Goal: Transaction & Acquisition: Purchase product/service

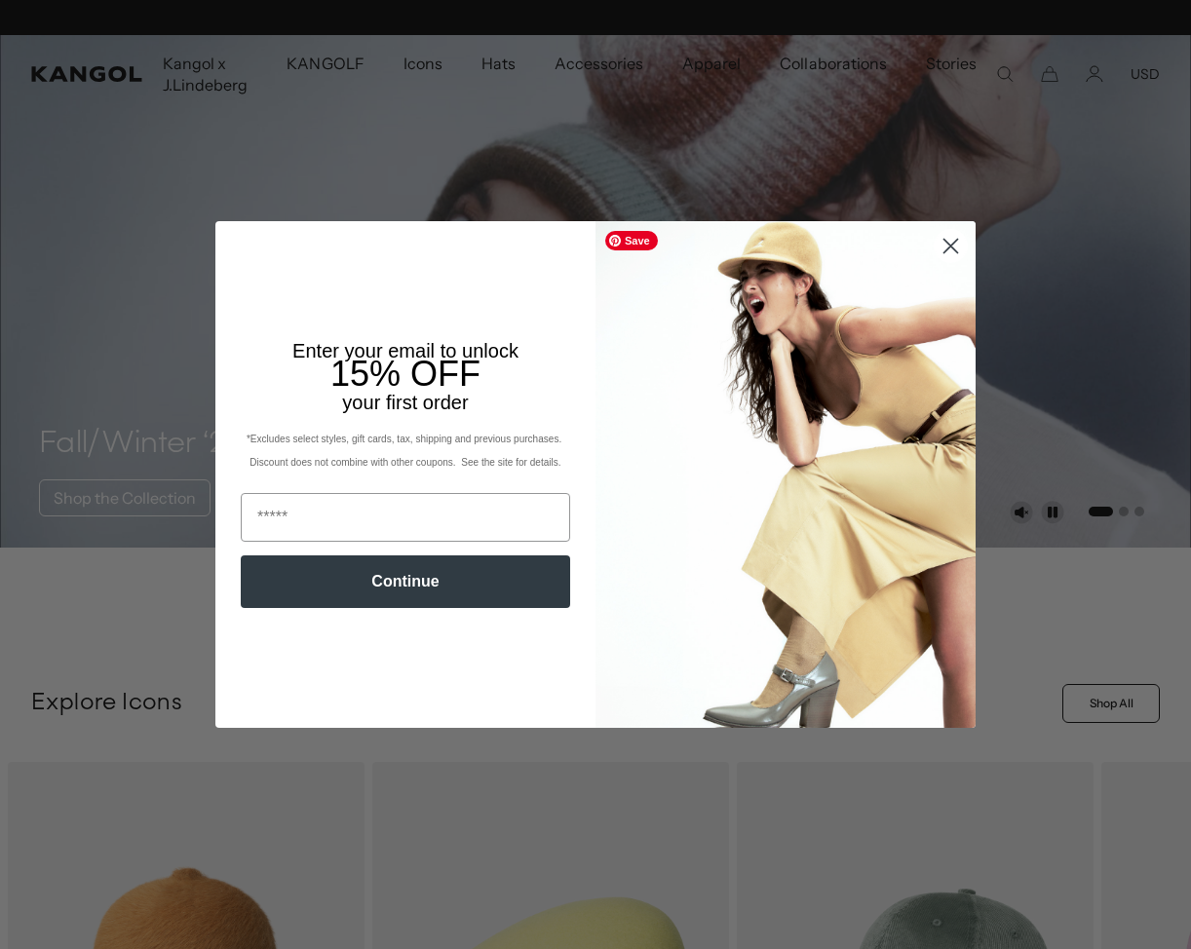
scroll to position [0, 401]
click at [957, 245] on circle "Close dialog" at bounding box center [950, 246] width 32 height 32
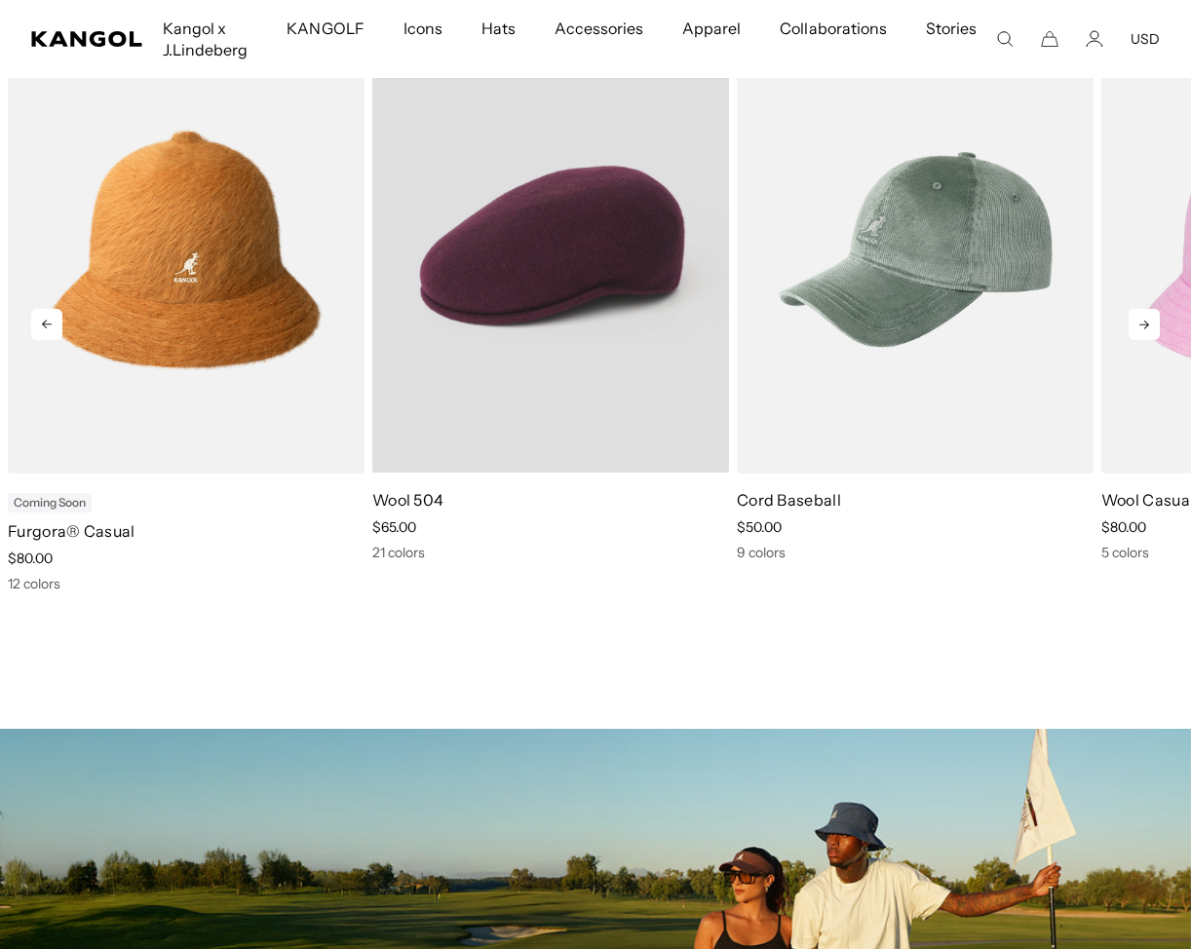
scroll to position [739, 0]
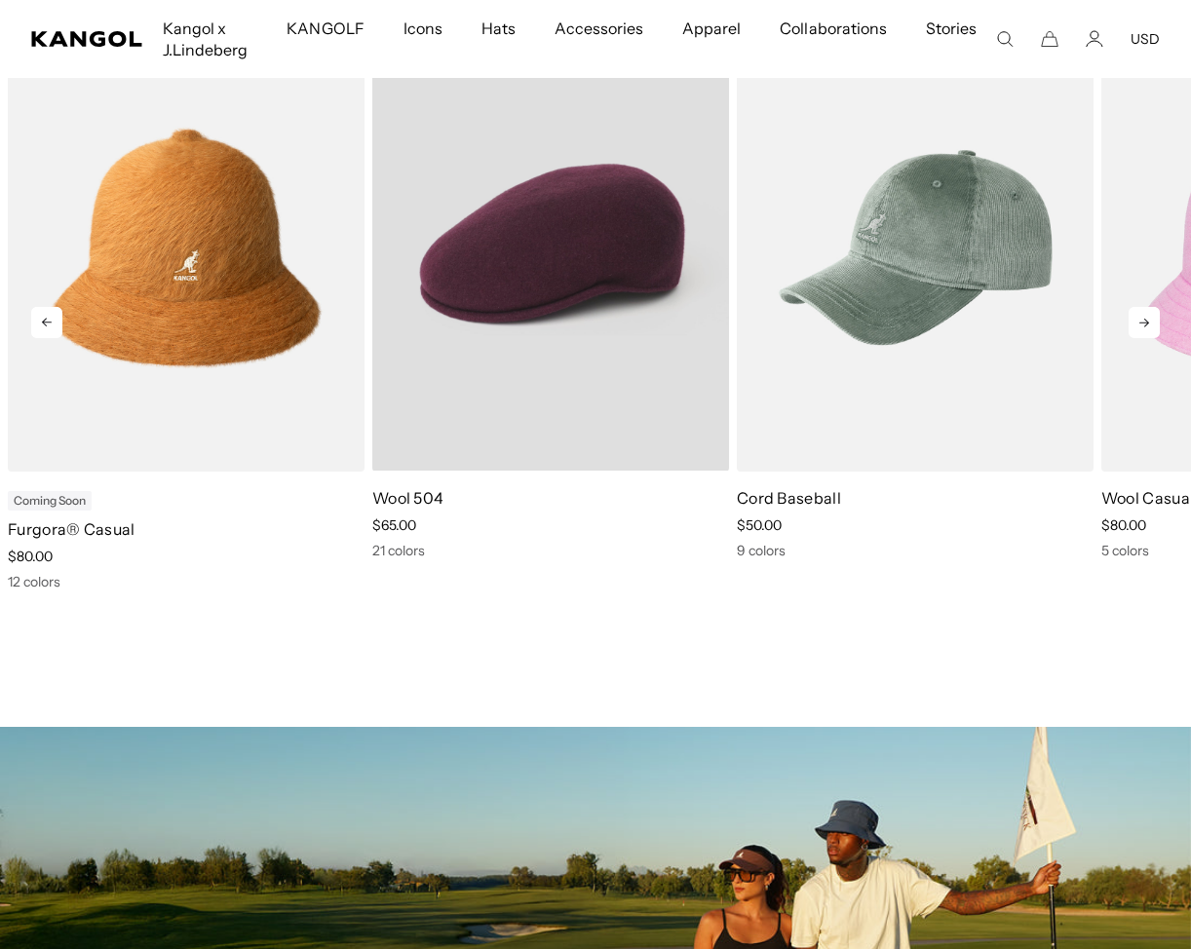
click at [625, 235] on video "Wool 504" at bounding box center [550, 246] width 357 height 447
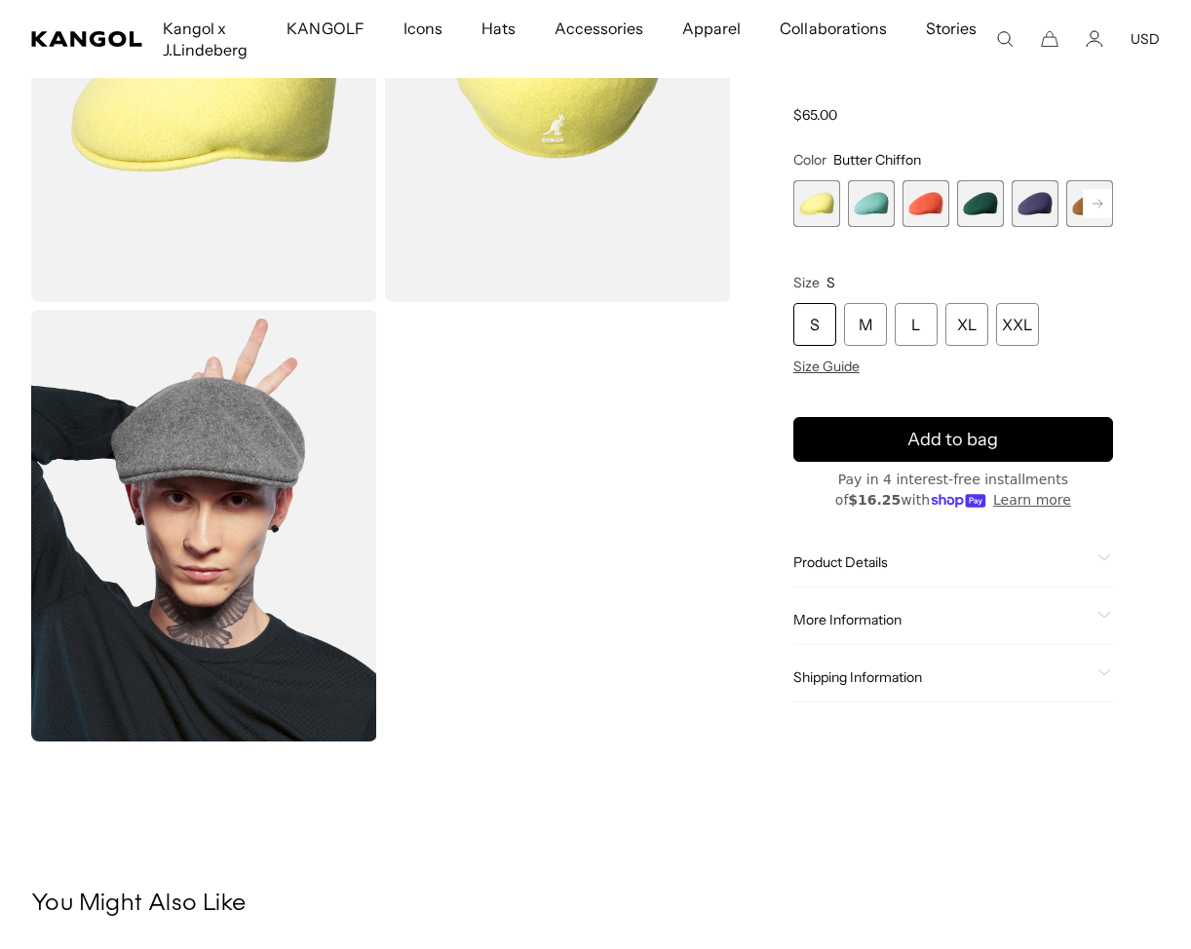
scroll to position [311, 0]
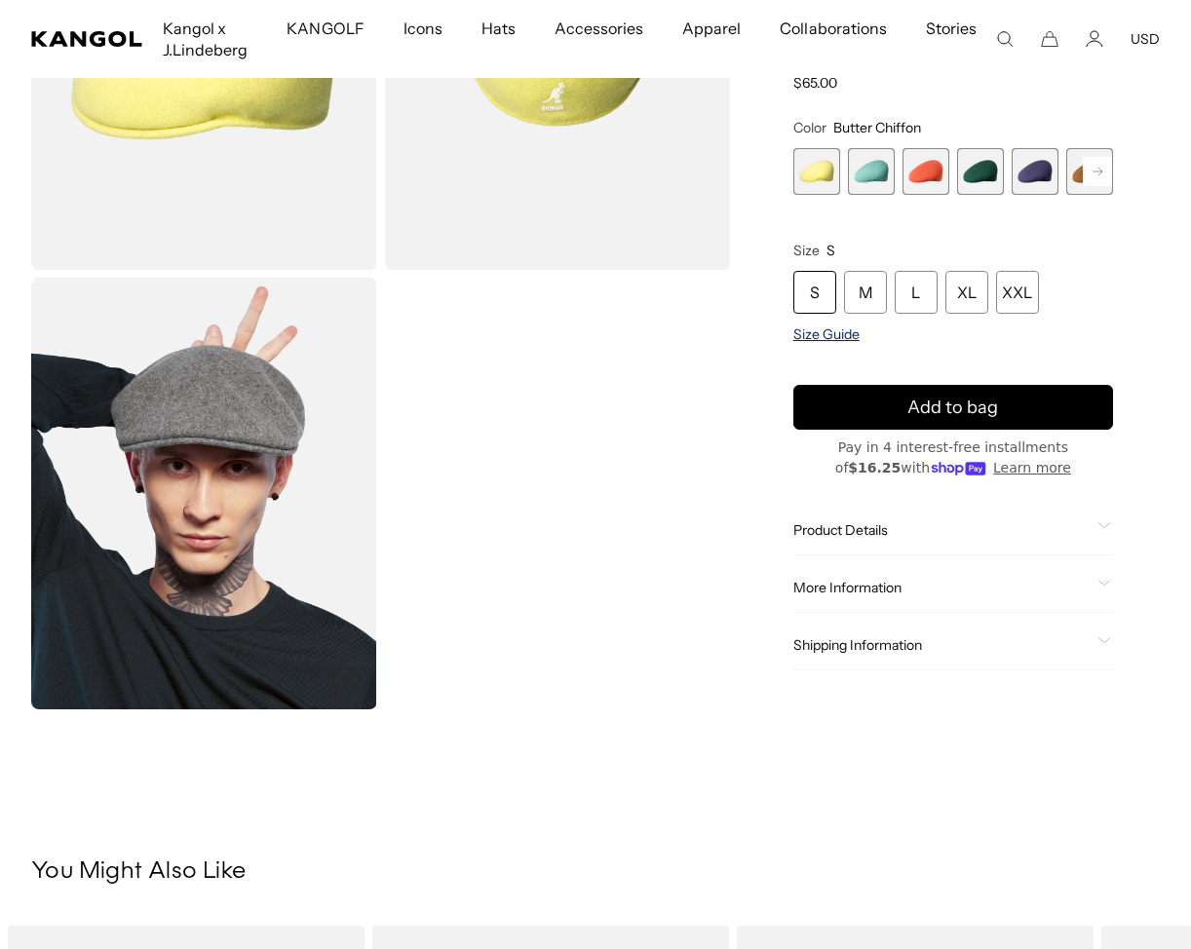
click at [820, 341] on span "Size Guide" at bounding box center [826, 334] width 66 height 18
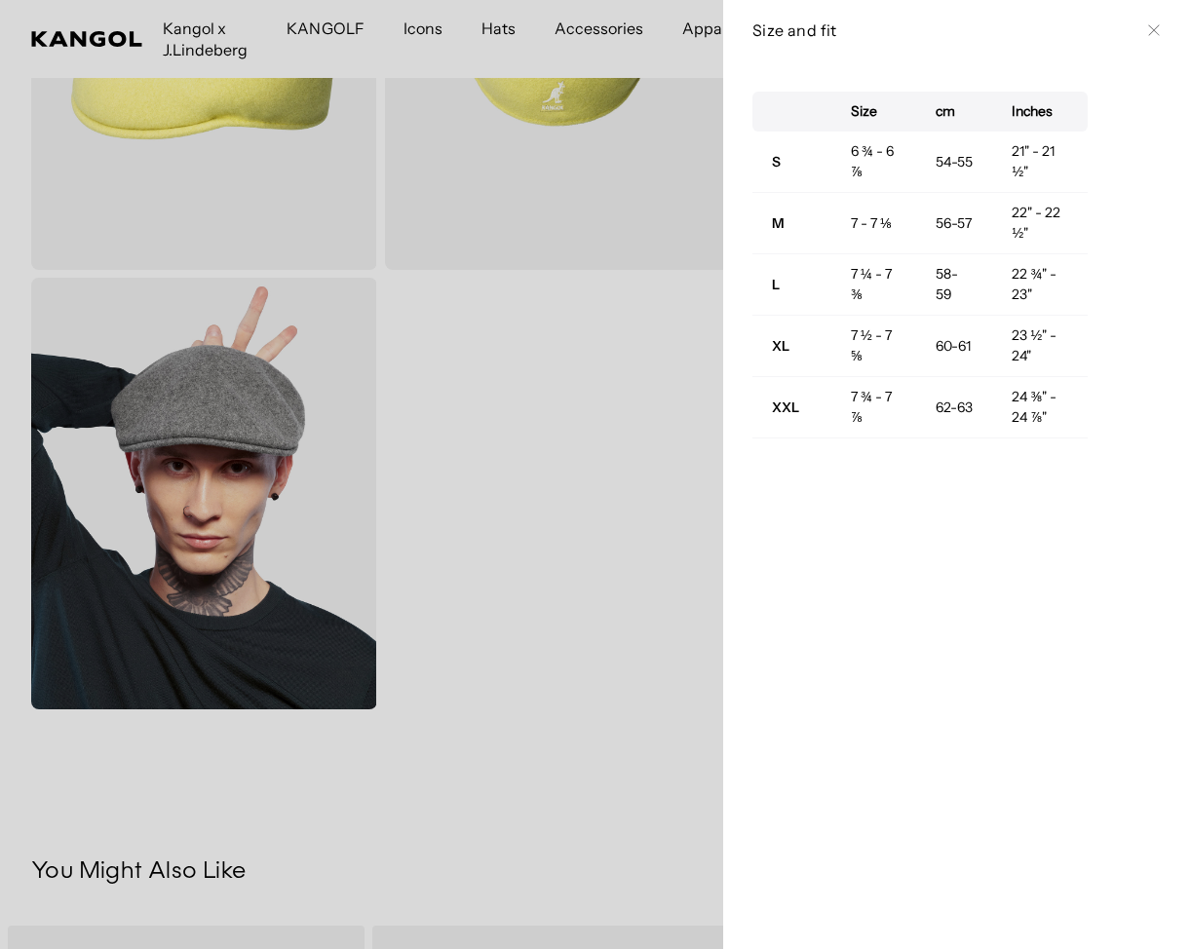
scroll to position [0, 0]
click at [1148, 31] on icon at bounding box center [1154, 30] width 12 height 12
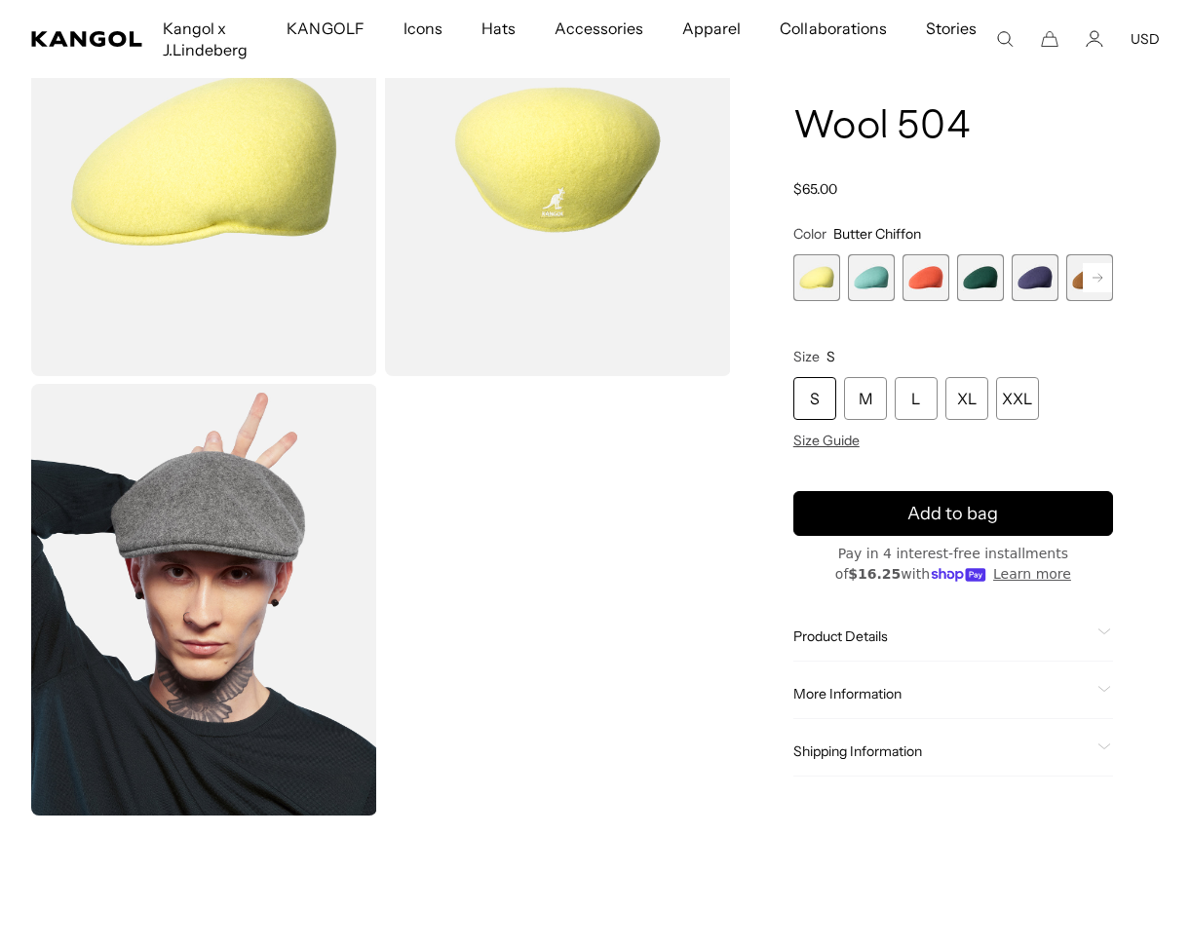
scroll to position [154, 0]
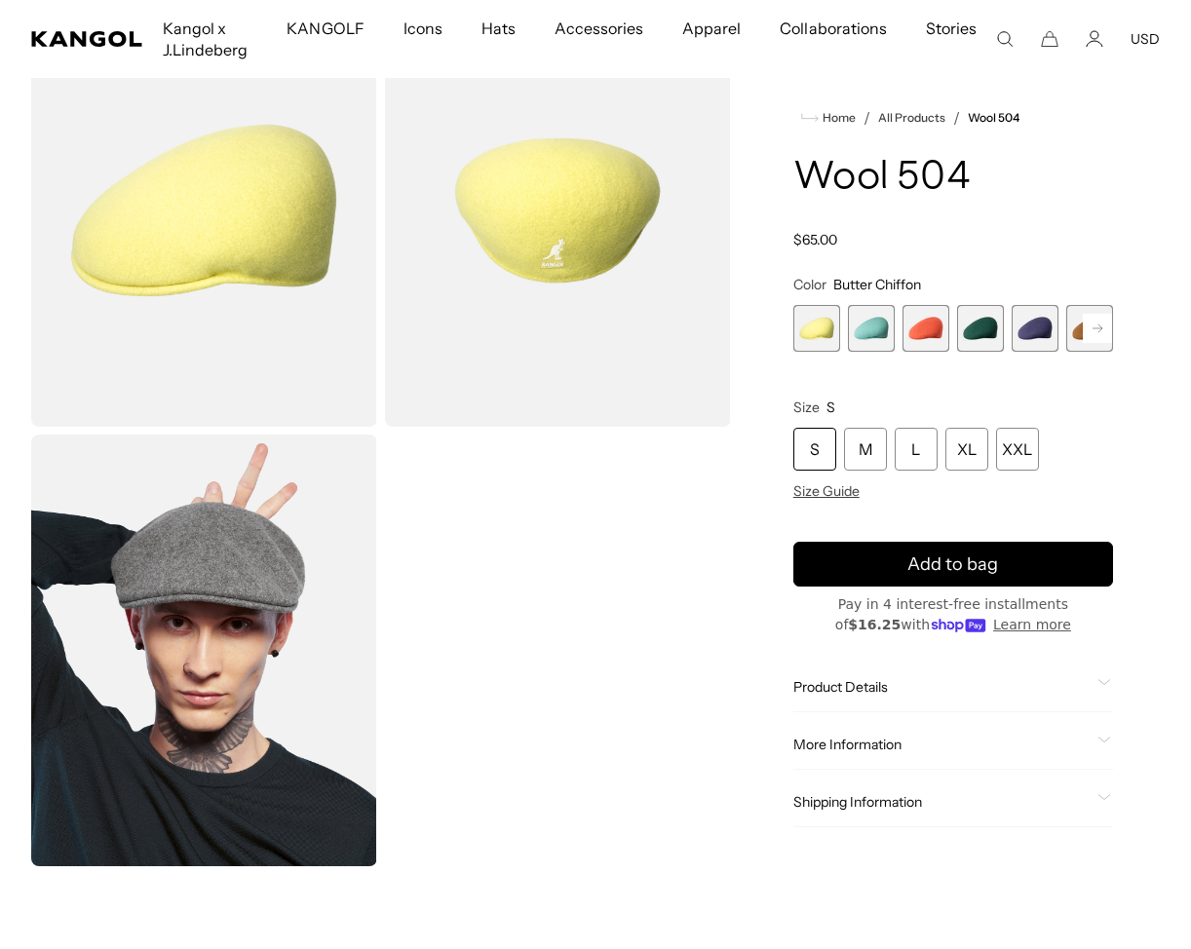
click at [1089, 335] on rect at bounding box center [1097, 328] width 29 height 29
click at [1101, 334] on rect at bounding box center [1097, 328] width 29 height 29
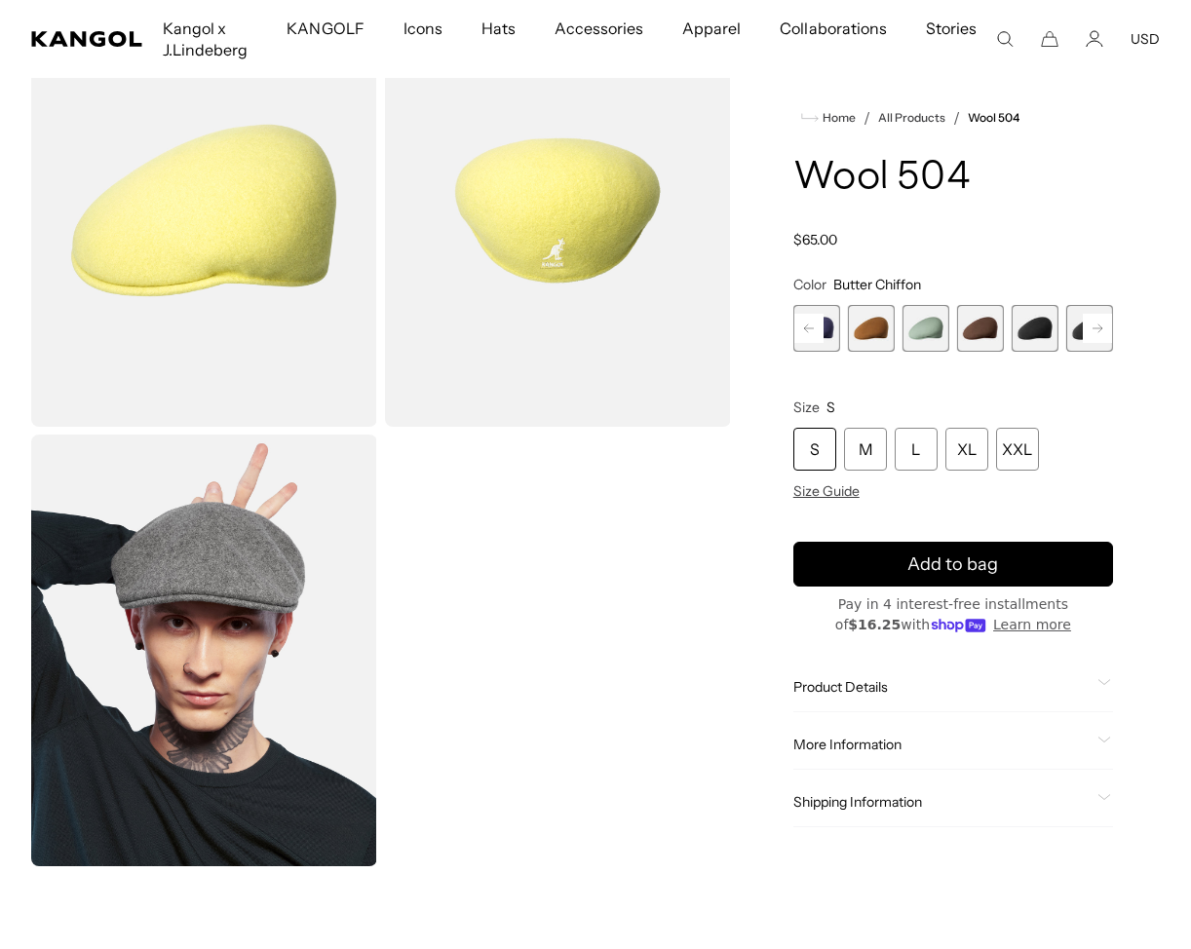
click at [1101, 334] on rect at bounding box center [1097, 328] width 29 height 29
click at [1021, 311] on span "10 of 21" at bounding box center [1034, 328] width 47 height 47
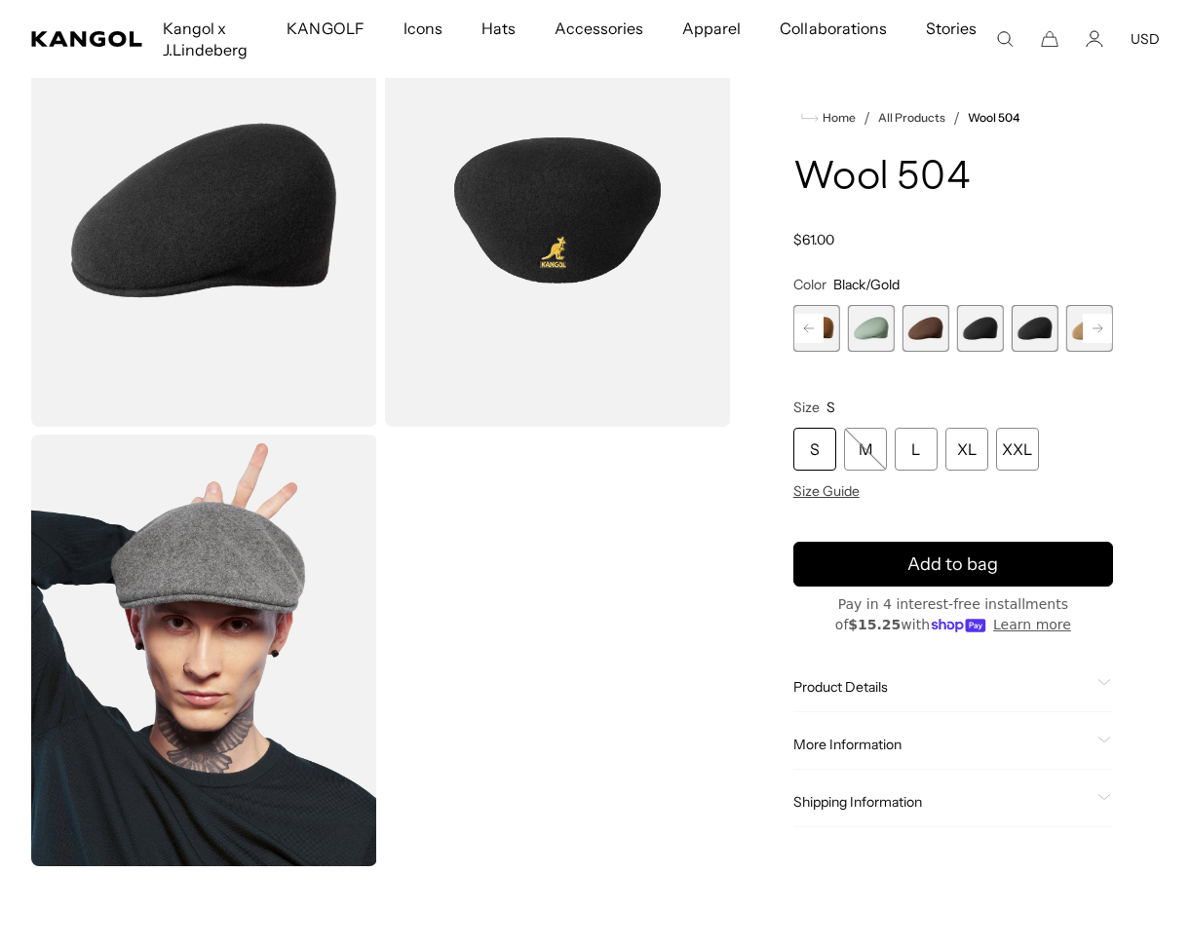
click at [983, 324] on span "9 of 21" at bounding box center [980, 328] width 47 height 47
click at [1107, 338] on rect at bounding box center [1097, 328] width 29 height 29
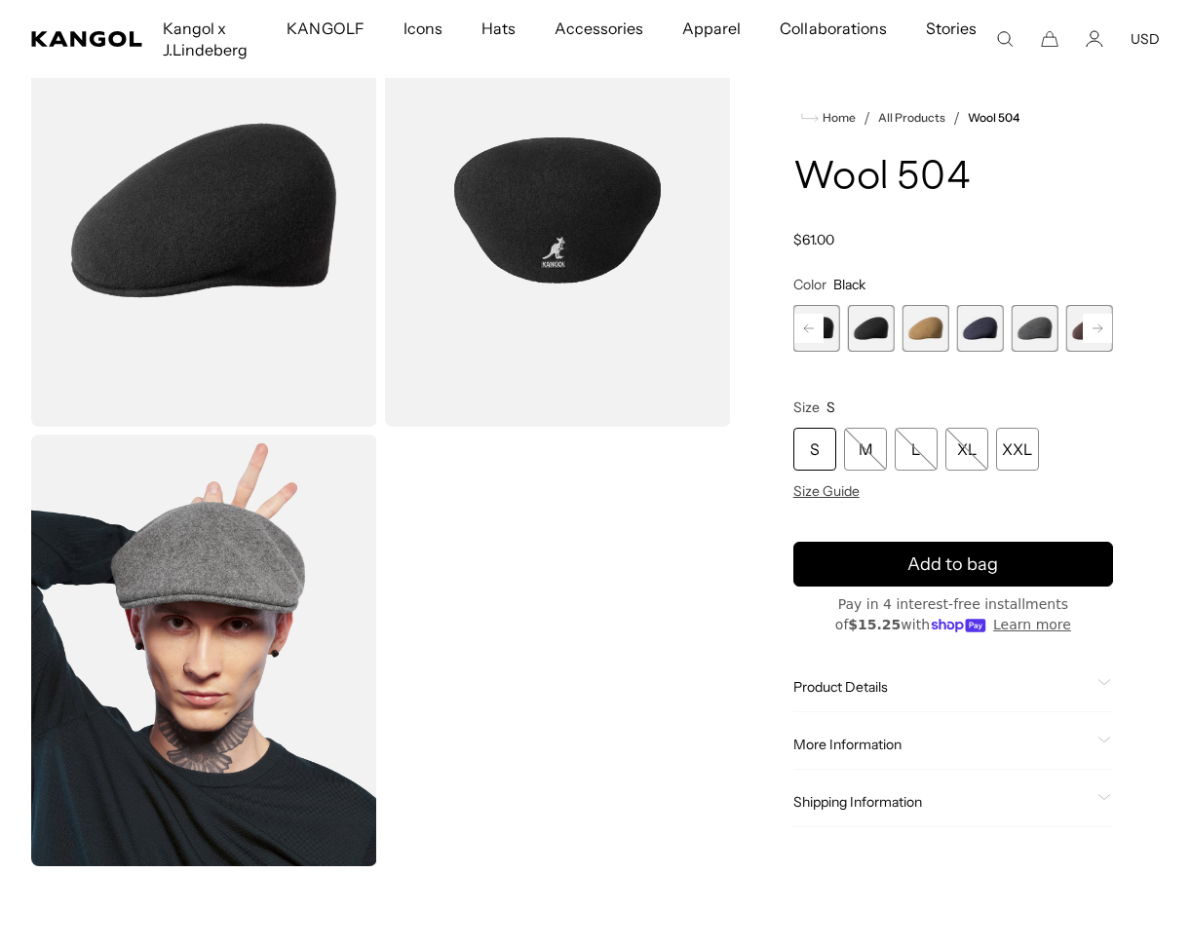
click at [1096, 335] on rect at bounding box center [1097, 328] width 29 height 29
click at [1042, 320] on span "14 of 21" at bounding box center [1034, 328] width 47 height 47
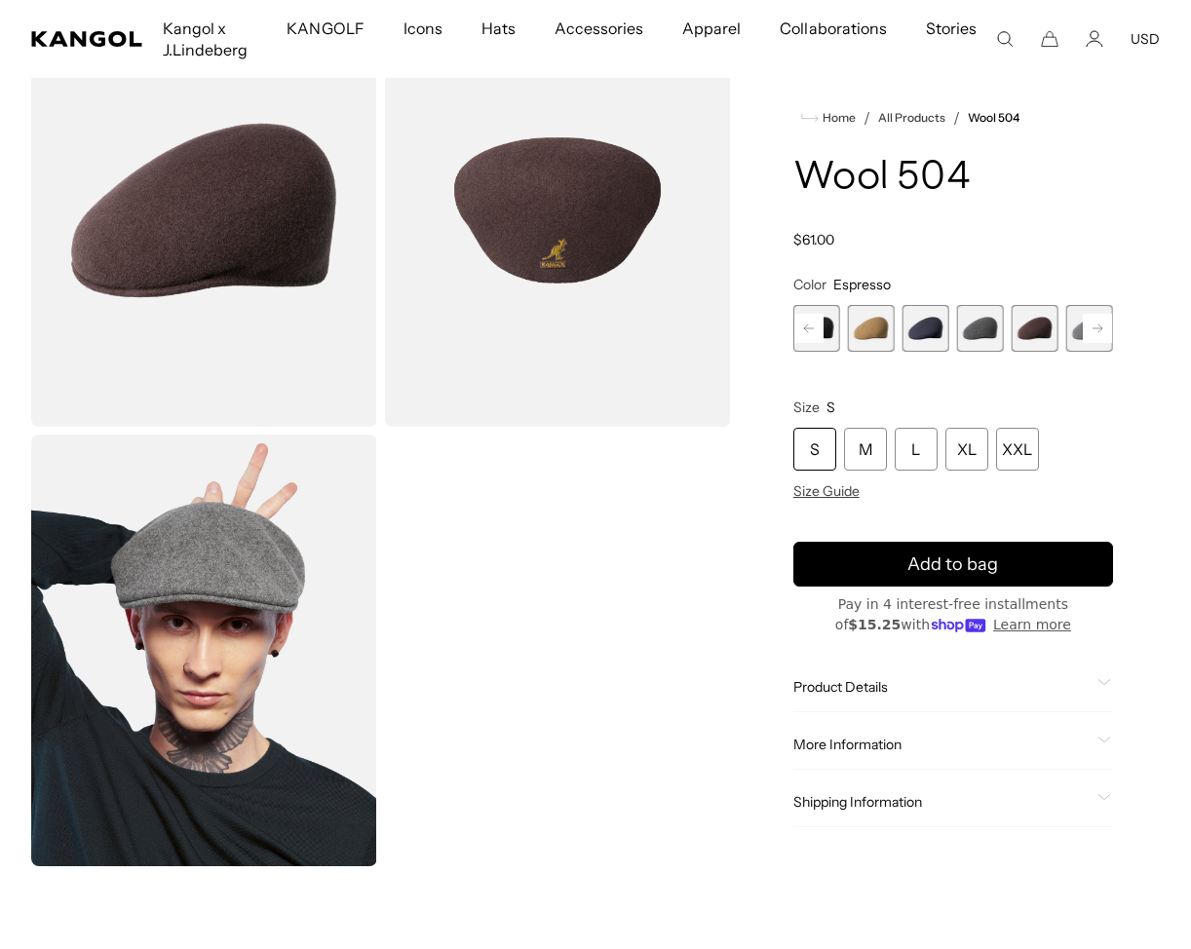
click at [985, 324] on span "13 of 21" at bounding box center [980, 328] width 47 height 47
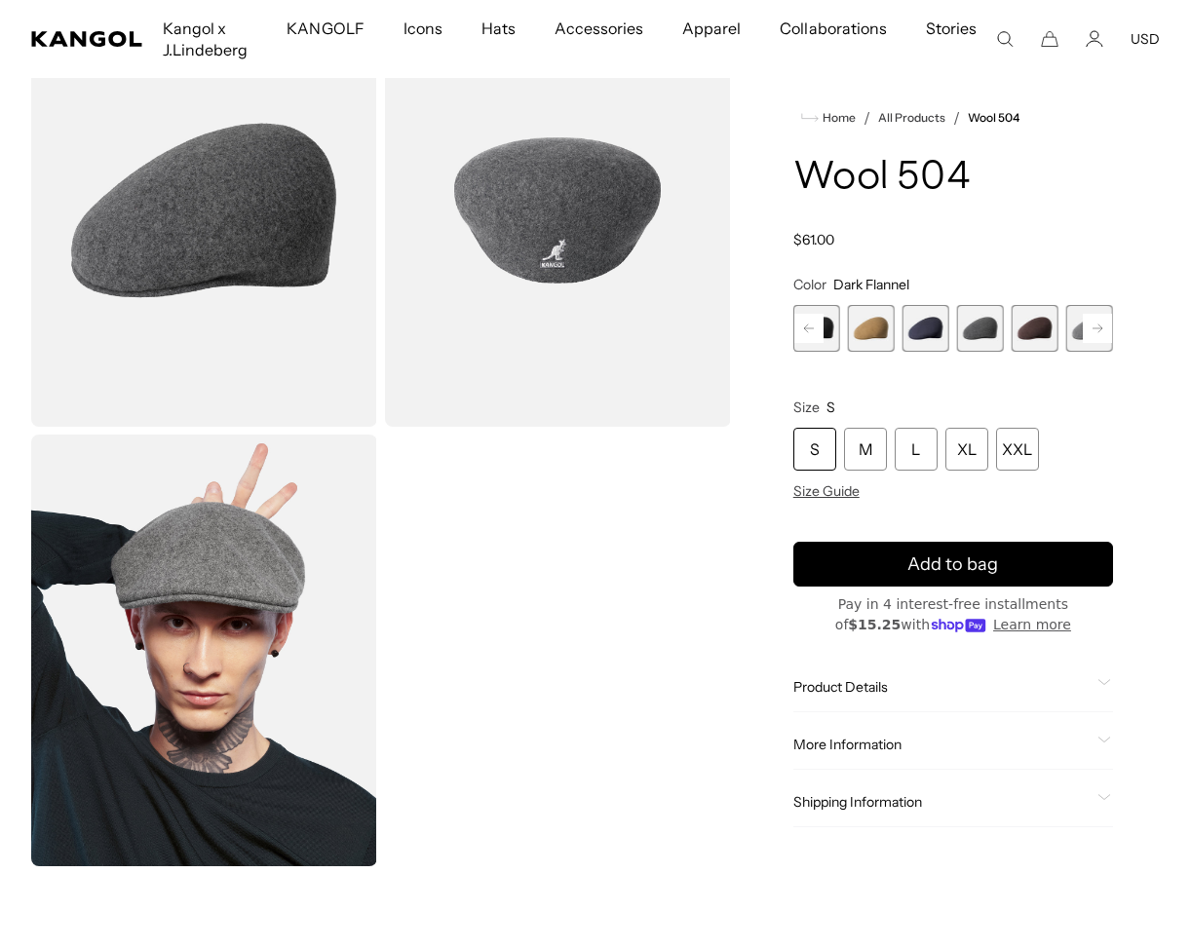
click at [1102, 326] on rect at bounding box center [1097, 328] width 29 height 29
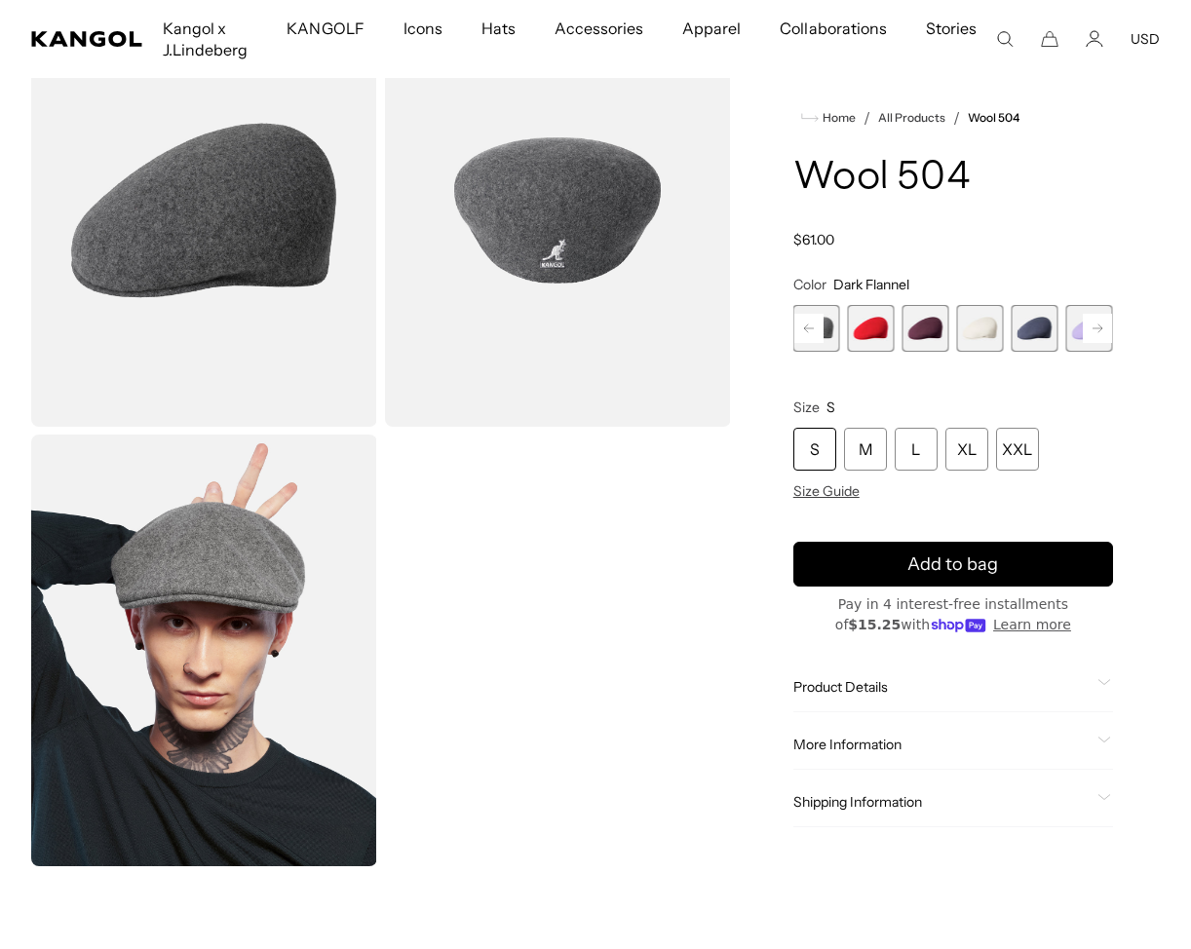
click at [1102, 326] on rect at bounding box center [1097, 328] width 29 height 29
click at [877, 323] on span "17 of 21" at bounding box center [871, 328] width 47 height 47
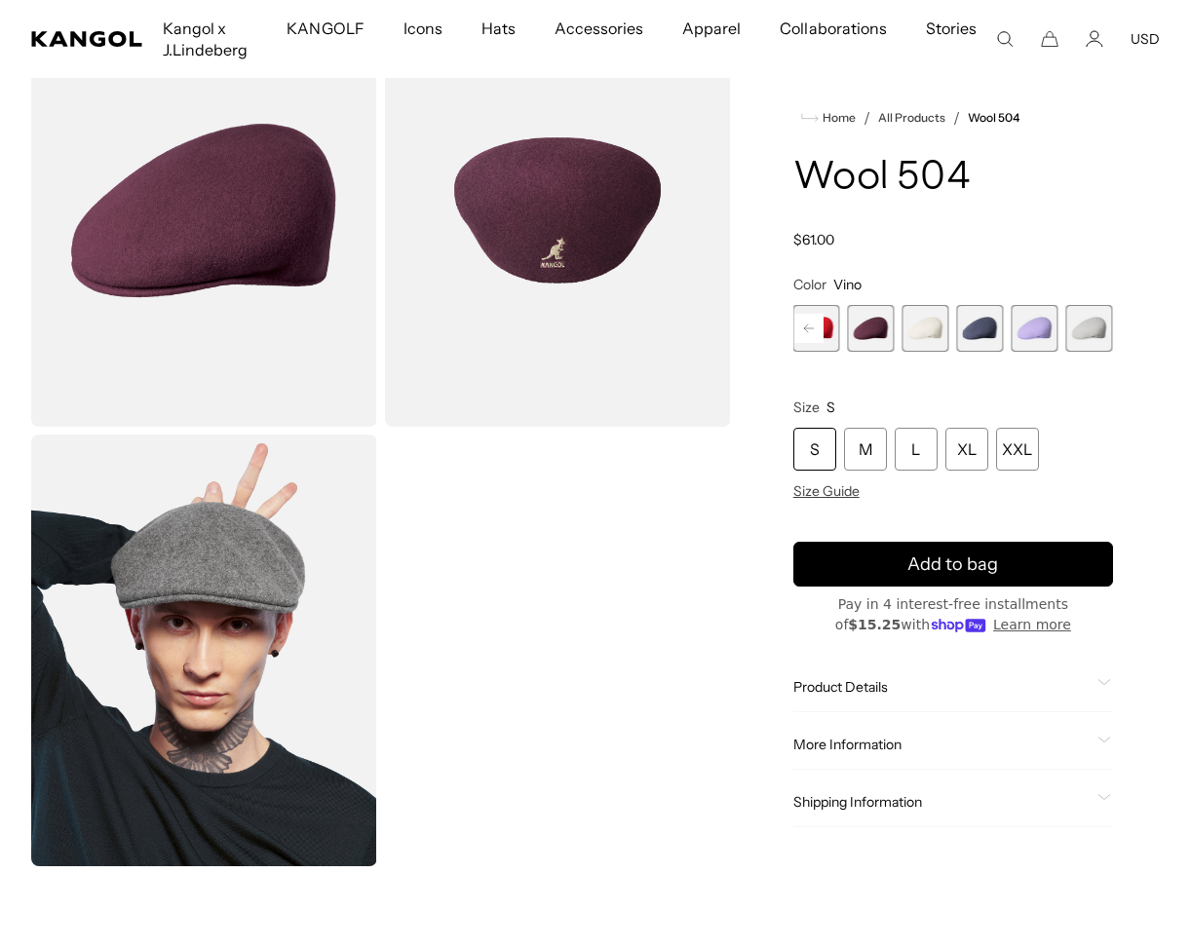
click at [919, 325] on span "18 of 21" at bounding box center [925, 328] width 47 height 47
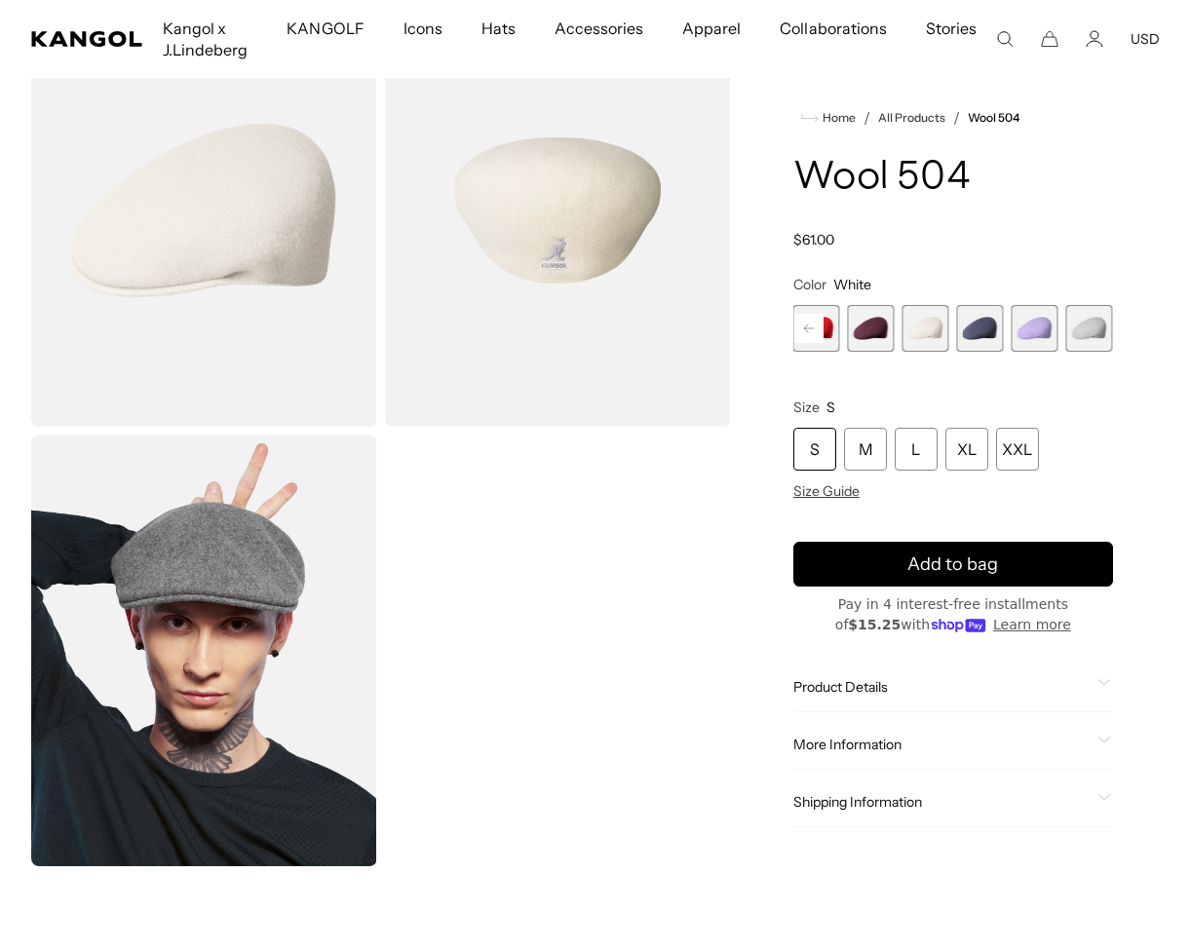
click at [991, 332] on span "19 of 21" at bounding box center [980, 328] width 47 height 47
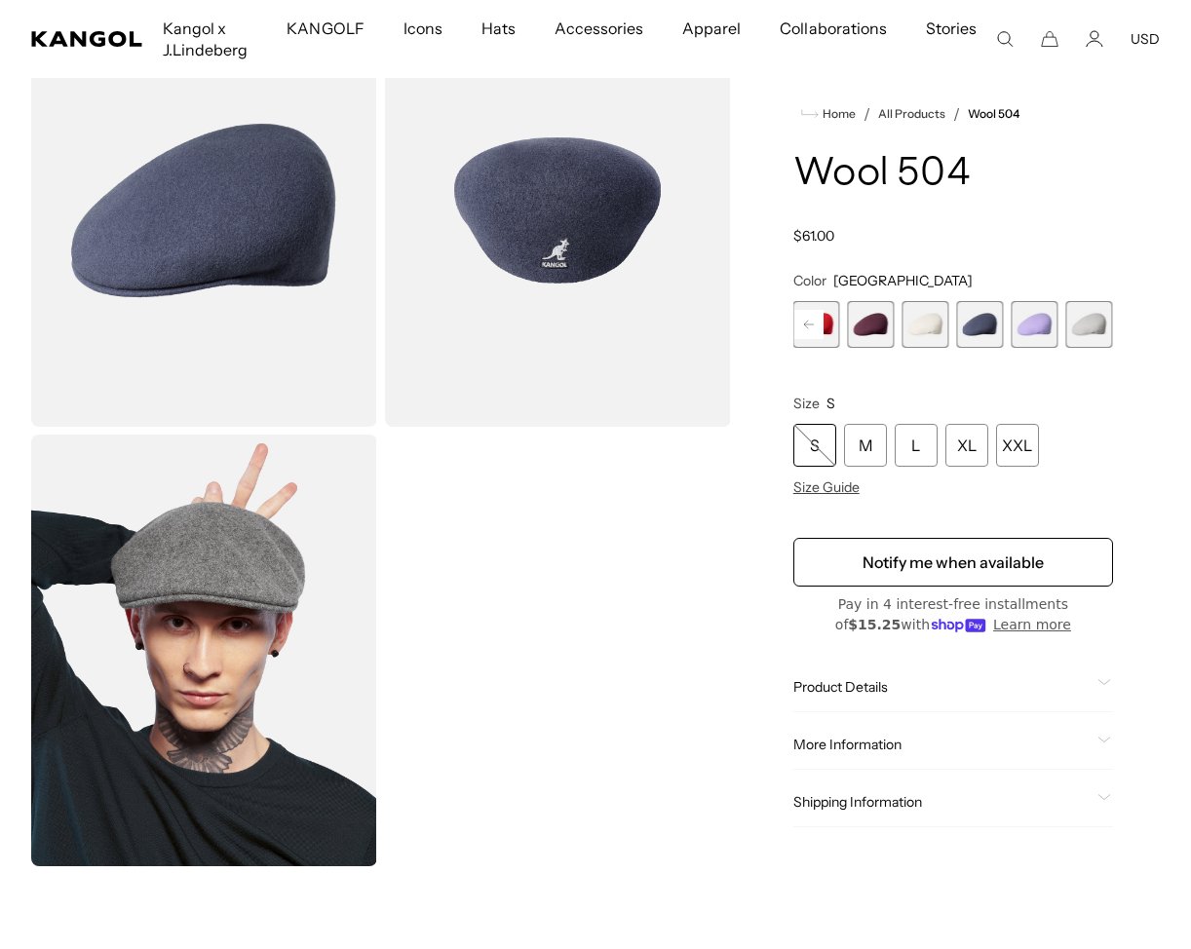
click at [1040, 335] on span "20 of 21" at bounding box center [1034, 324] width 47 height 47
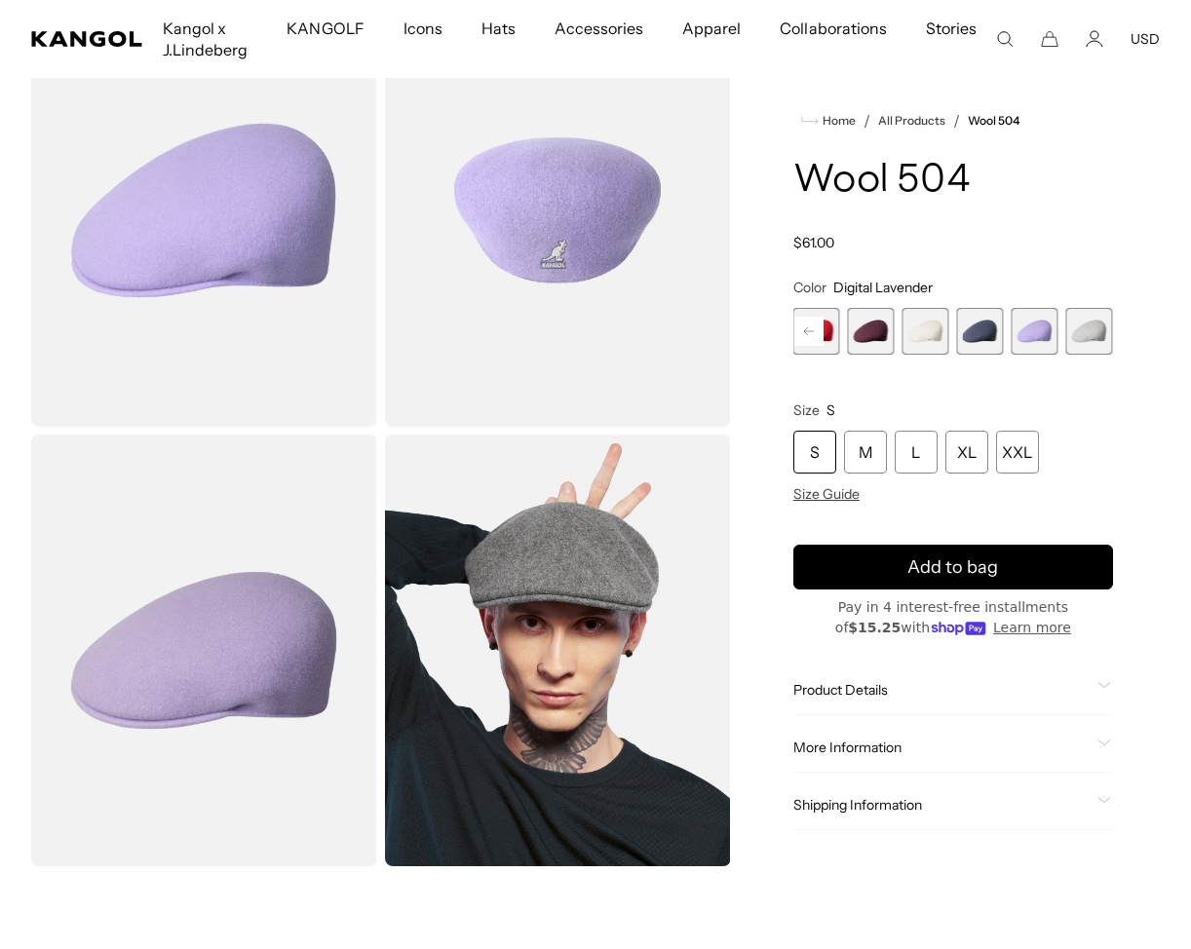
click at [1088, 333] on span "21 of 21" at bounding box center [1089, 331] width 47 height 47
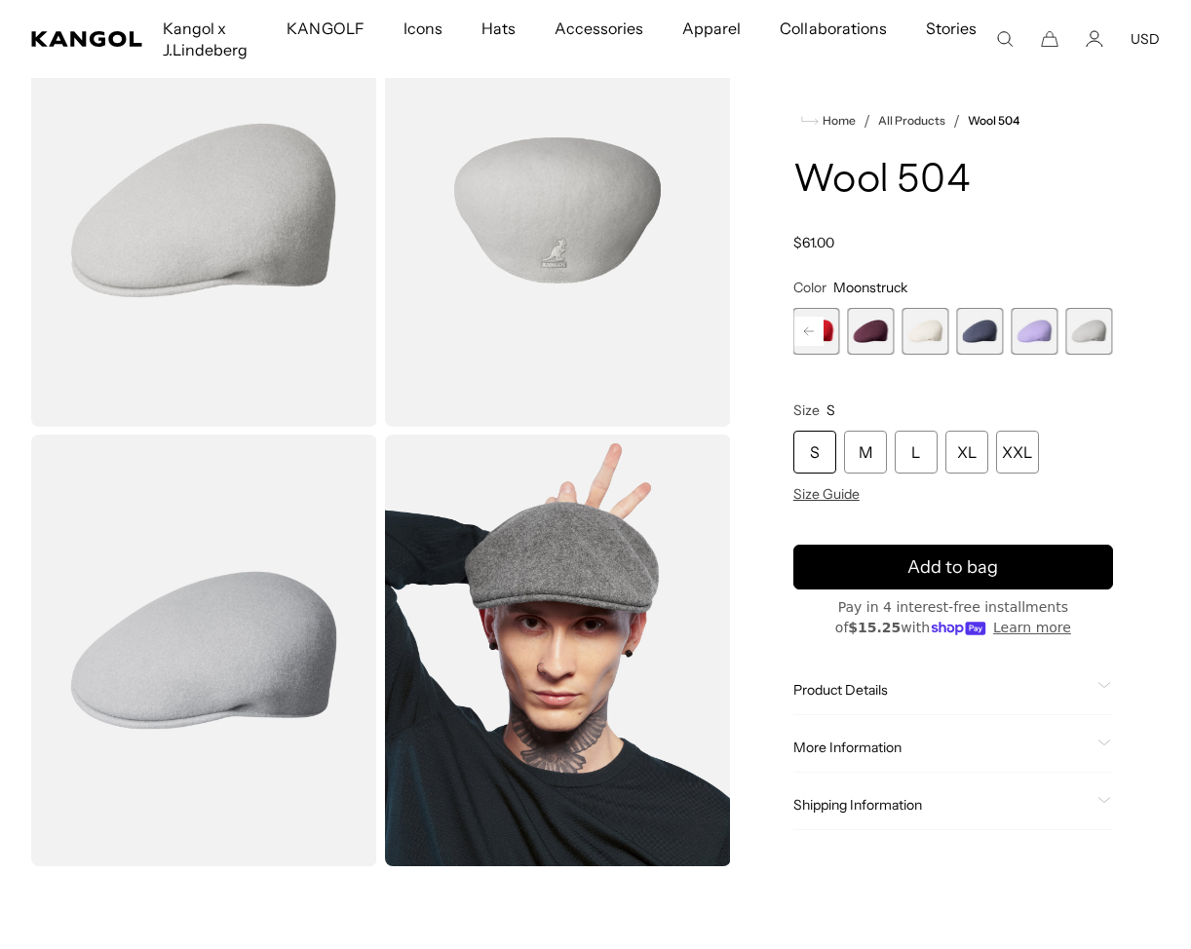
click at [815, 329] on rect at bounding box center [808, 331] width 29 height 29
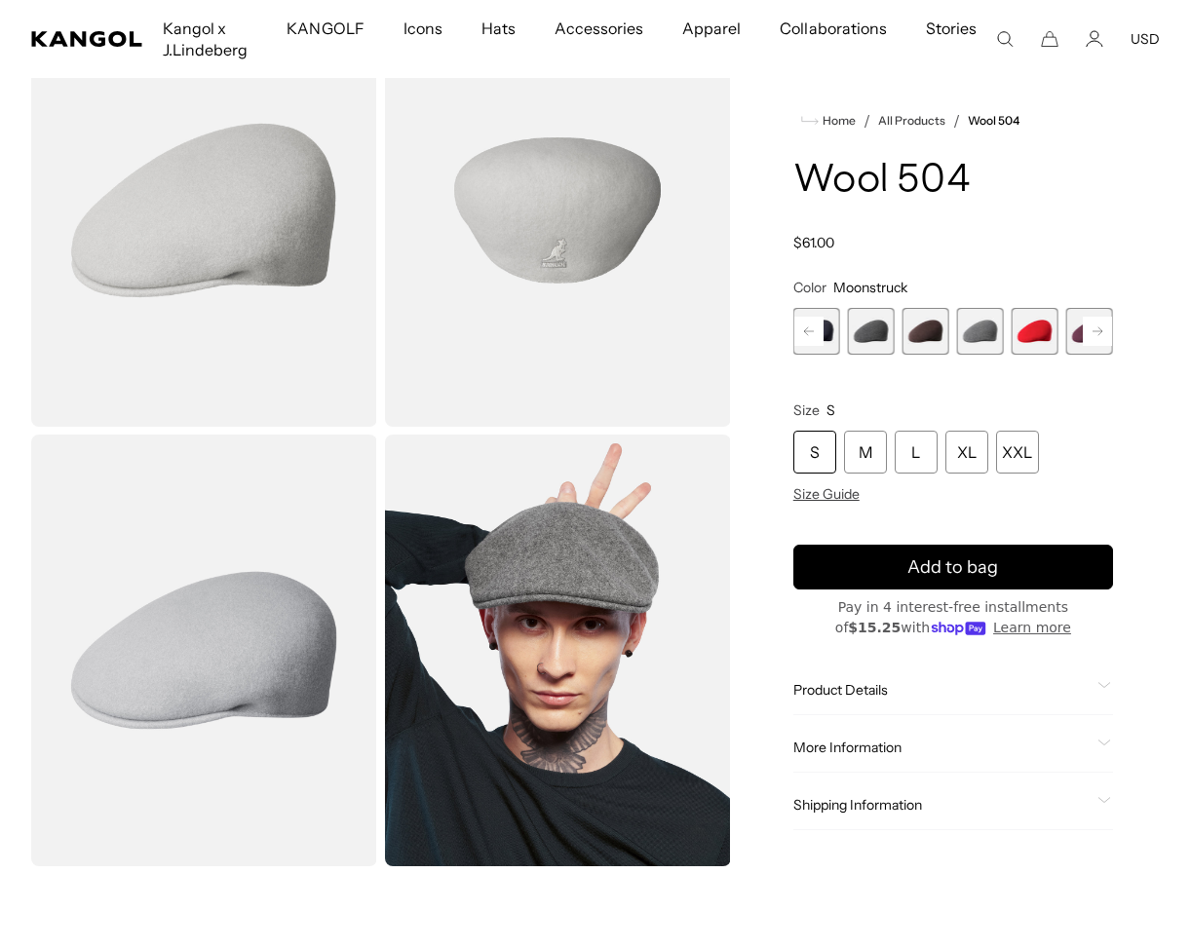
click at [815, 329] on rect at bounding box center [808, 331] width 29 height 29
click at [941, 334] on span "10 of 21" at bounding box center [925, 331] width 47 height 47
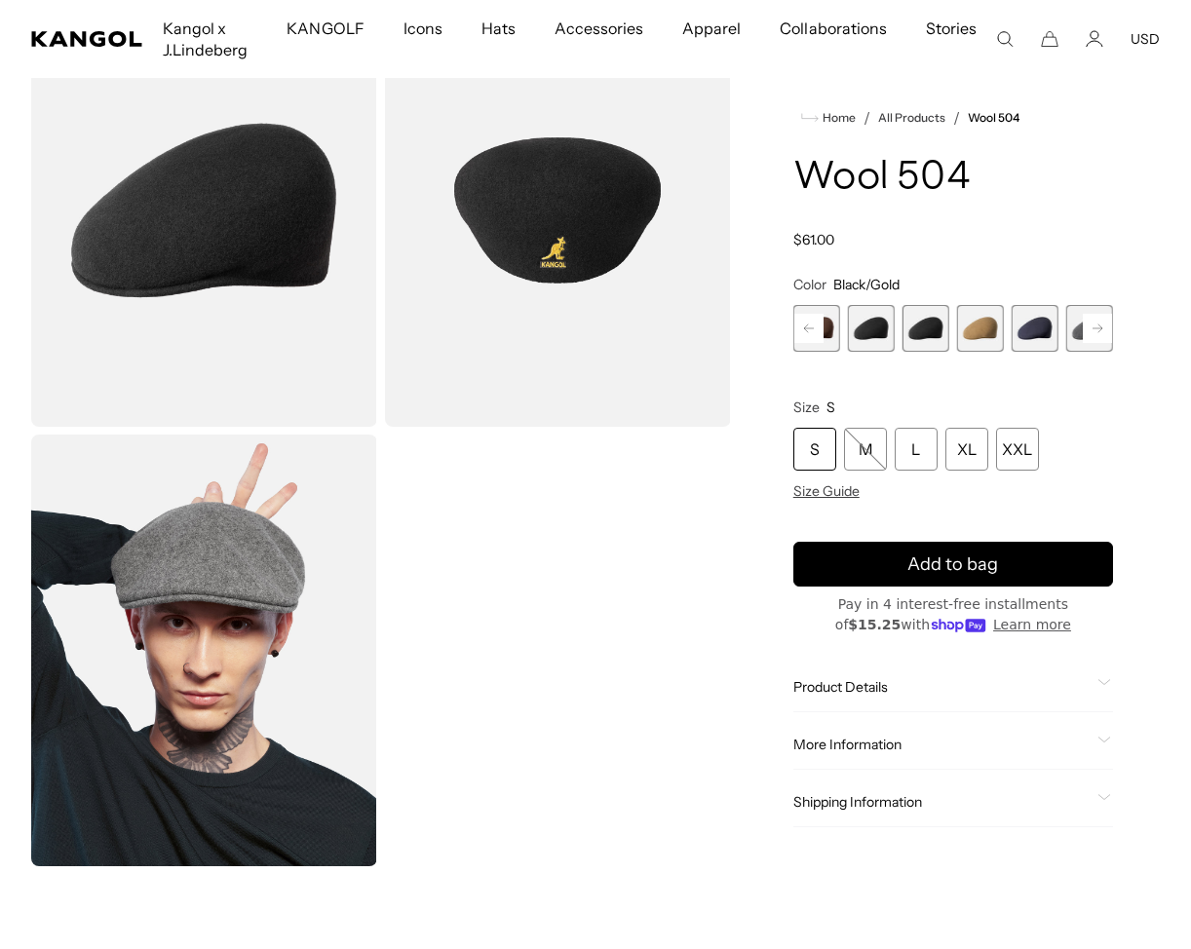
scroll to position [0, 401]
click at [878, 325] on span "9 of 21" at bounding box center [871, 328] width 47 height 47
click at [818, 319] on rect at bounding box center [808, 328] width 29 height 29
click at [880, 333] on span "8 of 21" at bounding box center [871, 328] width 47 height 47
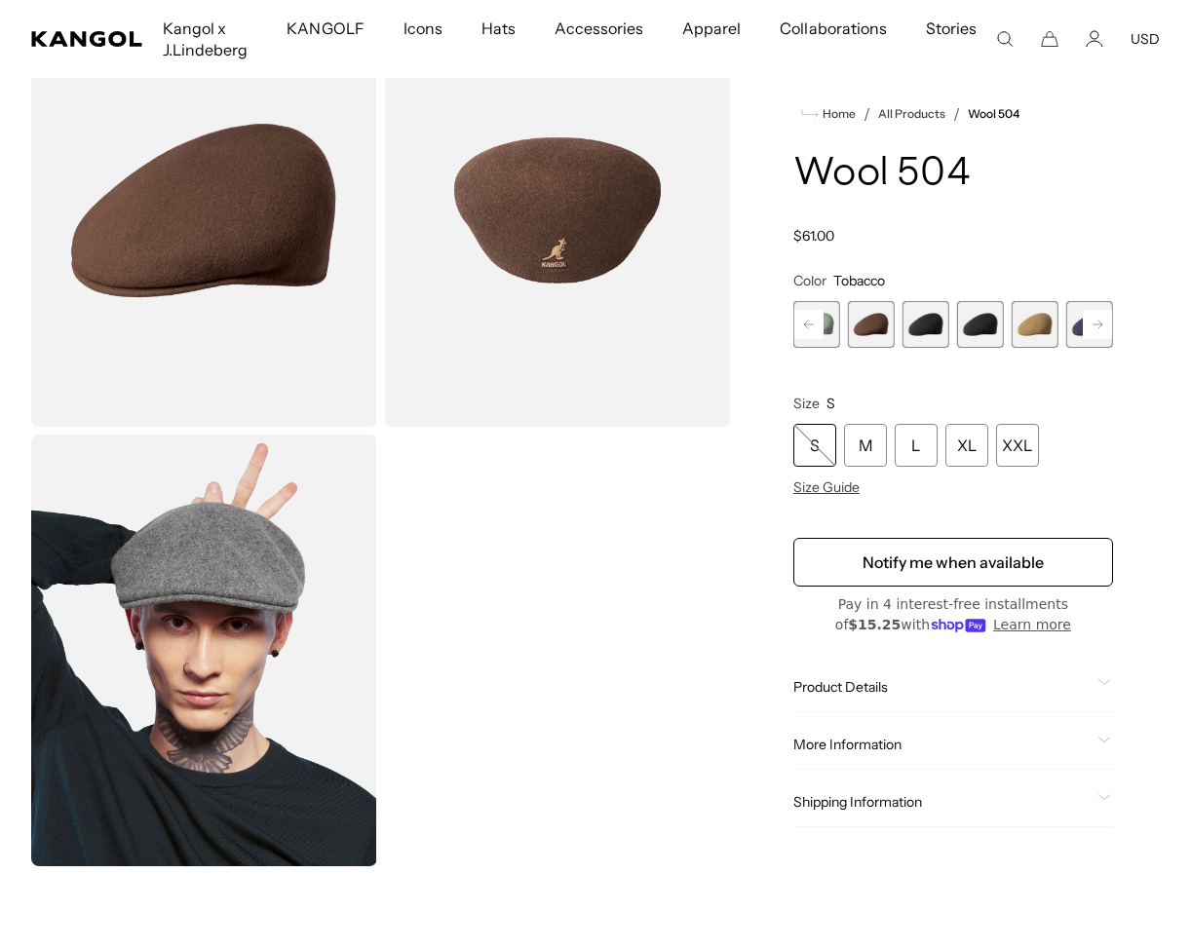
click at [926, 329] on span "9 of 21" at bounding box center [925, 324] width 47 height 47
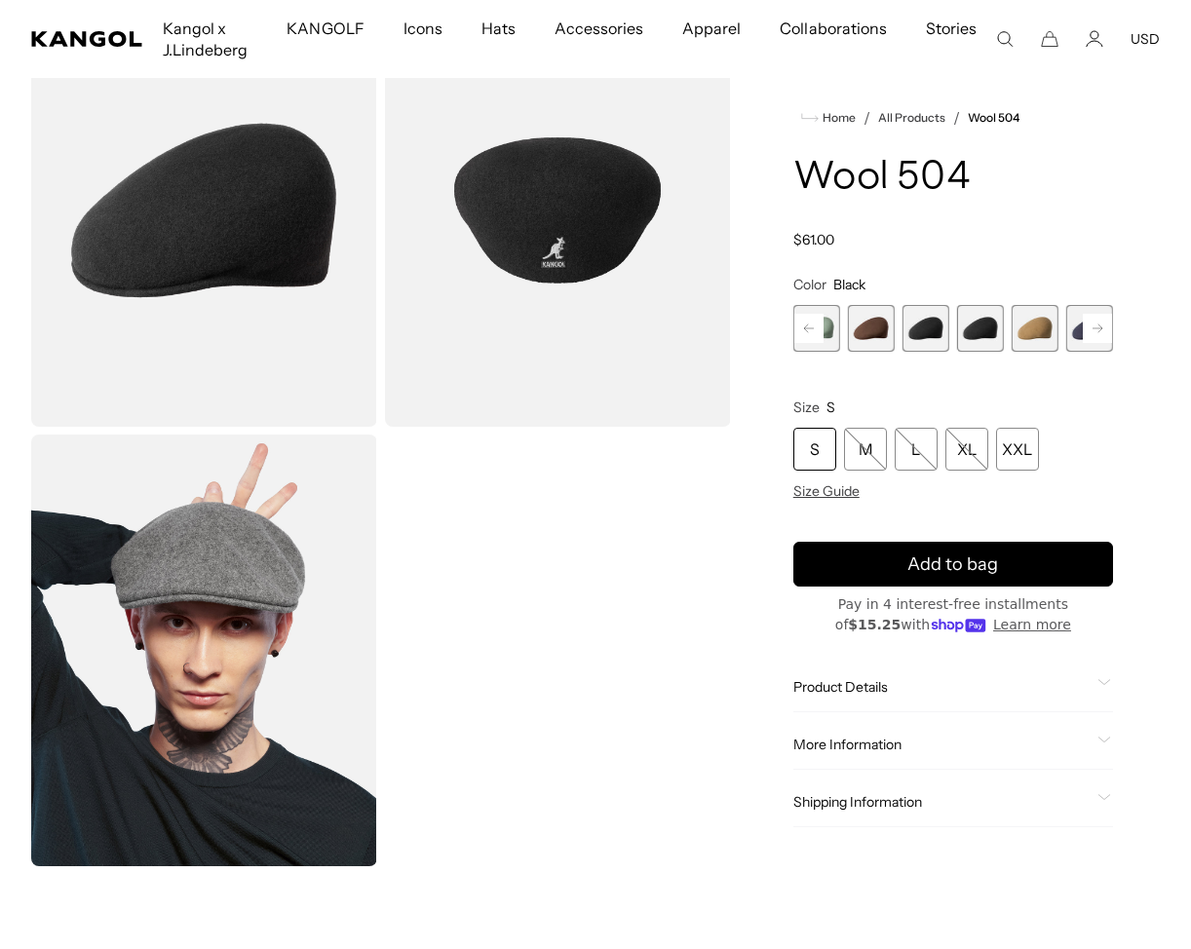
scroll to position [0, 401]
click at [881, 324] on span "8 of 21" at bounding box center [871, 328] width 47 height 47
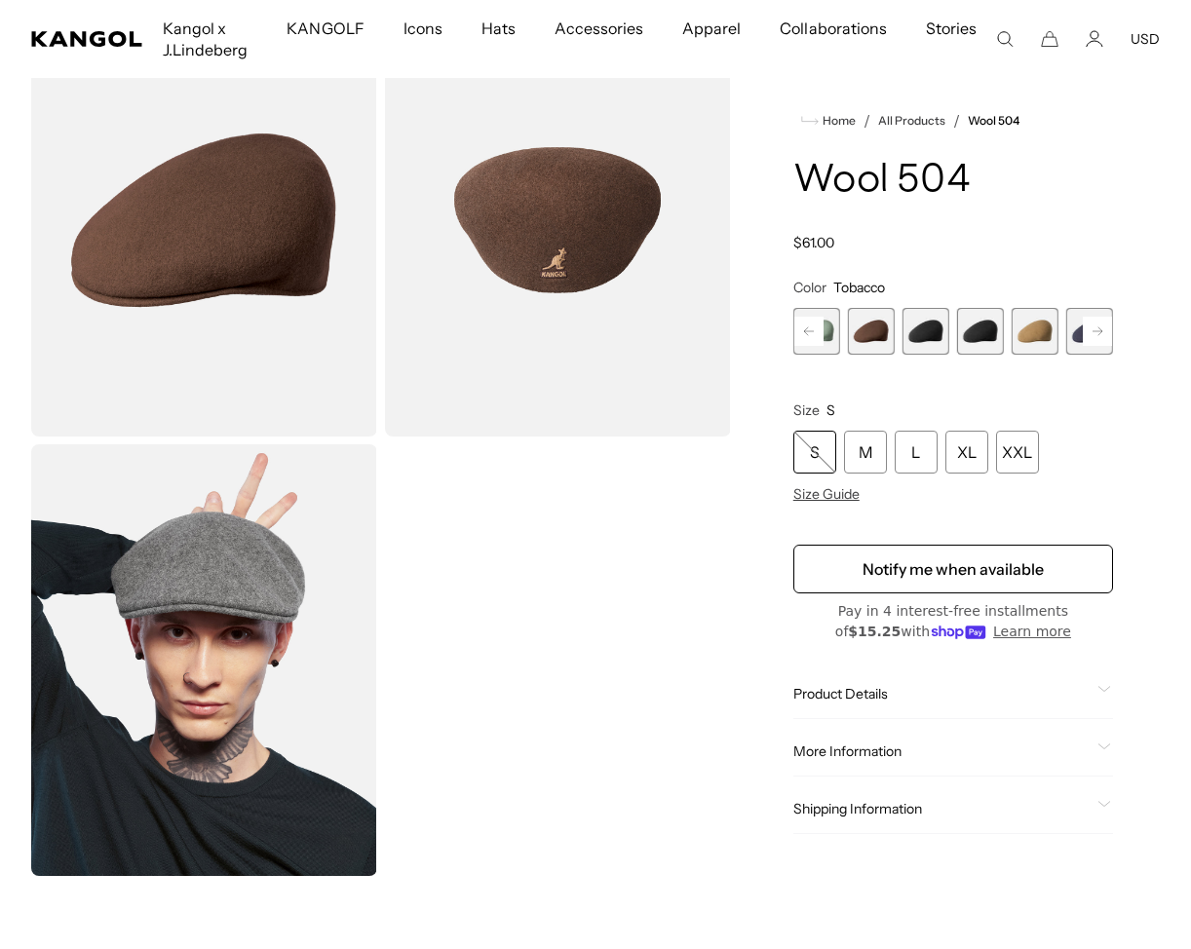
scroll to position [0, 401]
click at [812, 319] on rect at bounding box center [808, 331] width 29 height 29
click at [973, 334] on span "9 of 21" at bounding box center [980, 331] width 47 height 47
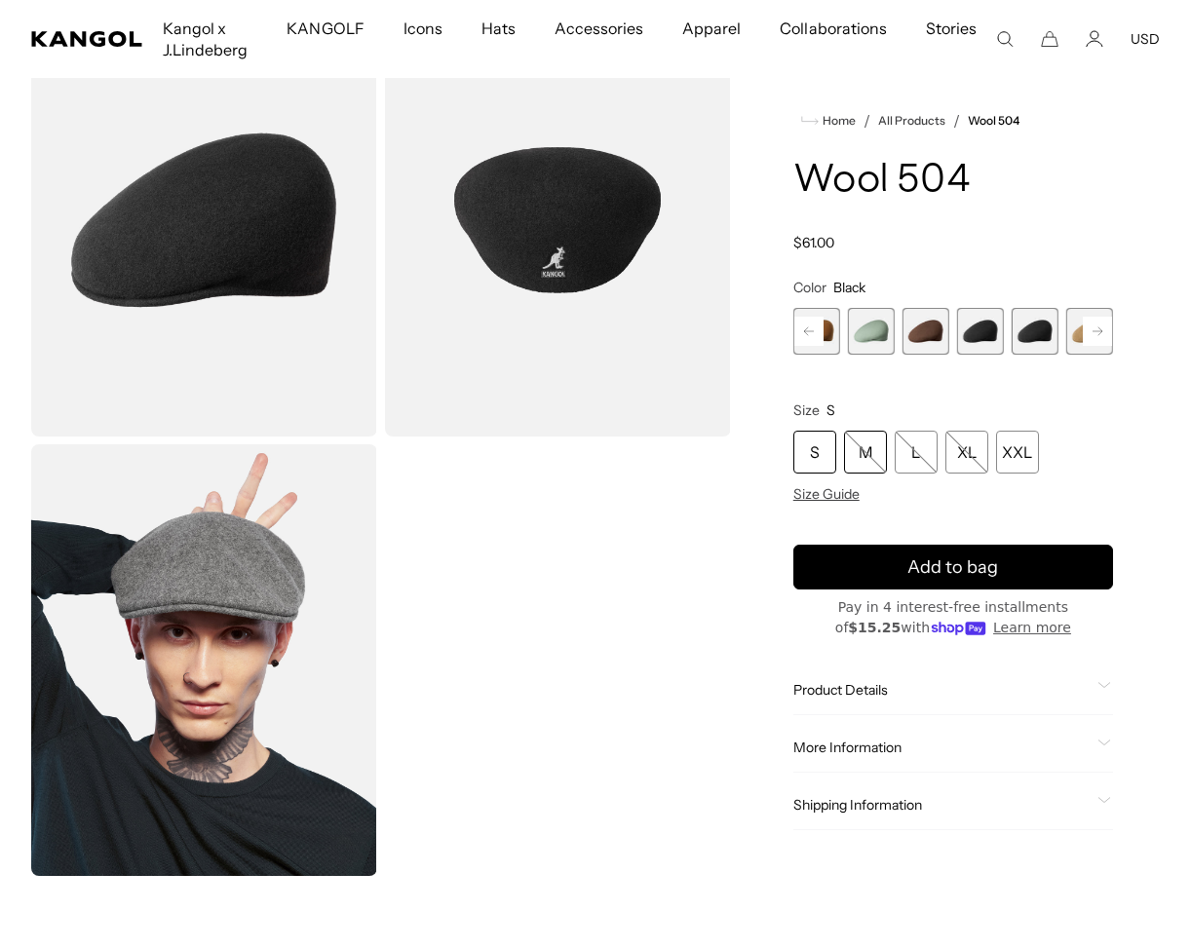
click at [869, 436] on div "M" at bounding box center [865, 452] width 43 height 43
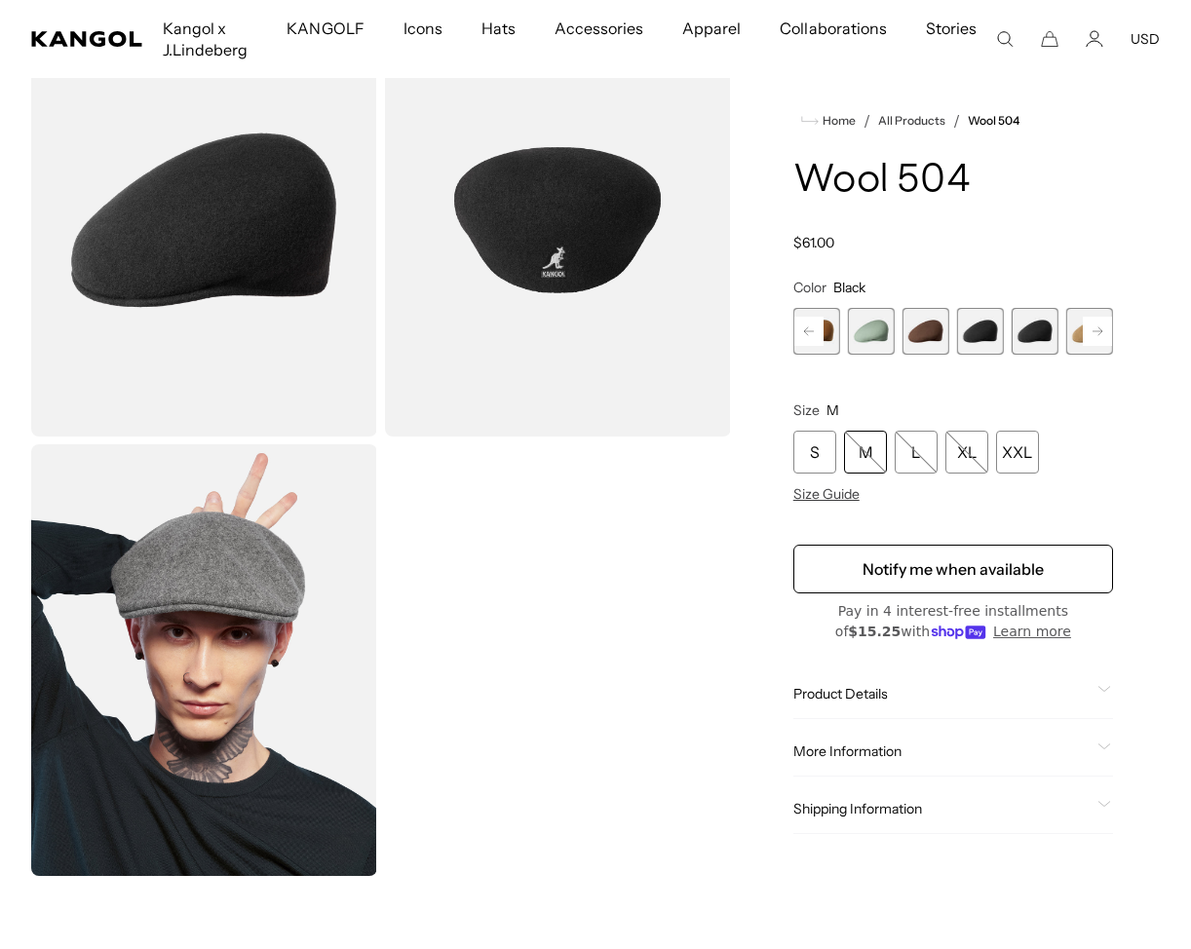
click at [874, 332] on span "7 of 21" at bounding box center [871, 331] width 47 height 47
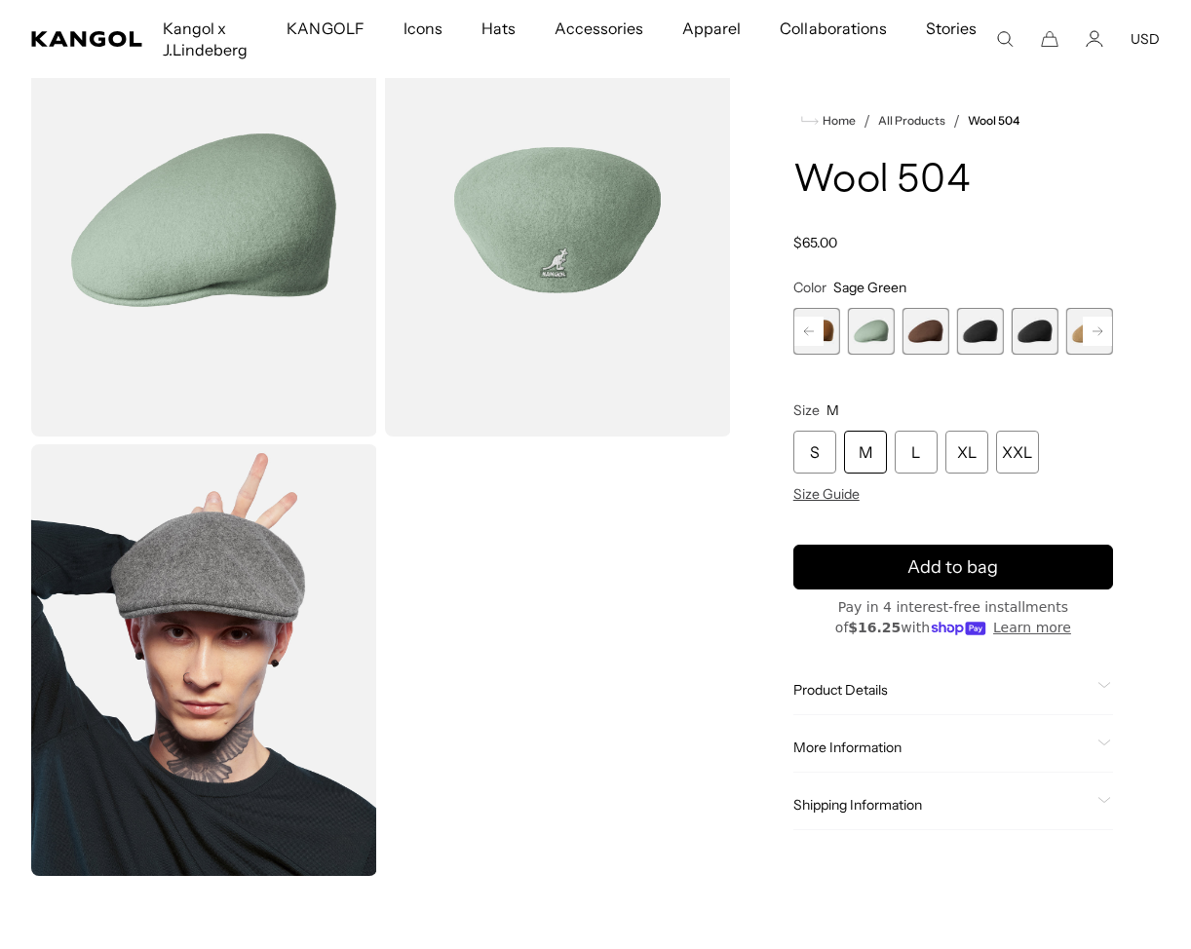
scroll to position [0, 401]
click at [829, 329] on span "6 of 21" at bounding box center [816, 331] width 47 height 47
click at [866, 328] on span "7 of 21" at bounding box center [871, 331] width 47 height 47
click at [829, 328] on span "6 of 21" at bounding box center [816, 331] width 47 height 47
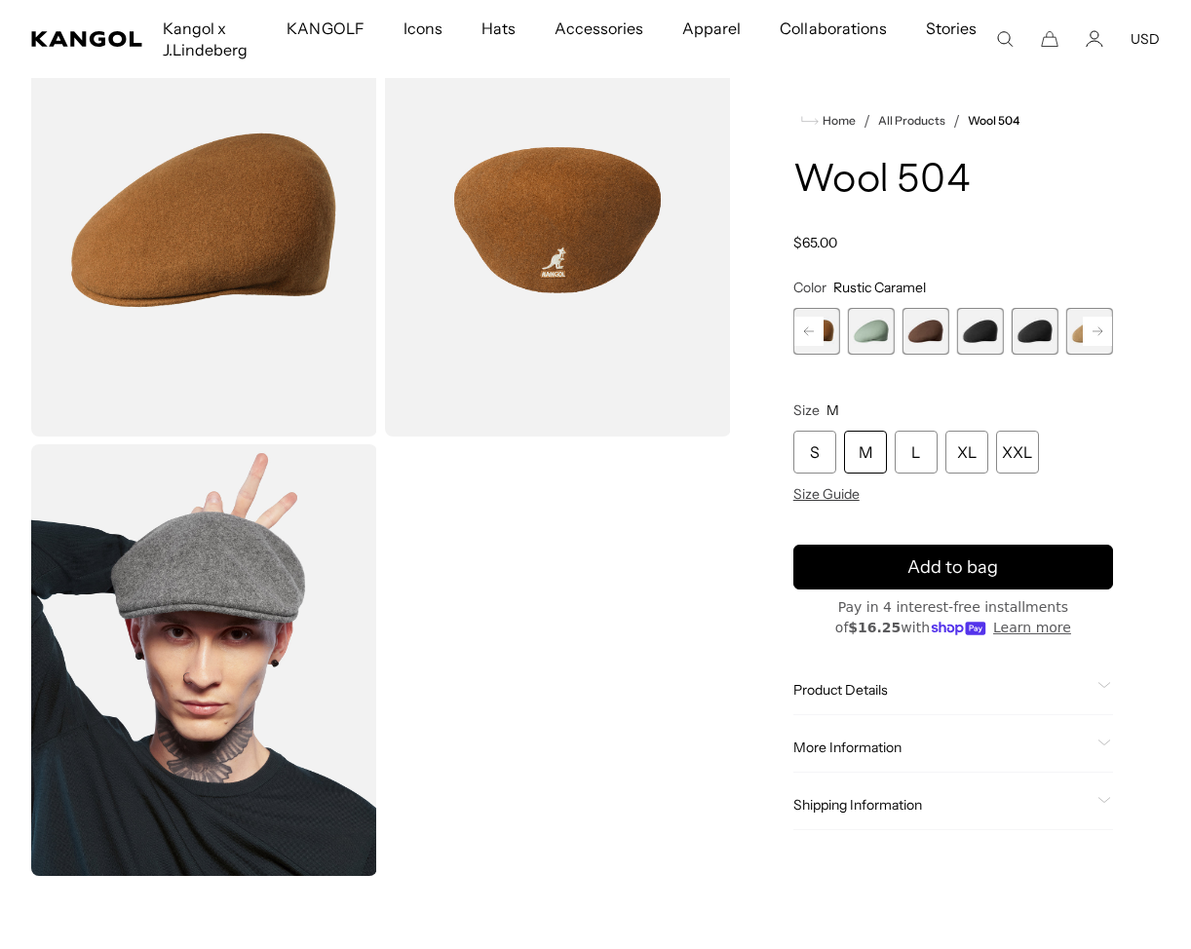
click at [802, 335] on rect at bounding box center [808, 331] width 29 height 29
click at [803, 335] on rect at bounding box center [808, 331] width 29 height 29
click at [881, 339] on span "5 of 21" at bounding box center [871, 331] width 47 height 47
click at [822, 328] on rect at bounding box center [808, 331] width 29 height 29
click at [877, 330] on span "4 of 21" at bounding box center [871, 331] width 47 height 47
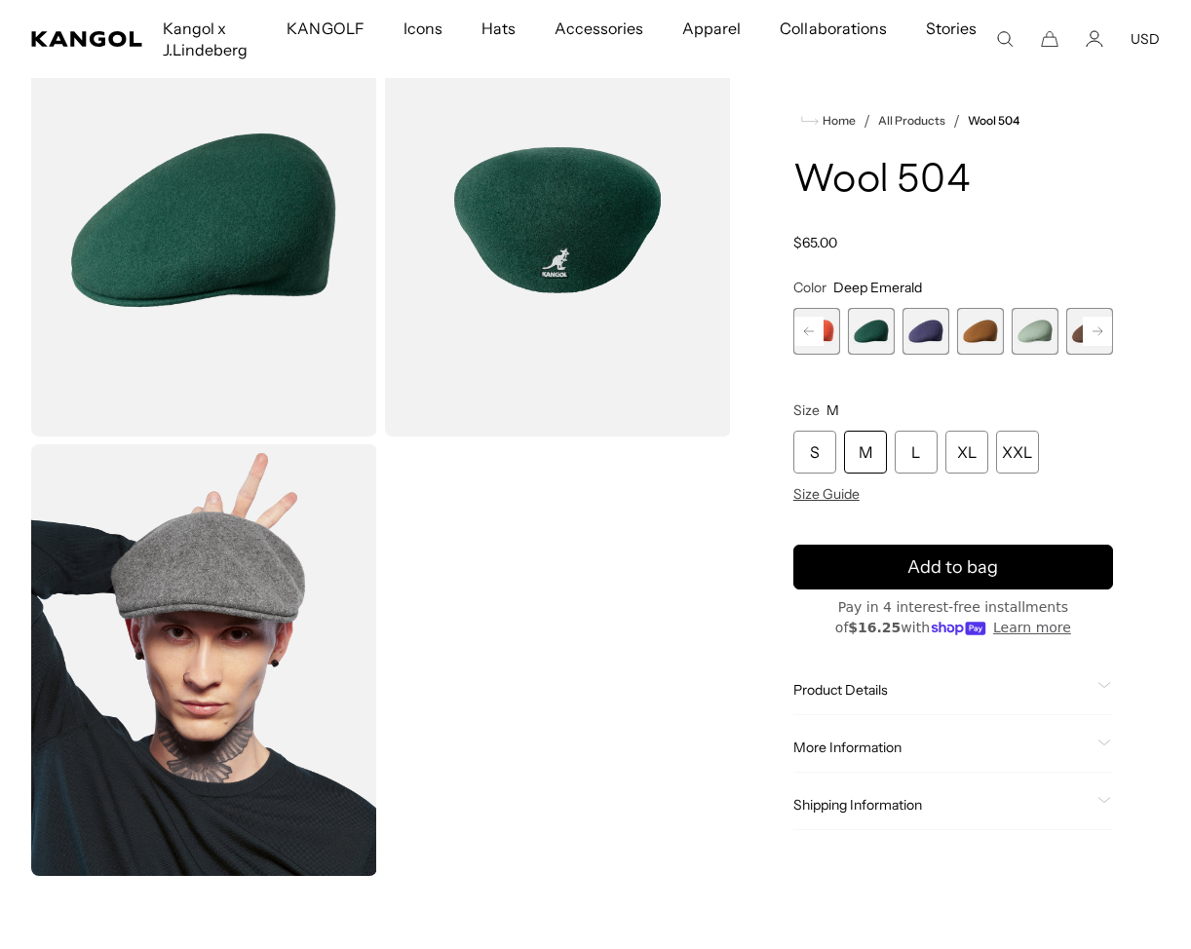
click at [813, 330] on rect at bounding box center [808, 331] width 29 height 29
click at [1018, 254] on product-info "Home / All Products / Wool 504 Wool 504 Regular price $65.00 Regular price Sale…" at bounding box center [953, 469] width 320 height 721
click at [606, 311] on img "Gallery Viewer" at bounding box center [558, 220] width 346 height 433
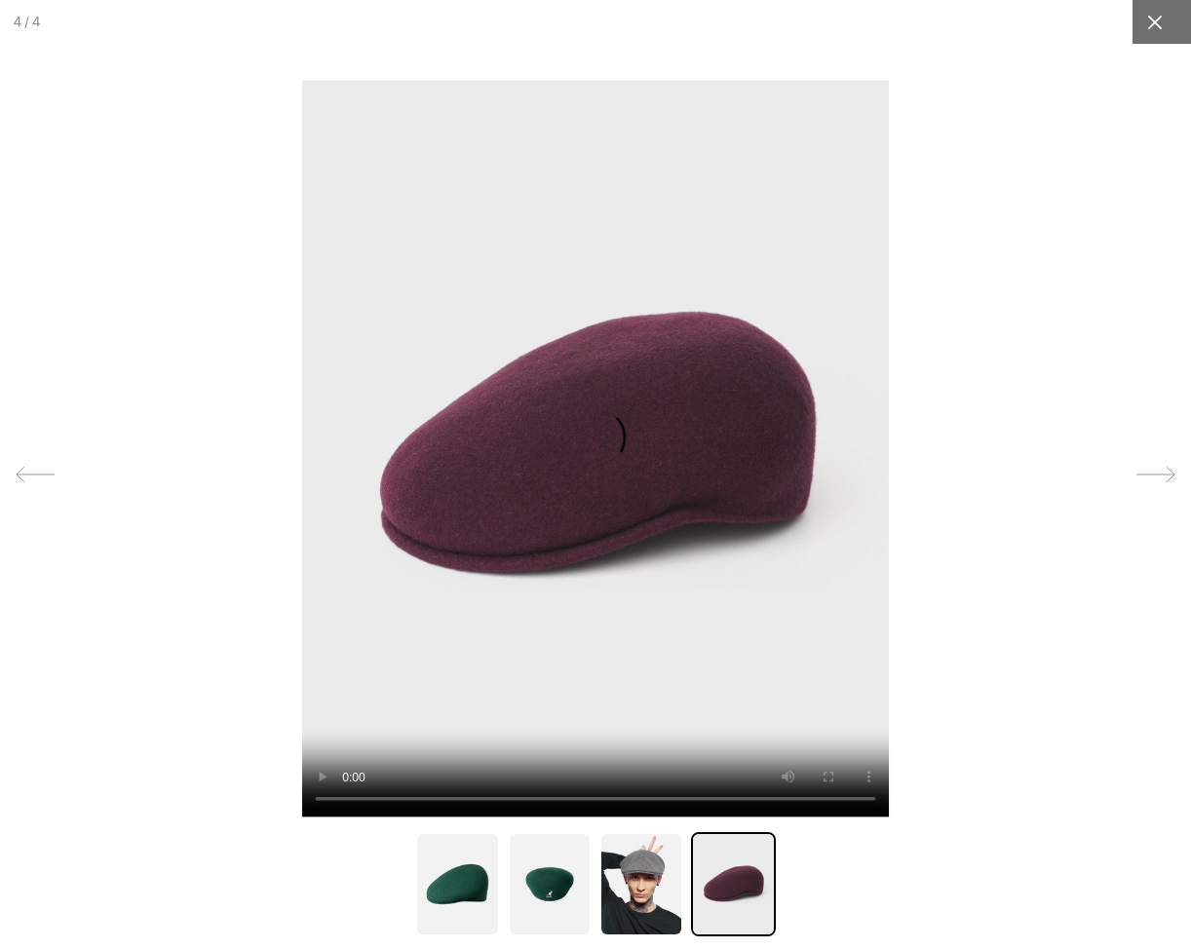
scroll to position [0, 0]
click at [1159, 31] on icon at bounding box center [1154, 22] width 19 height 19
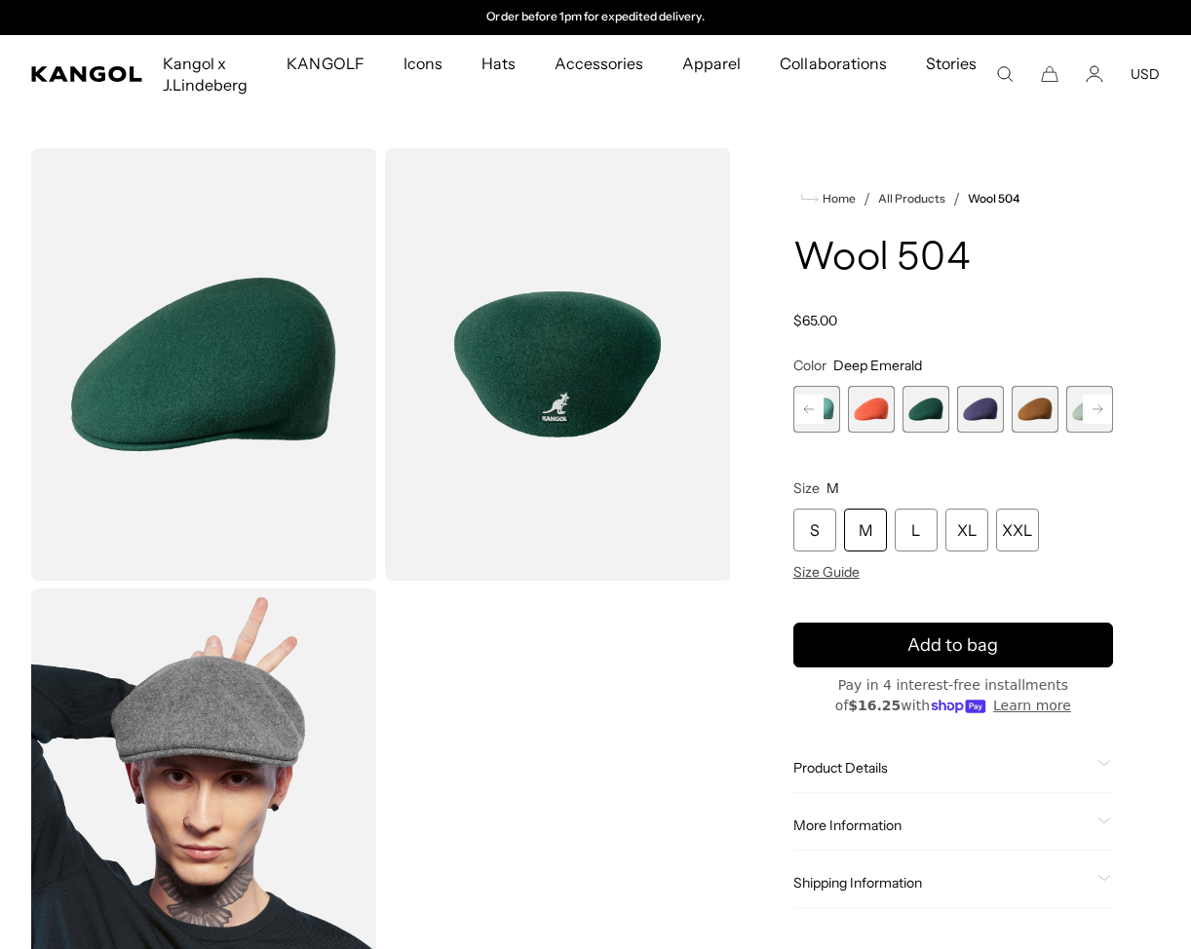
click at [808, 408] on icon at bounding box center [809, 409] width 10 height 8
click at [873, 397] on span "2 of 21" at bounding box center [871, 409] width 47 height 47
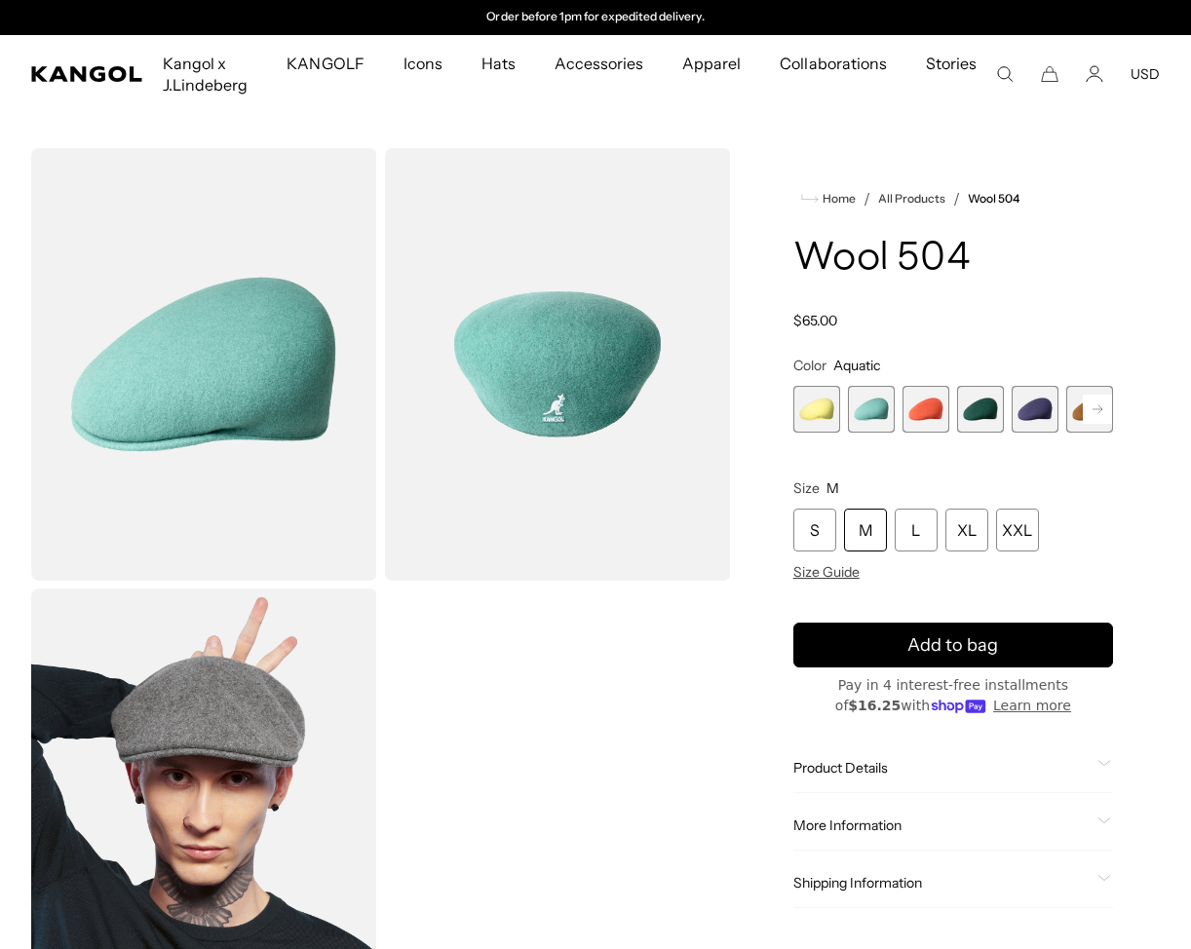
click at [820, 410] on span "1 of 21" at bounding box center [816, 409] width 47 height 47
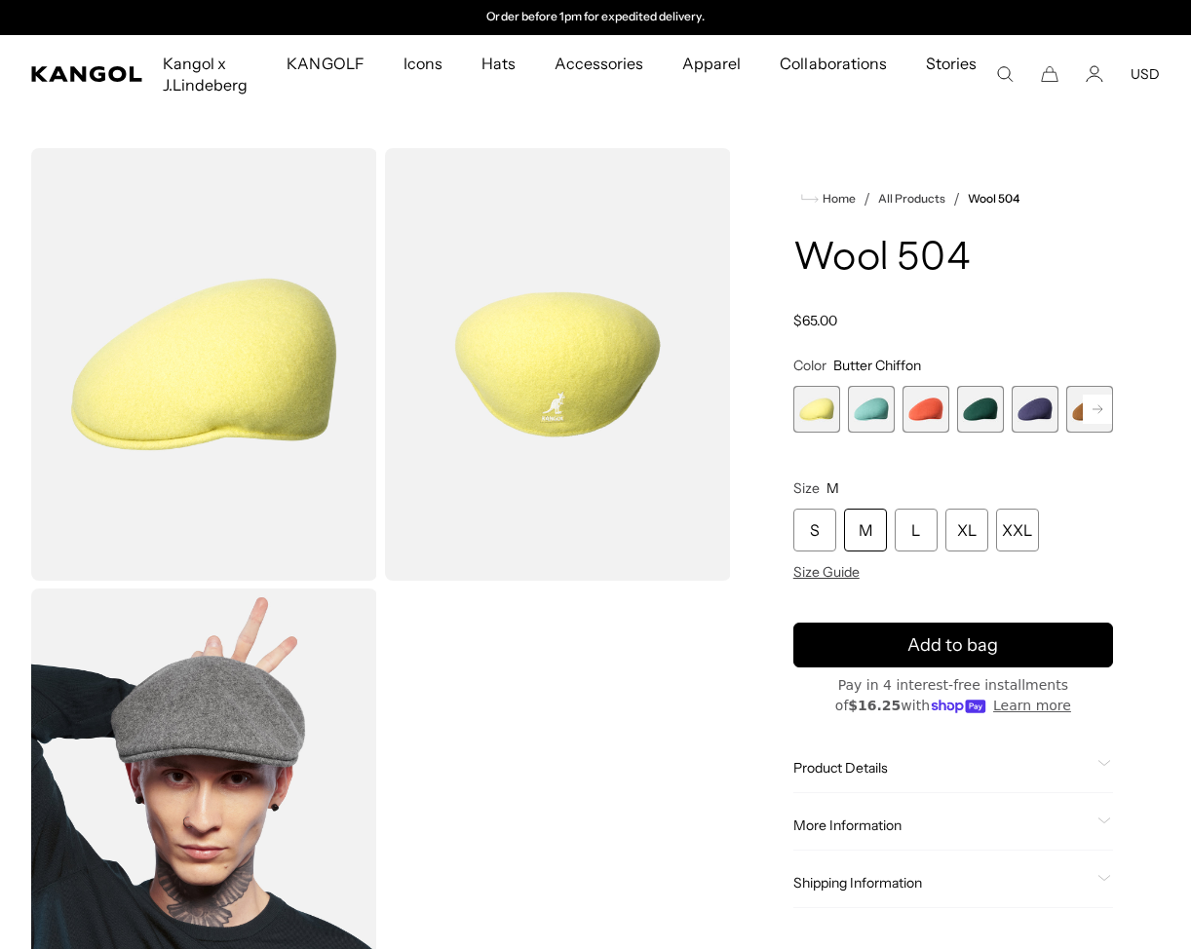
click at [957, 396] on span "4 of 21" at bounding box center [980, 409] width 47 height 47
click at [978, 410] on span "4 of 21" at bounding box center [980, 409] width 47 height 47
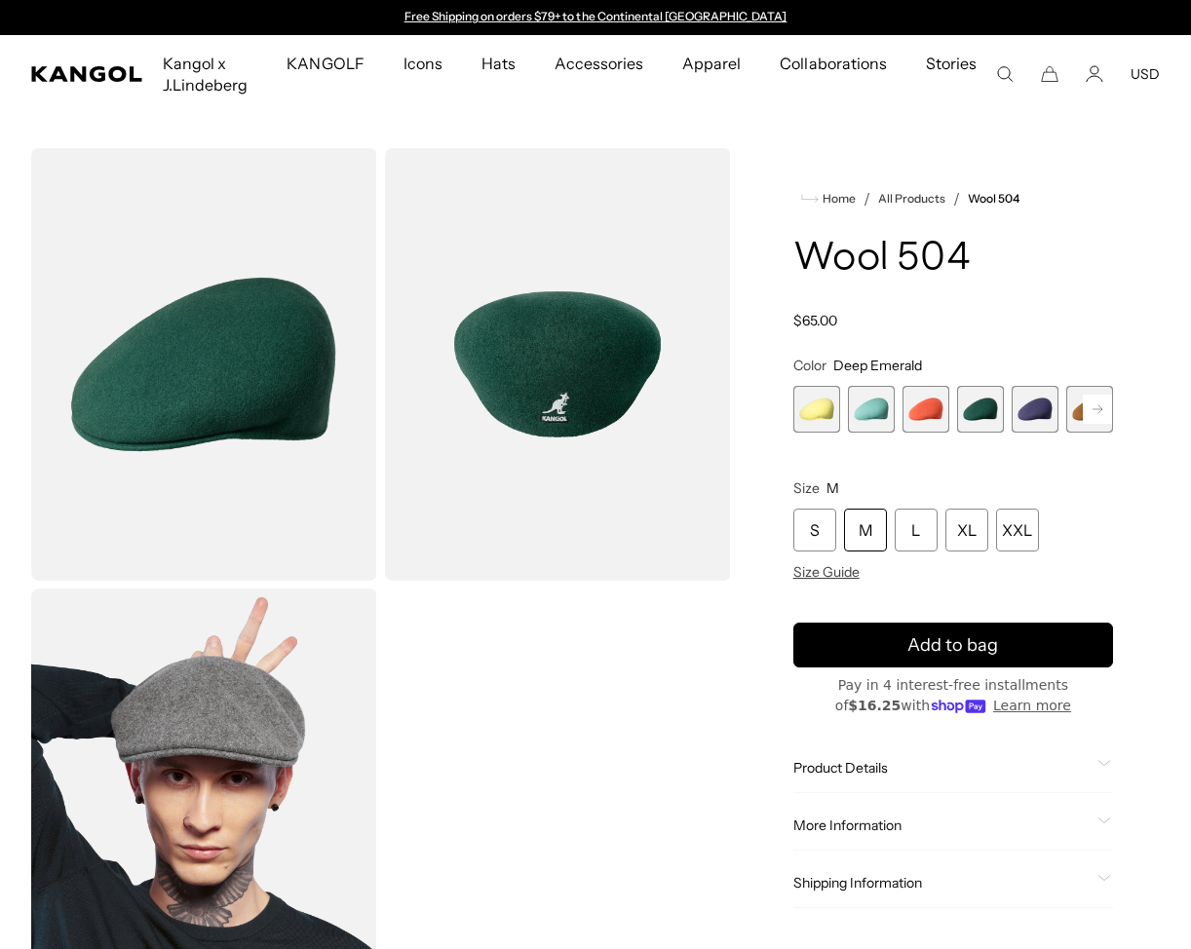
click at [1103, 398] on rect at bounding box center [1097, 409] width 29 height 29
click at [858, 514] on div "M" at bounding box center [865, 530] width 43 height 43
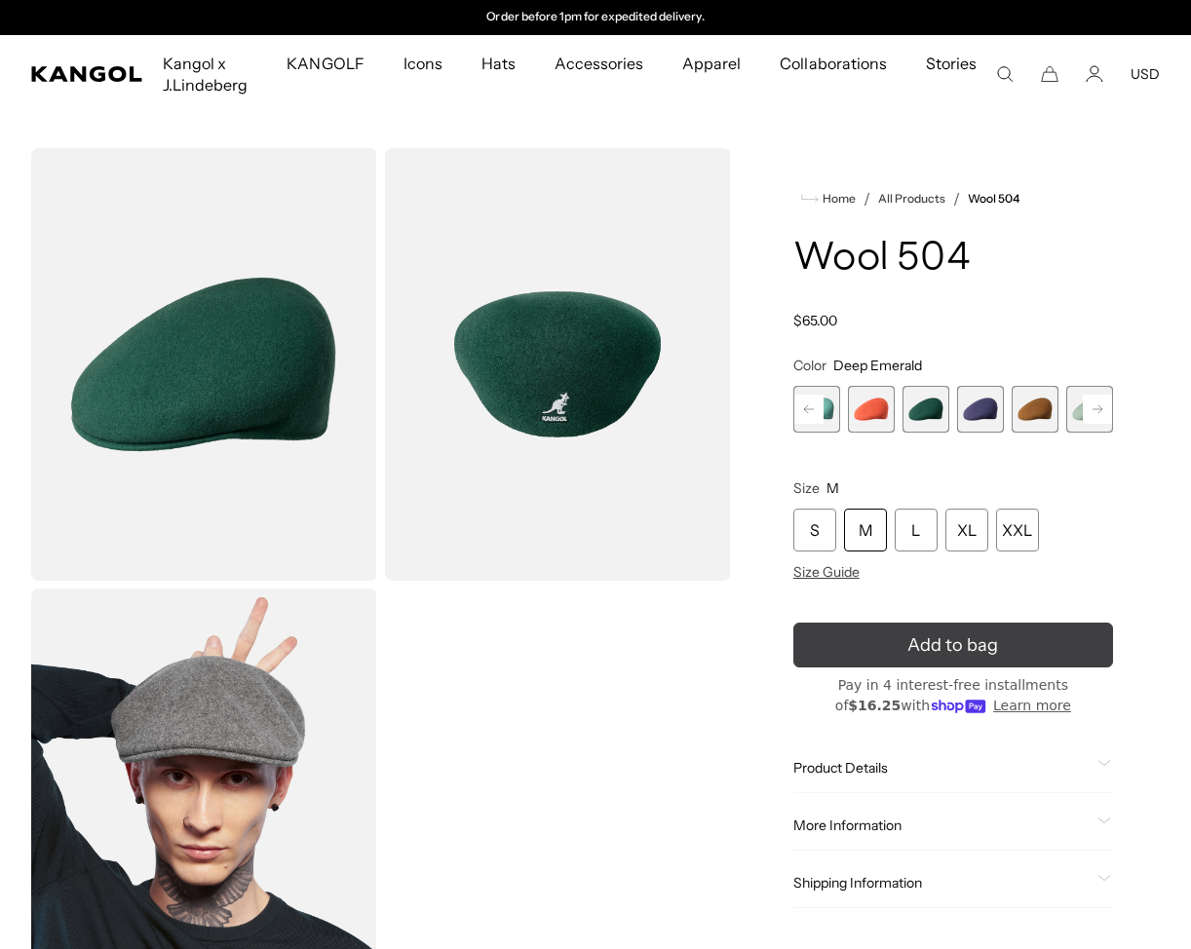
click at [873, 643] on button "Add to bag" at bounding box center [953, 645] width 320 height 45
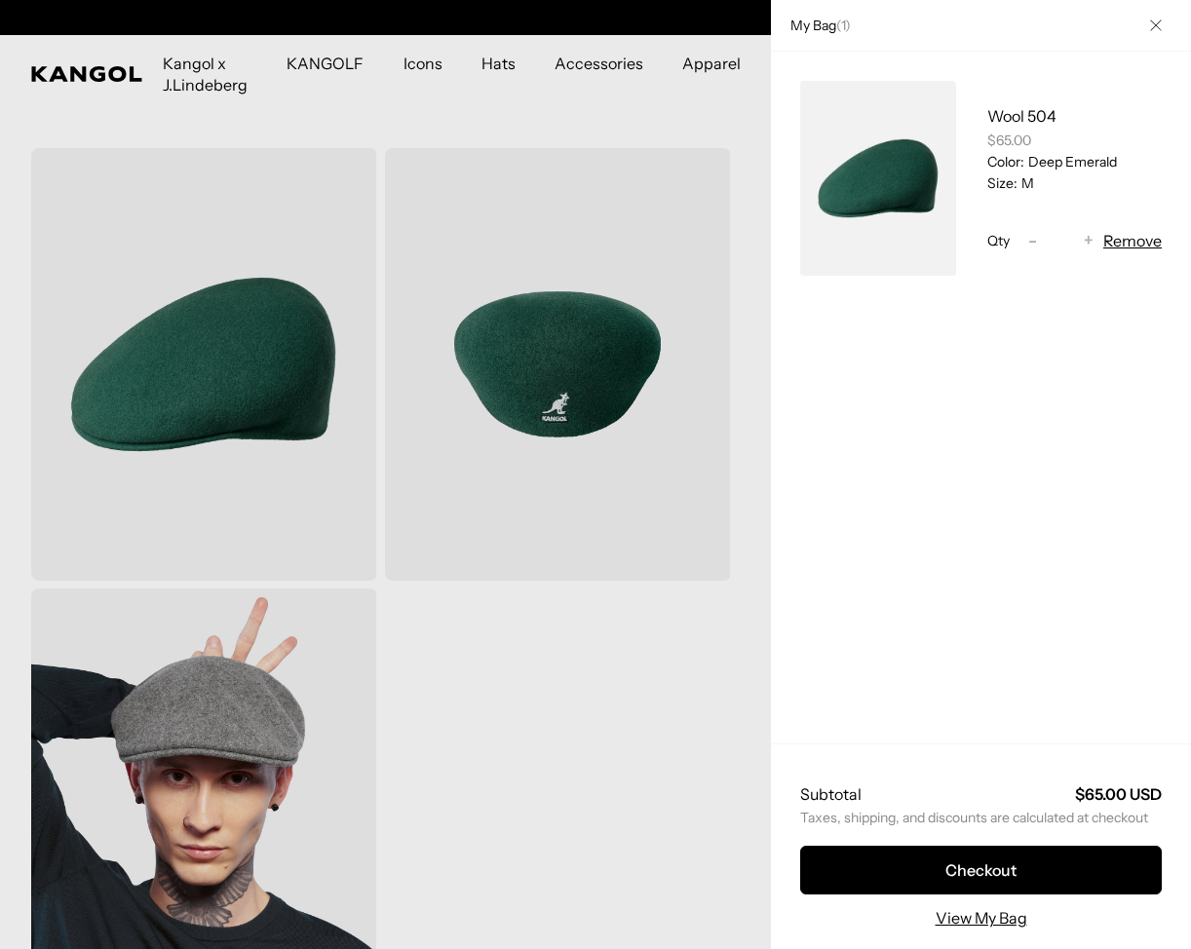
scroll to position [0, 0]
click at [1152, 31] on button "Close" at bounding box center [1155, 25] width 51 height 51
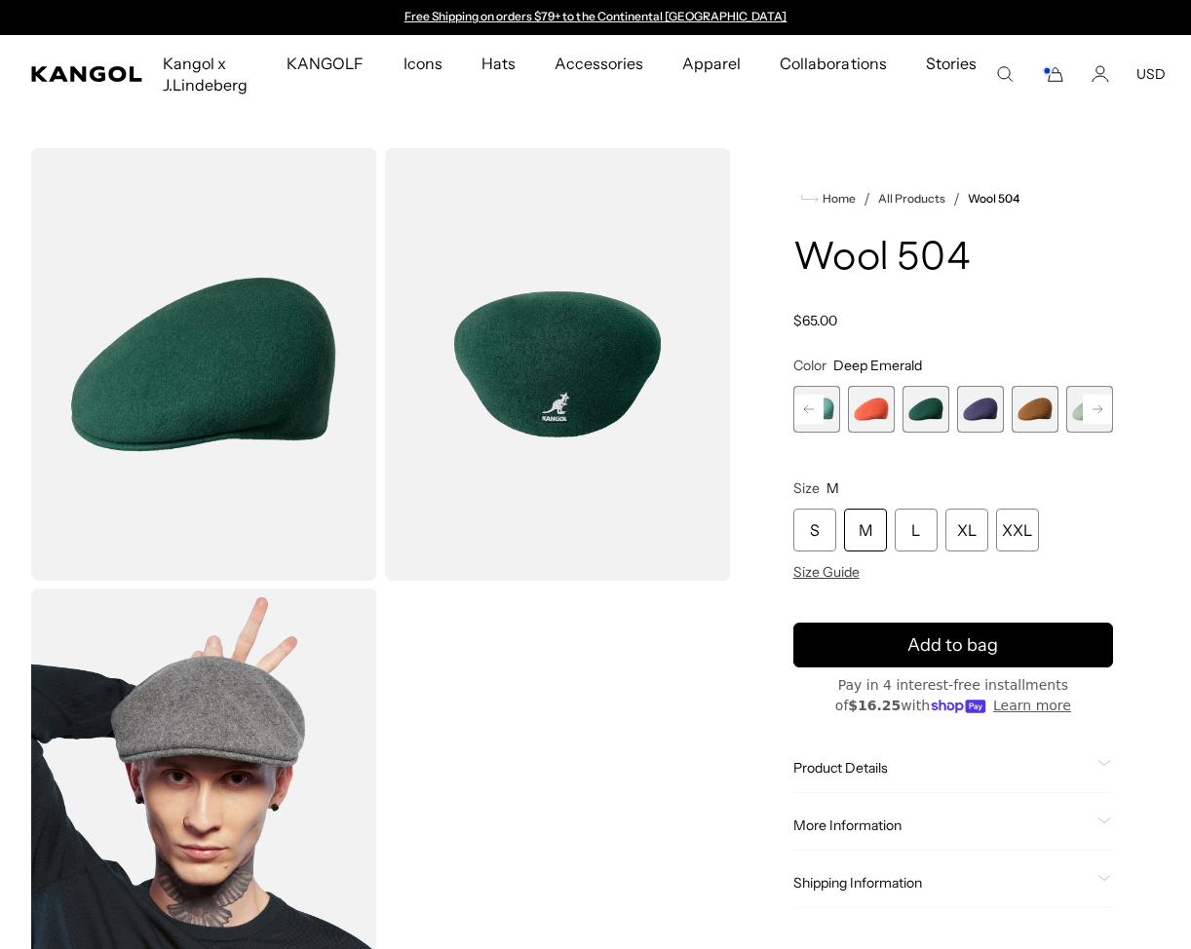
click at [969, 392] on span "5 of 21" at bounding box center [980, 409] width 47 height 47
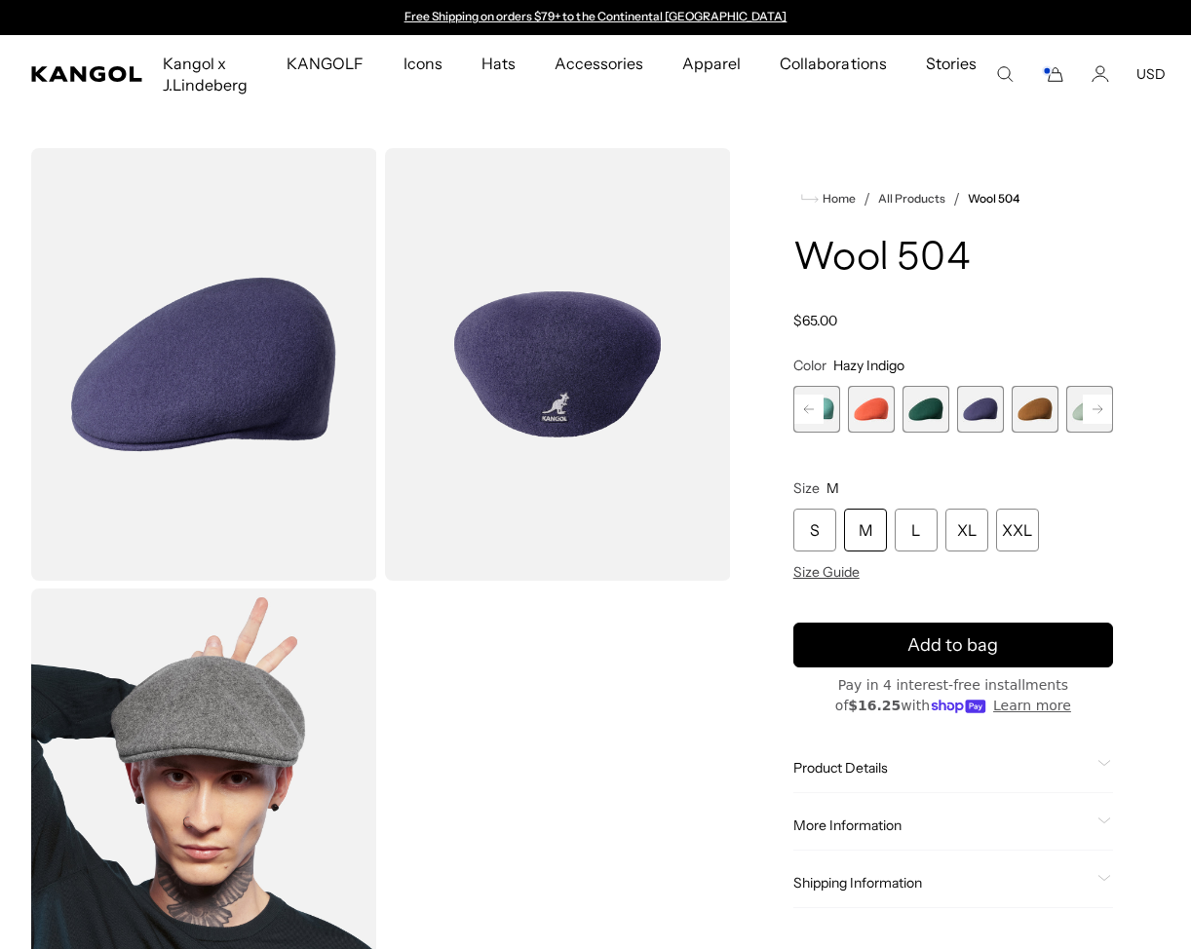
click at [1044, 408] on span "6 of 21" at bounding box center [1034, 409] width 47 height 47
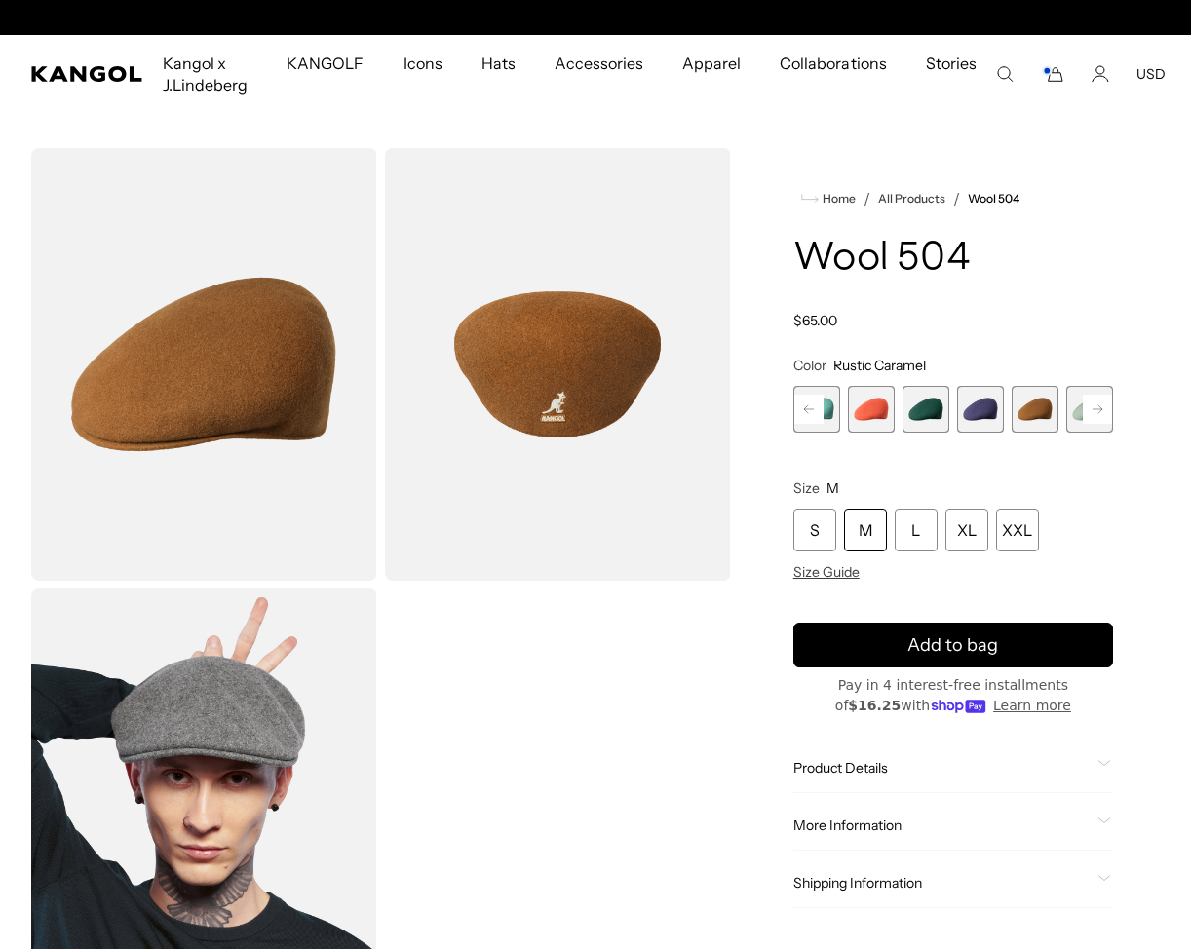
scroll to position [0, 401]
click at [1068, 410] on span "7 of 21" at bounding box center [1089, 409] width 47 height 47
click at [1089, 410] on rect at bounding box center [1097, 409] width 29 height 29
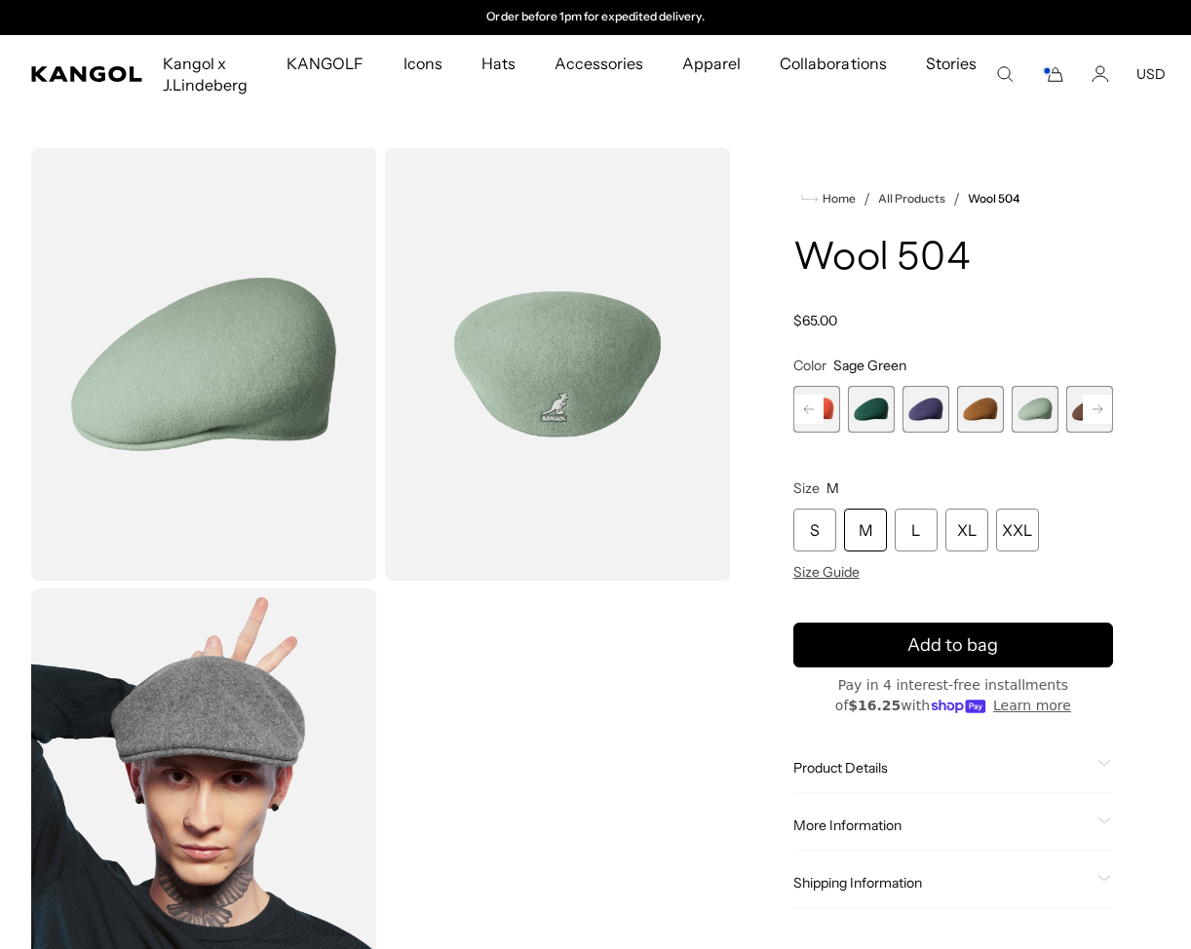
click at [1089, 410] on rect at bounding box center [1097, 409] width 29 height 29
click at [1028, 408] on span "8 of 21" at bounding box center [1034, 409] width 47 height 47
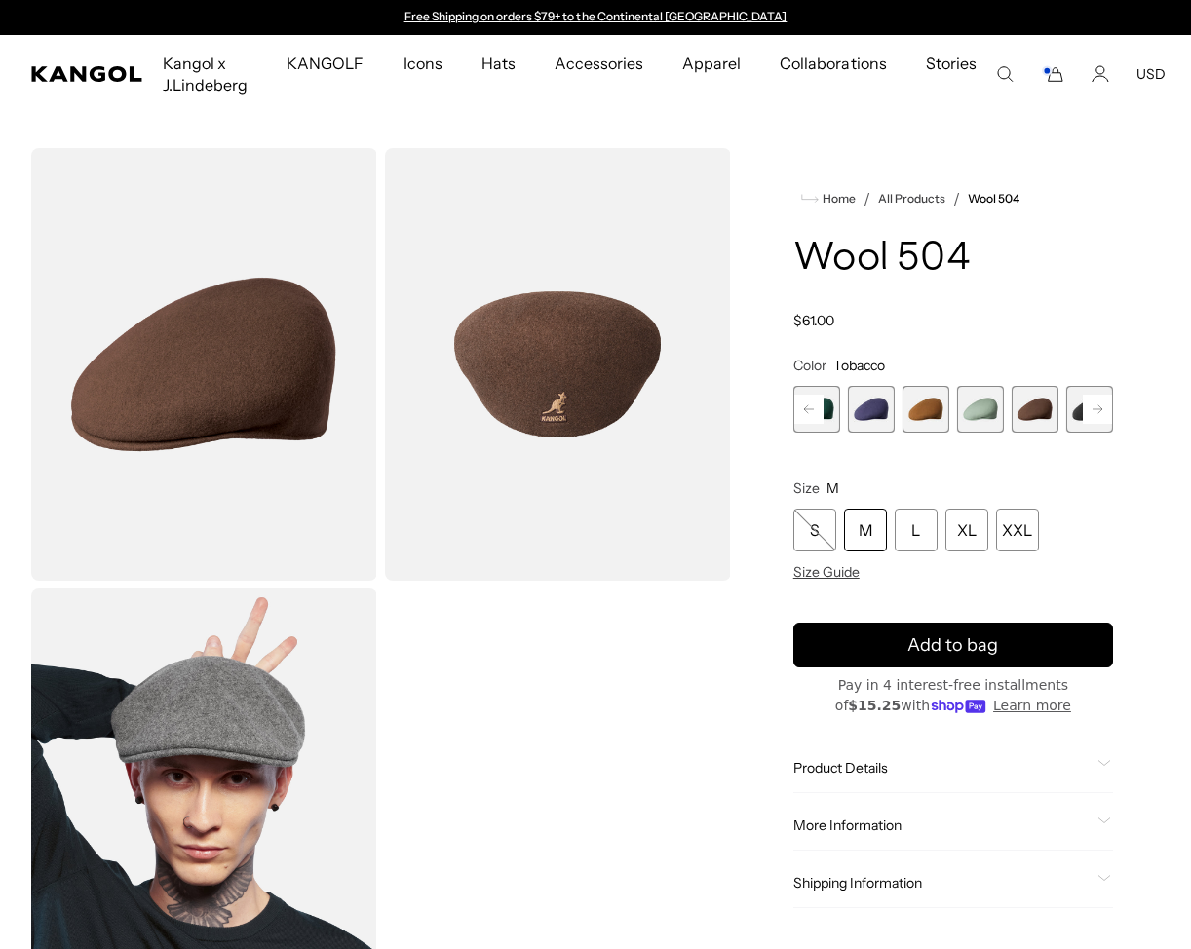
click at [1048, 409] on span "8 of 21" at bounding box center [1034, 409] width 47 height 47
click at [1099, 403] on rect at bounding box center [1097, 409] width 29 height 29
click at [1048, 403] on span "9 of 21" at bounding box center [1034, 409] width 47 height 47
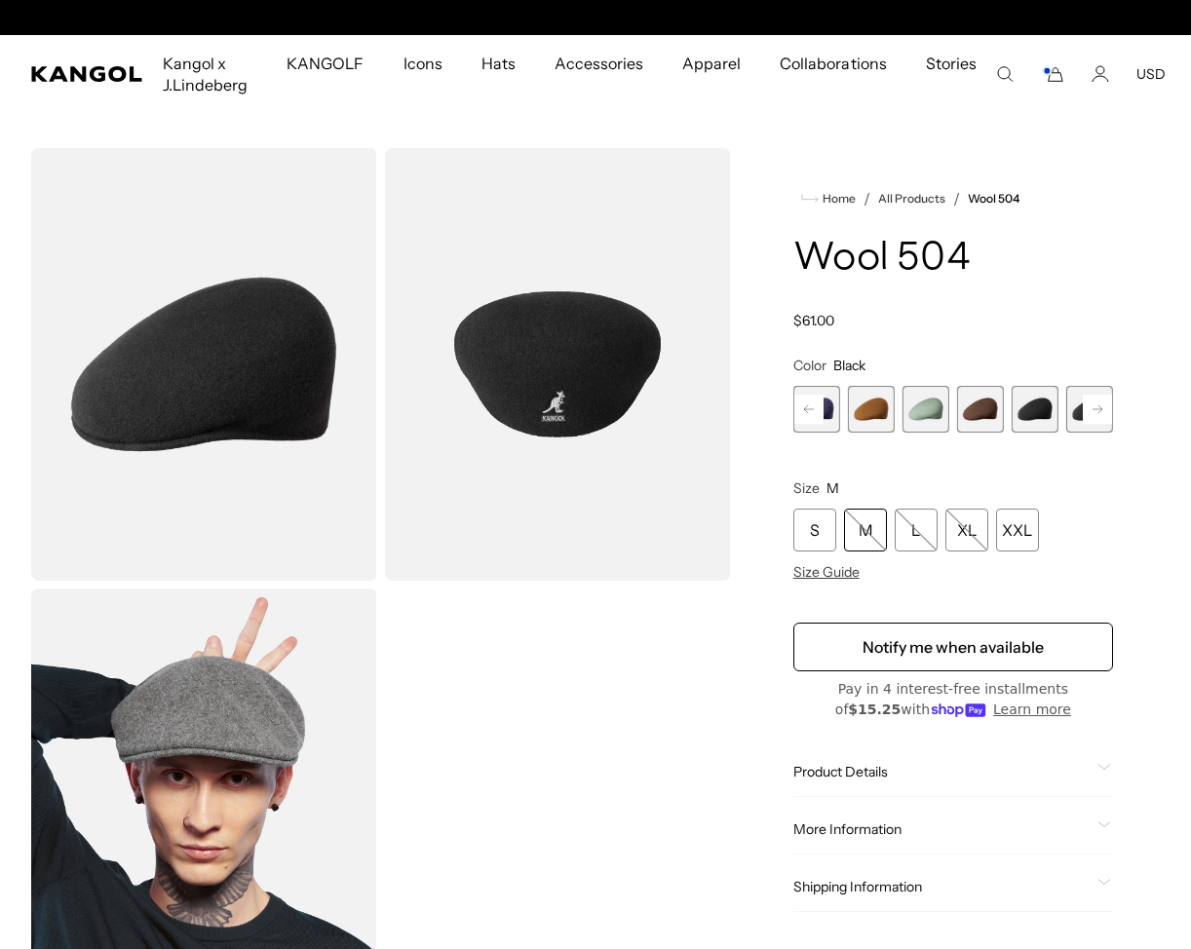
scroll to position [0, 401]
click at [1087, 406] on rect at bounding box center [1097, 409] width 29 height 29
click at [980, 409] on span "9 of 21" at bounding box center [980, 409] width 47 height 47
click at [1002, 410] on span "9 of 21" at bounding box center [980, 409] width 47 height 47
click at [1021, 410] on span "10 of 21" at bounding box center [1034, 409] width 47 height 47
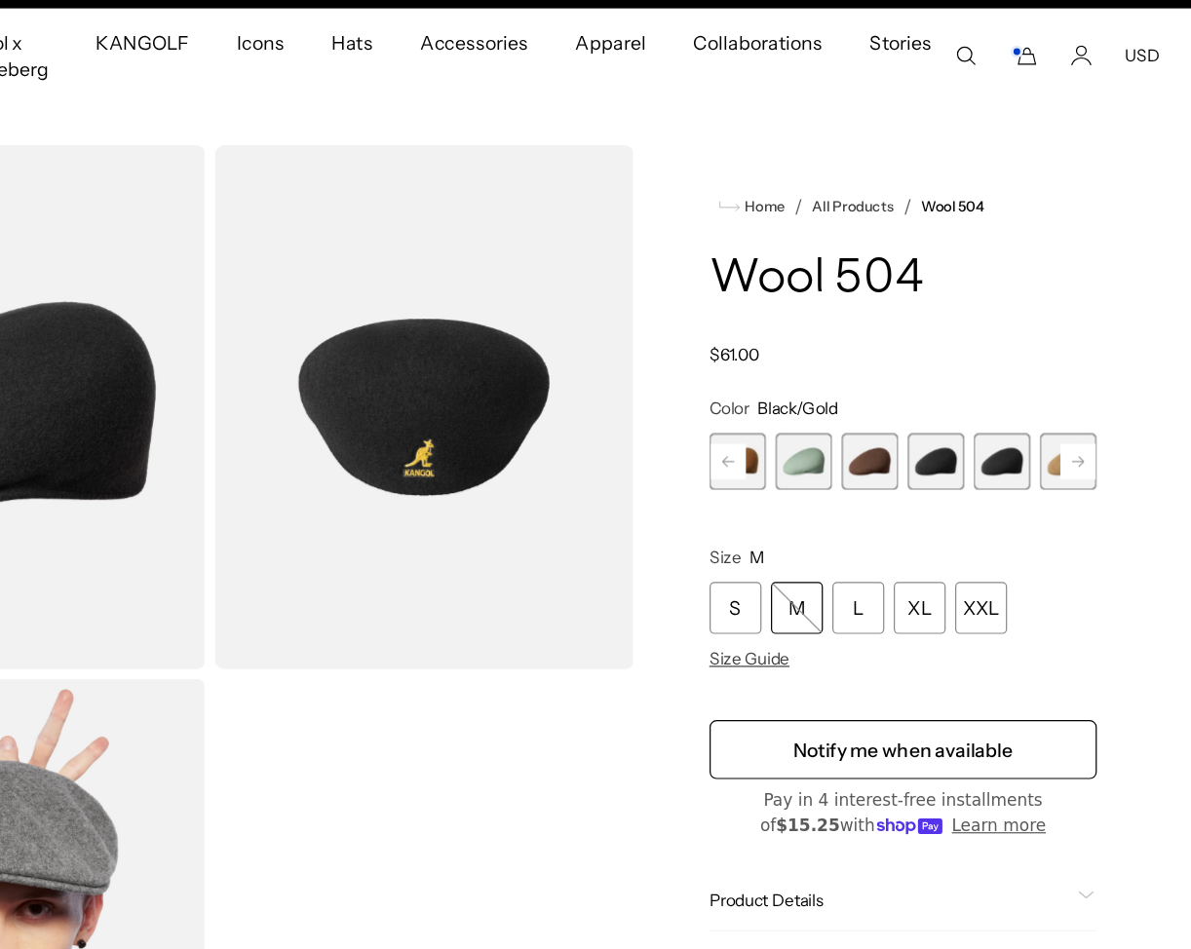
scroll to position [0, 401]
click at [1105, 368] on rect at bounding box center [1097, 380] width 29 height 29
click at [1041, 383] on span "11 of 21" at bounding box center [1034, 381] width 47 height 47
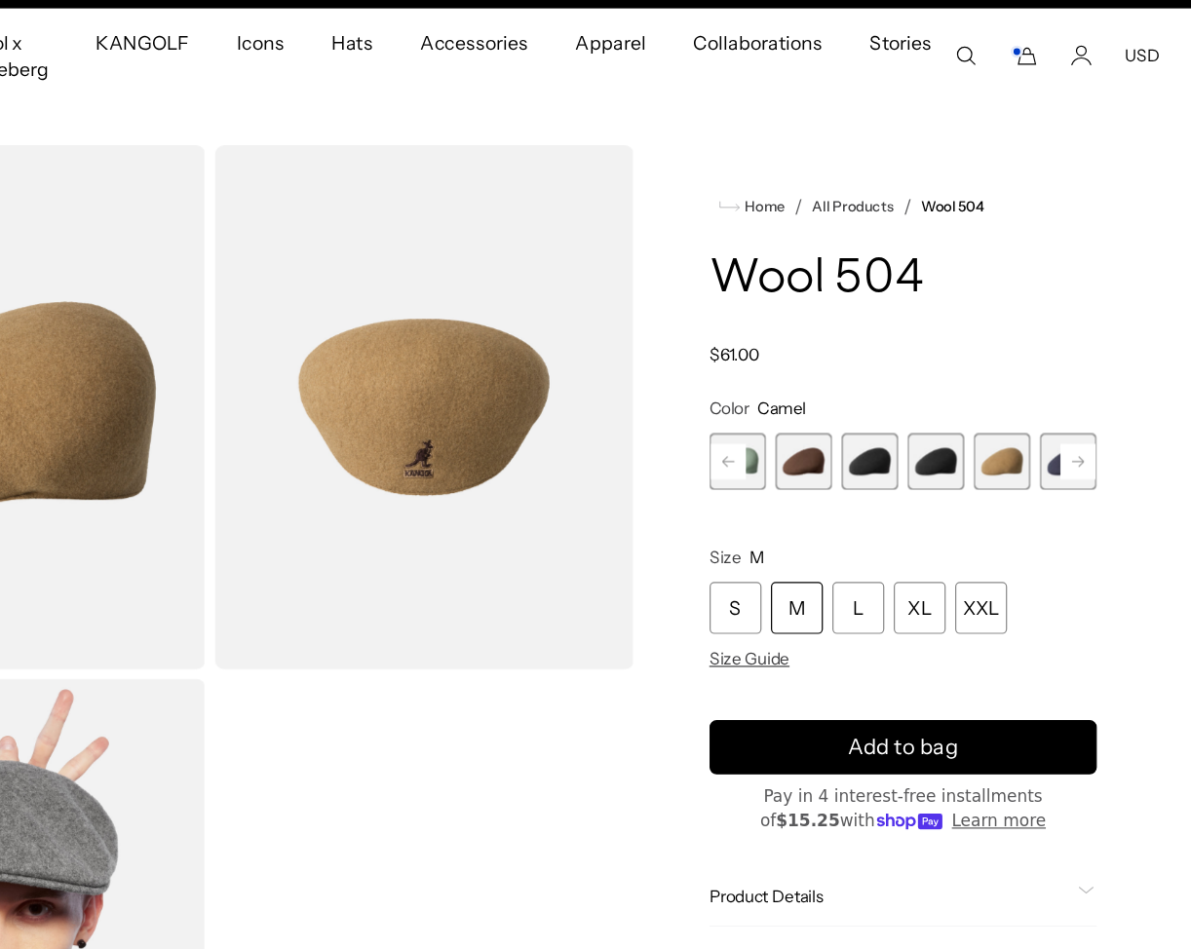
click at [1080, 375] on span "12 of 21" at bounding box center [1089, 381] width 47 height 47
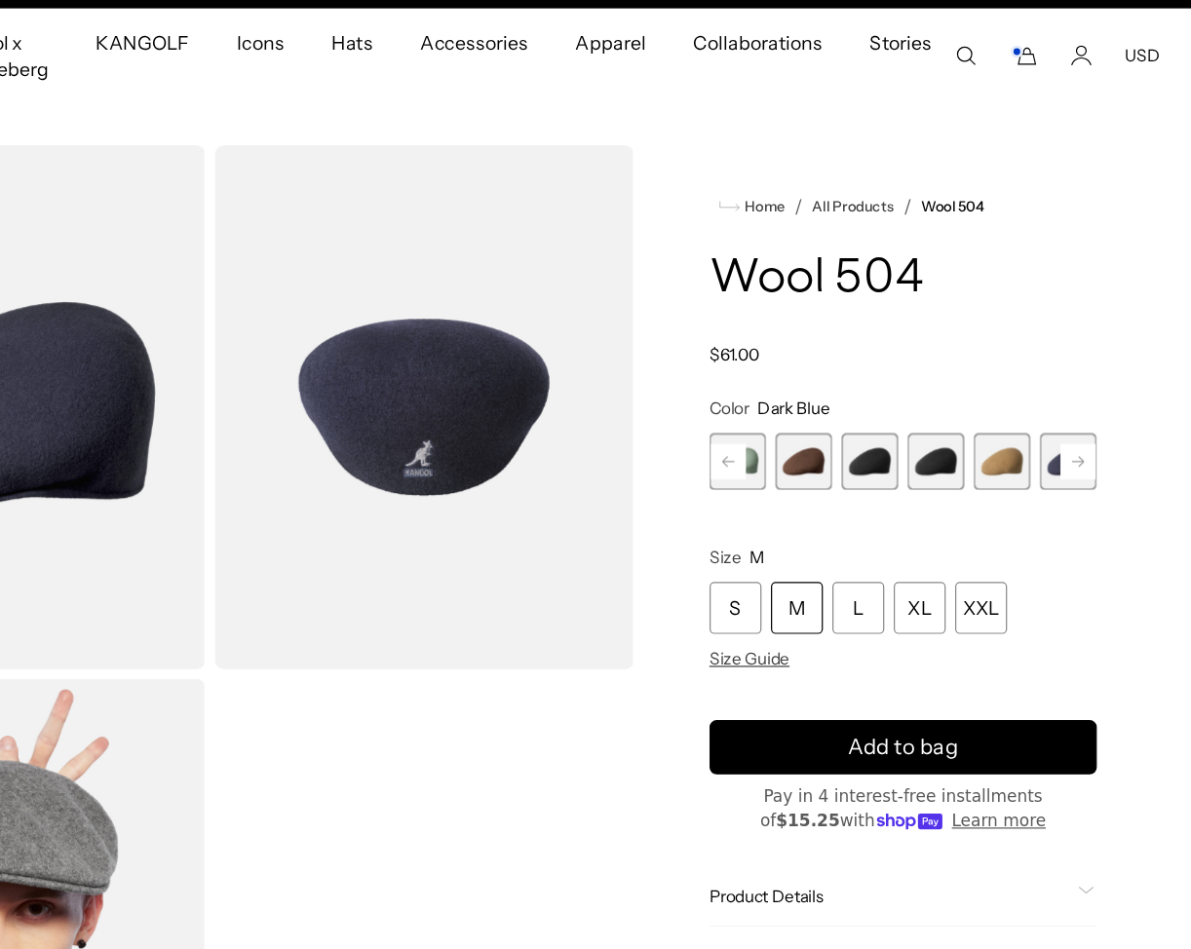
click at [1085, 383] on rect at bounding box center [1097, 380] width 29 height 29
click at [1085, 375] on rect at bounding box center [1097, 380] width 29 height 29
click at [1012, 378] on span "14 of 21" at bounding box center [1034, 381] width 47 height 47
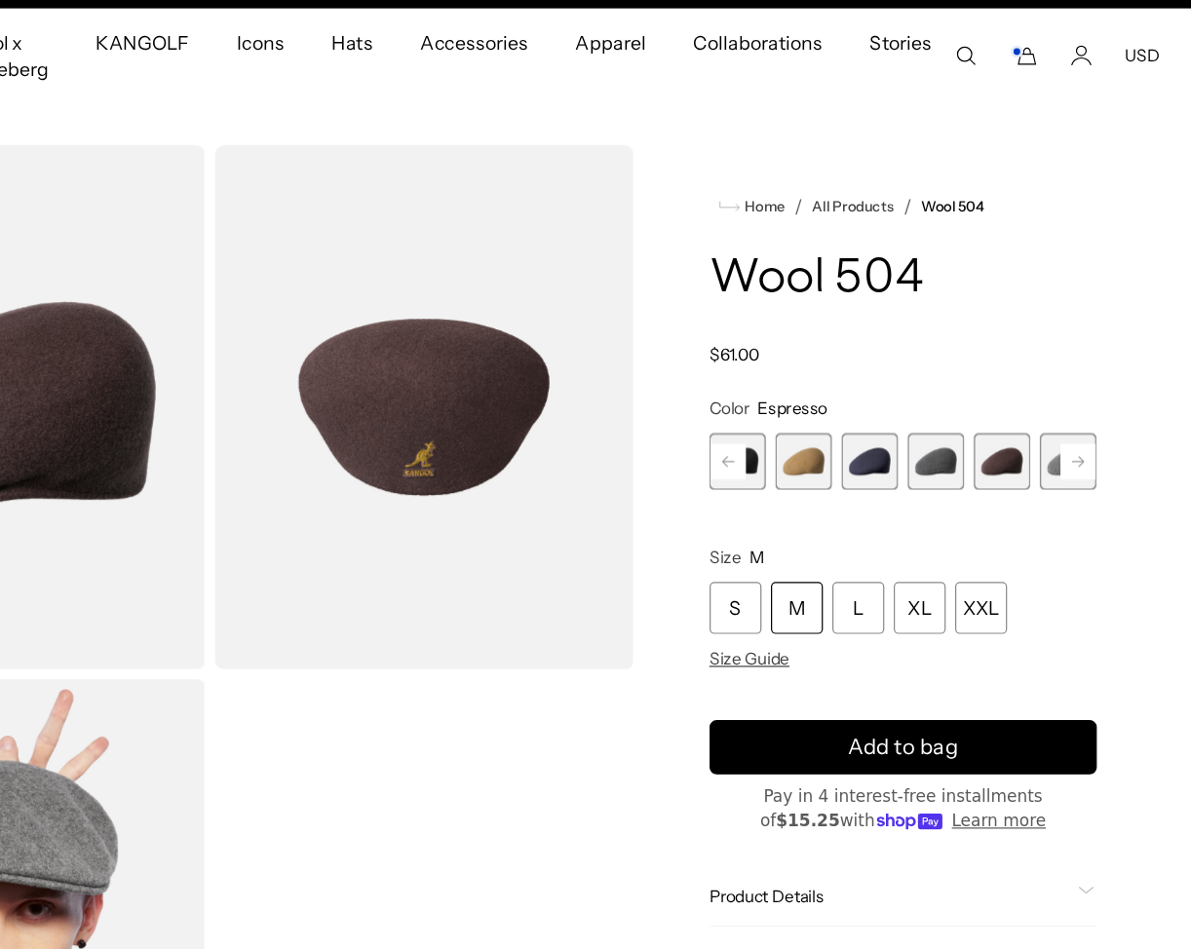
click at [991, 379] on span "13 of 21" at bounding box center [980, 381] width 47 height 47
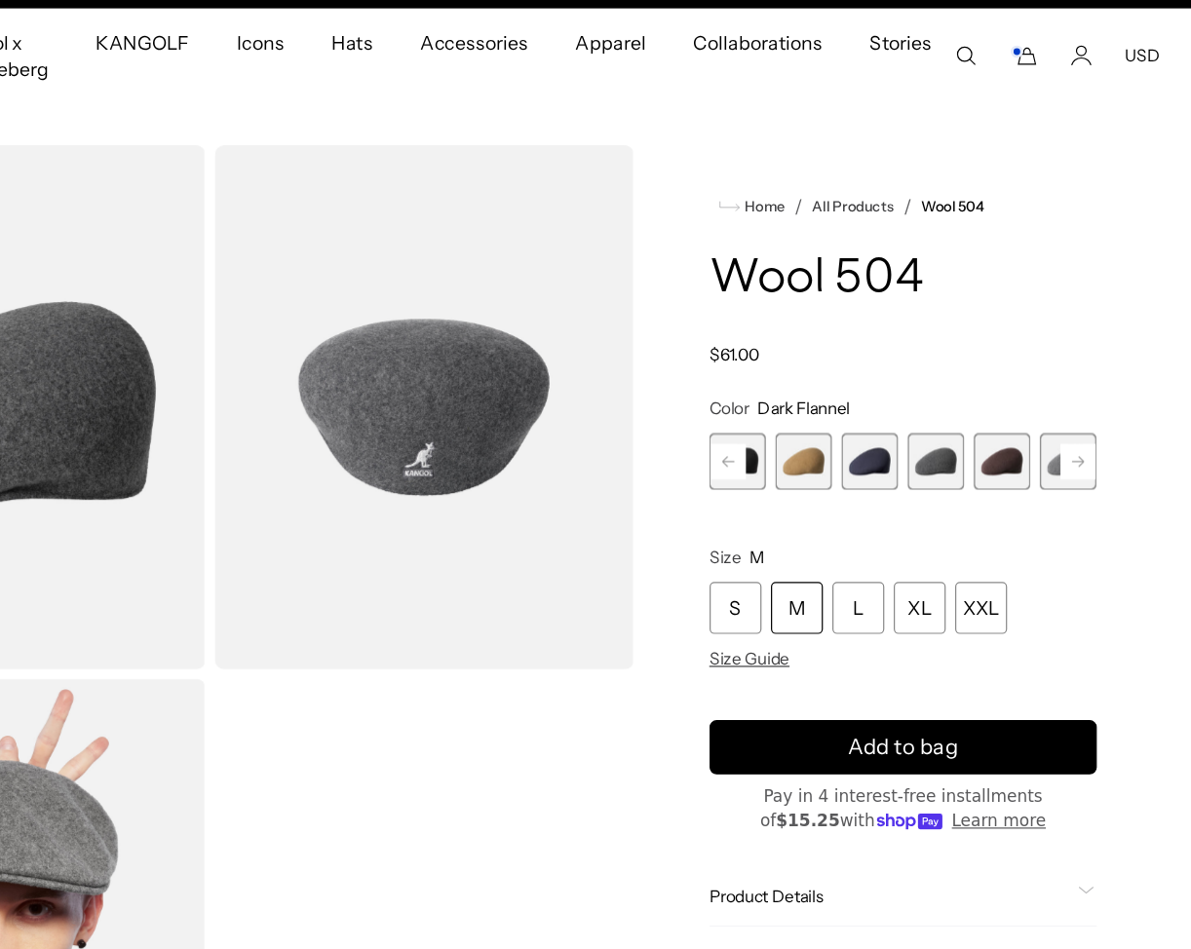
click at [1015, 380] on span "14 of 21" at bounding box center [1034, 381] width 47 height 47
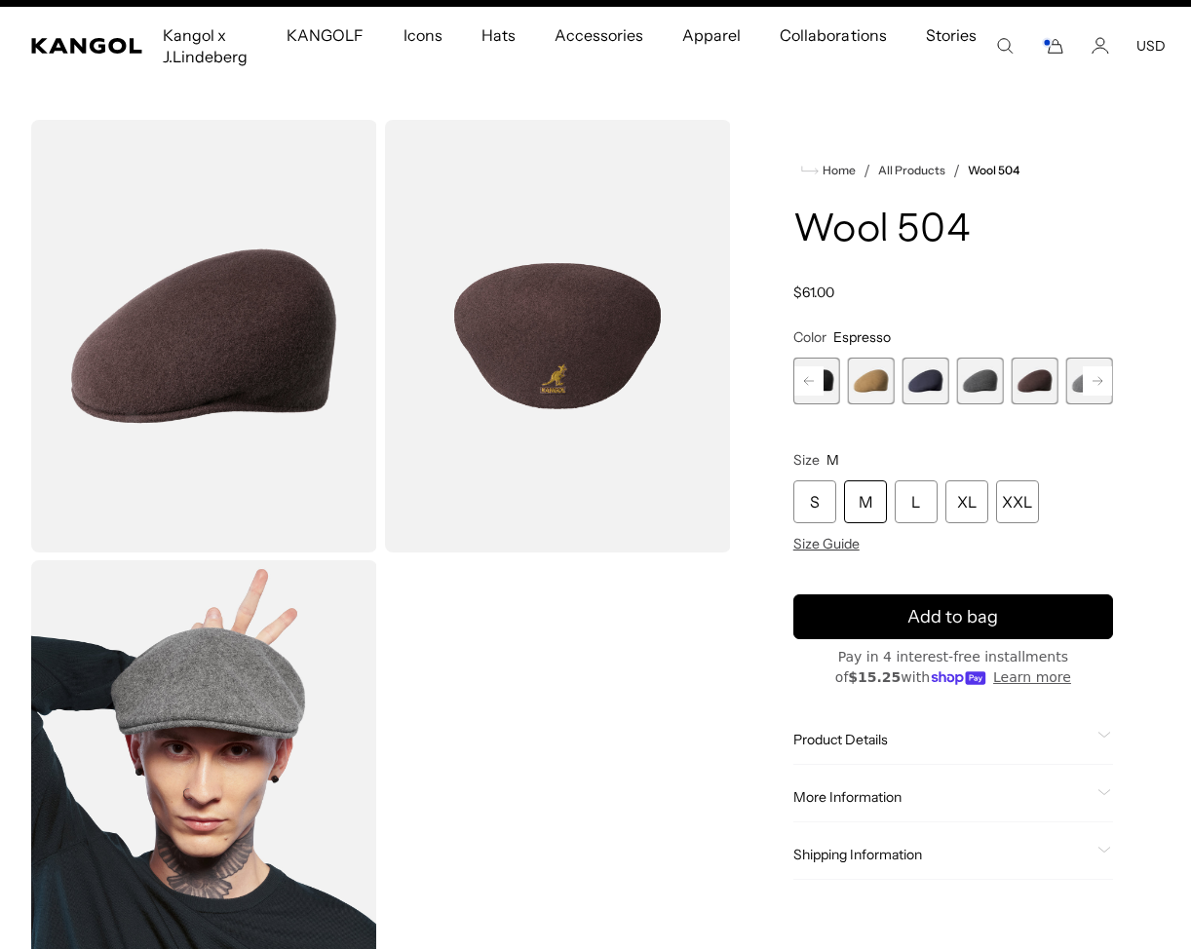
click at [982, 379] on span "13 of 21" at bounding box center [980, 381] width 47 height 47
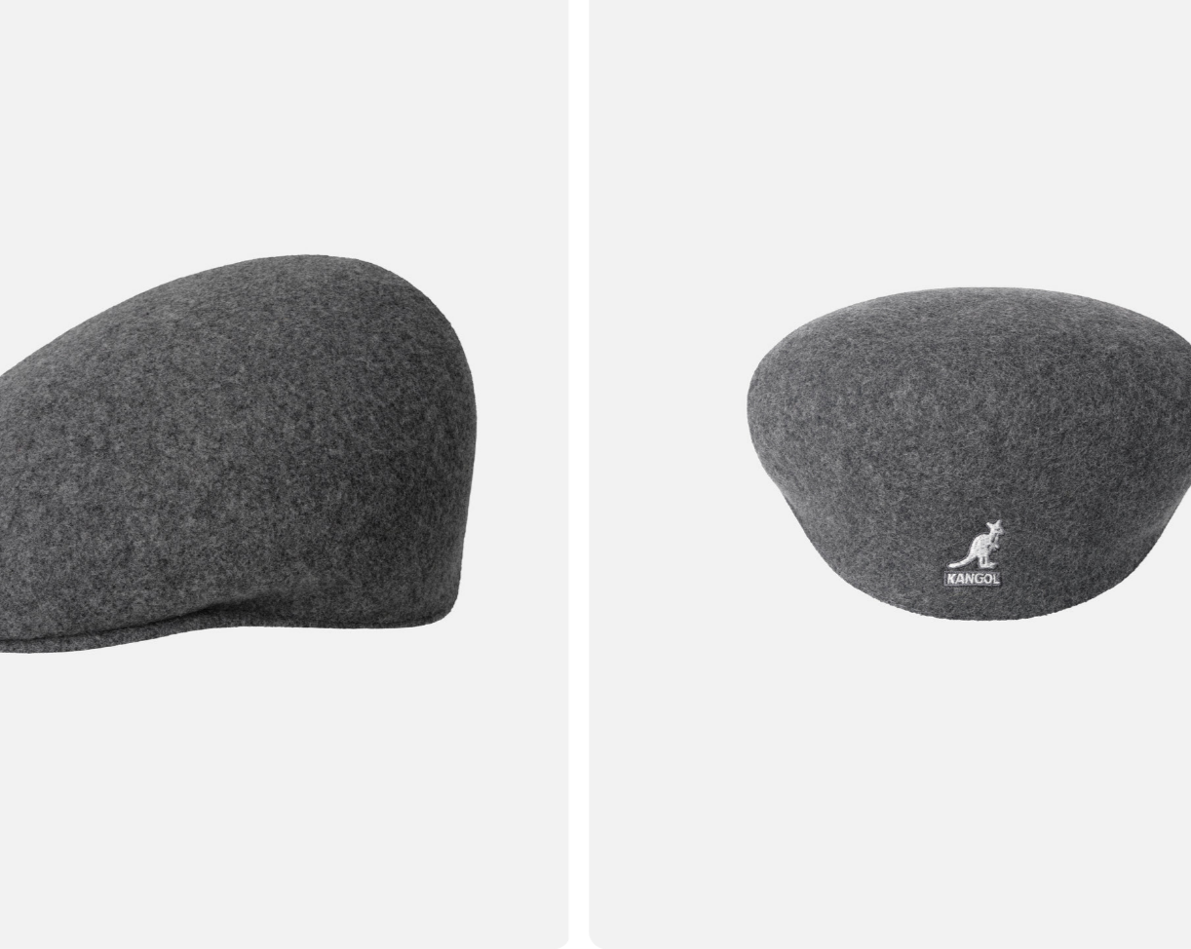
scroll to position [0, 401]
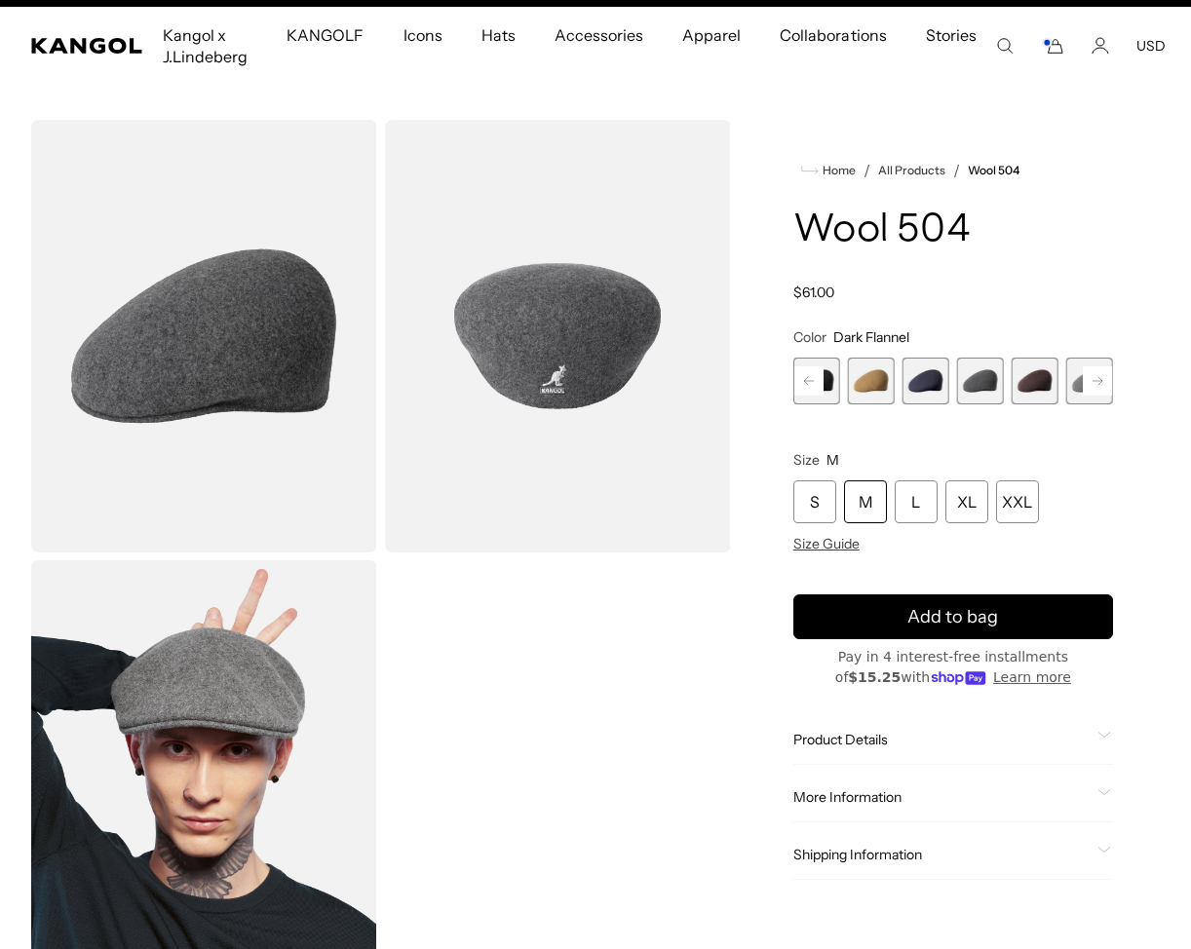
click at [1104, 387] on rect at bounding box center [1097, 380] width 29 height 29
click at [1038, 381] on span "15 of 21" at bounding box center [1034, 381] width 47 height 47
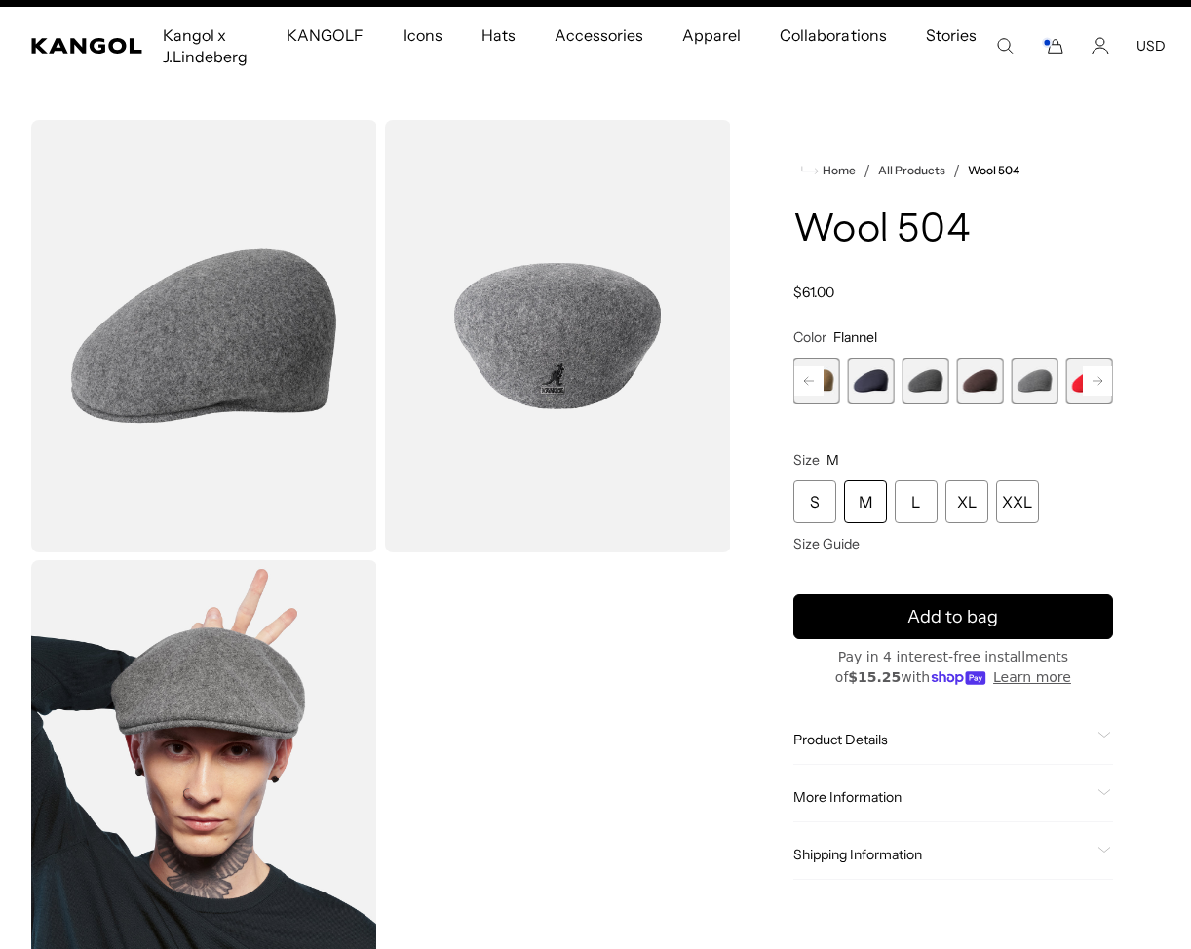
click at [1069, 377] on span "16 of 21" at bounding box center [1089, 381] width 47 height 47
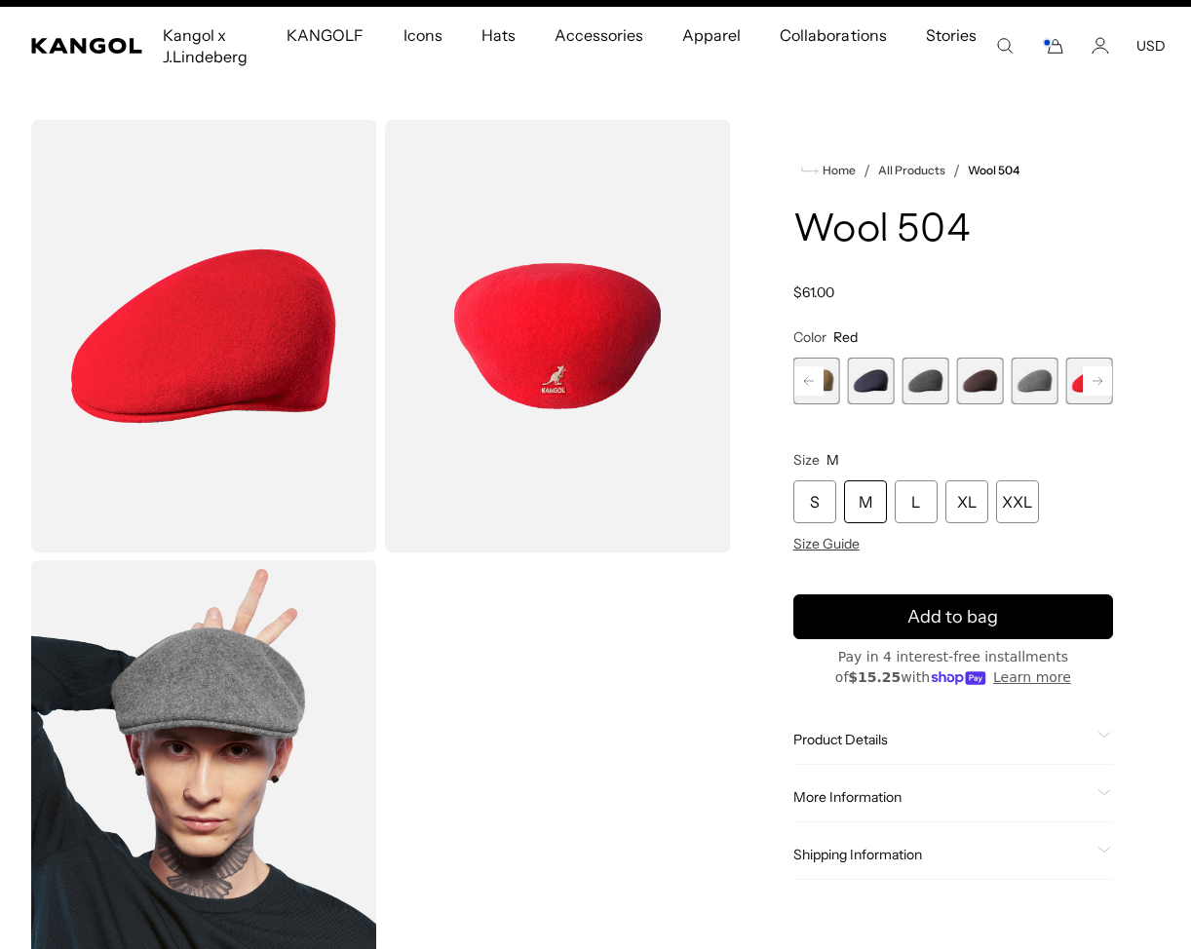
click at [1105, 380] on rect at bounding box center [1097, 380] width 29 height 29
click at [1093, 377] on rect at bounding box center [1097, 380] width 29 height 29
click at [1044, 389] on span "17 of 21" at bounding box center [1034, 381] width 47 height 47
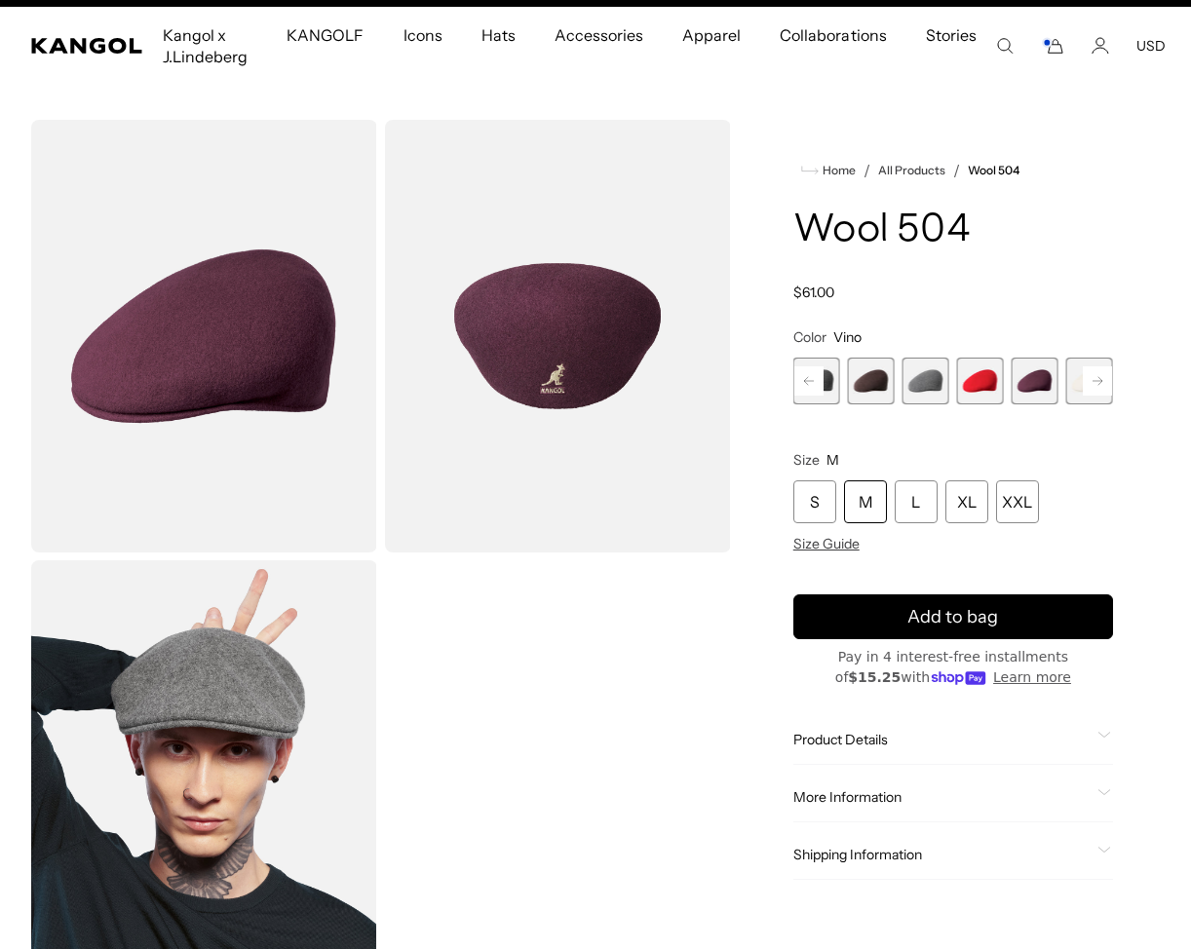
click at [1083, 383] on rect at bounding box center [1097, 380] width 29 height 29
click at [1046, 388] on span "18 of 21" at bounding box center [1034, 381] width 47 height 47
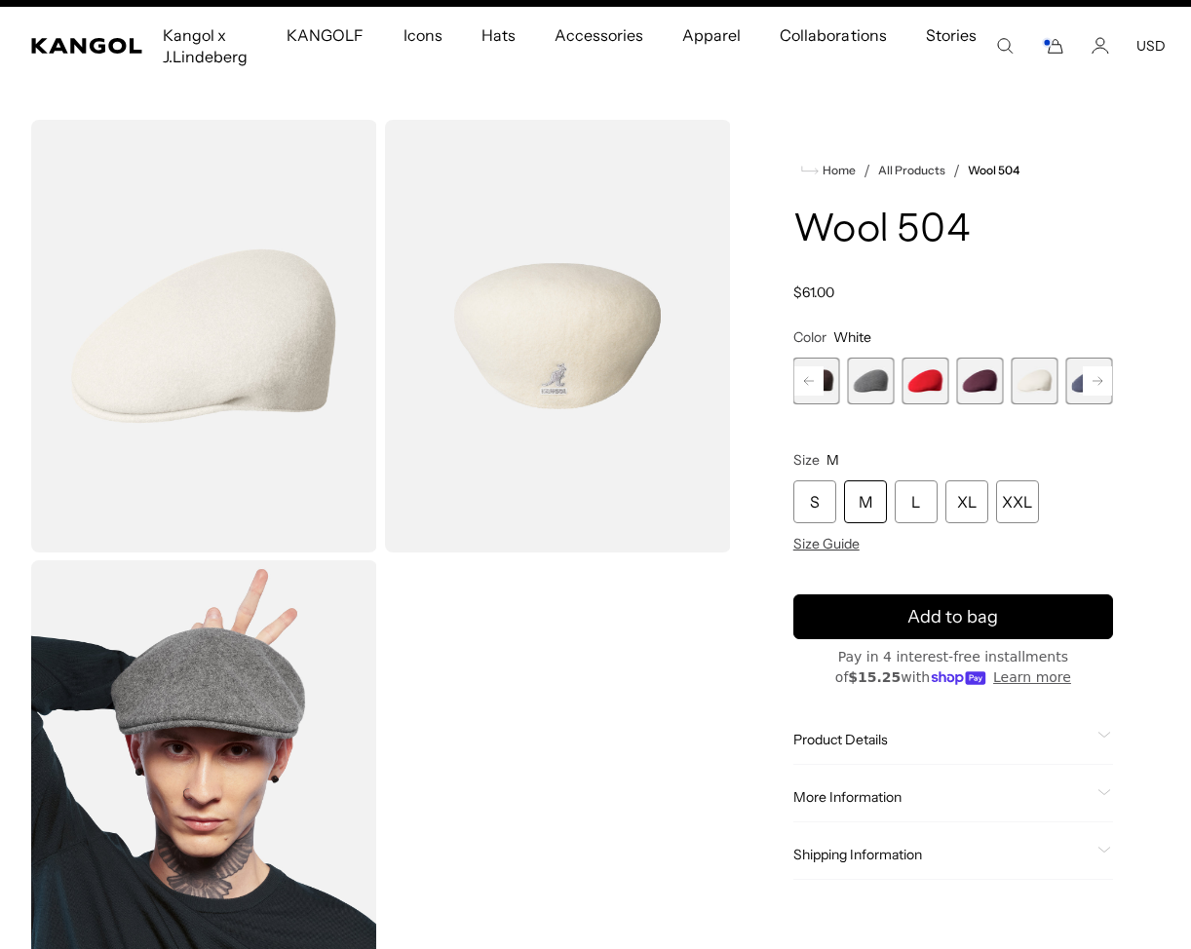
click at [977, 379] on span "17 of 21" at bounding box center [980, 381] width 47 height 47
click at [1086, 383] on rect at bounding box center [1097, 380] width 29 height 29
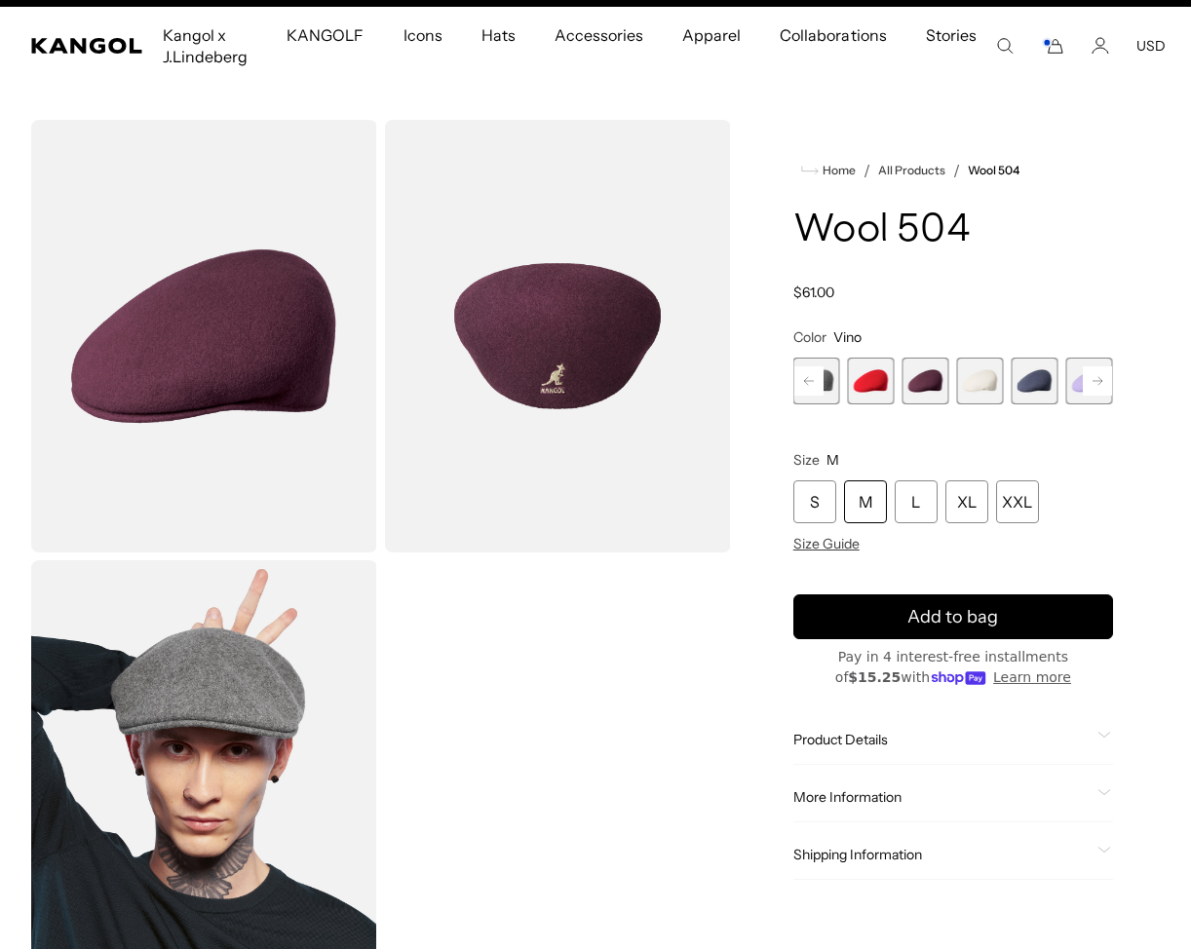
scroll to position [0, 401]
click at [1047, 381] on span "19 of 21" at bounding box center [1034, 381] width 47 height 47
click at [1040, 377] on span "19 of 21" at bounding box center [1034, 381] width 47 height 47
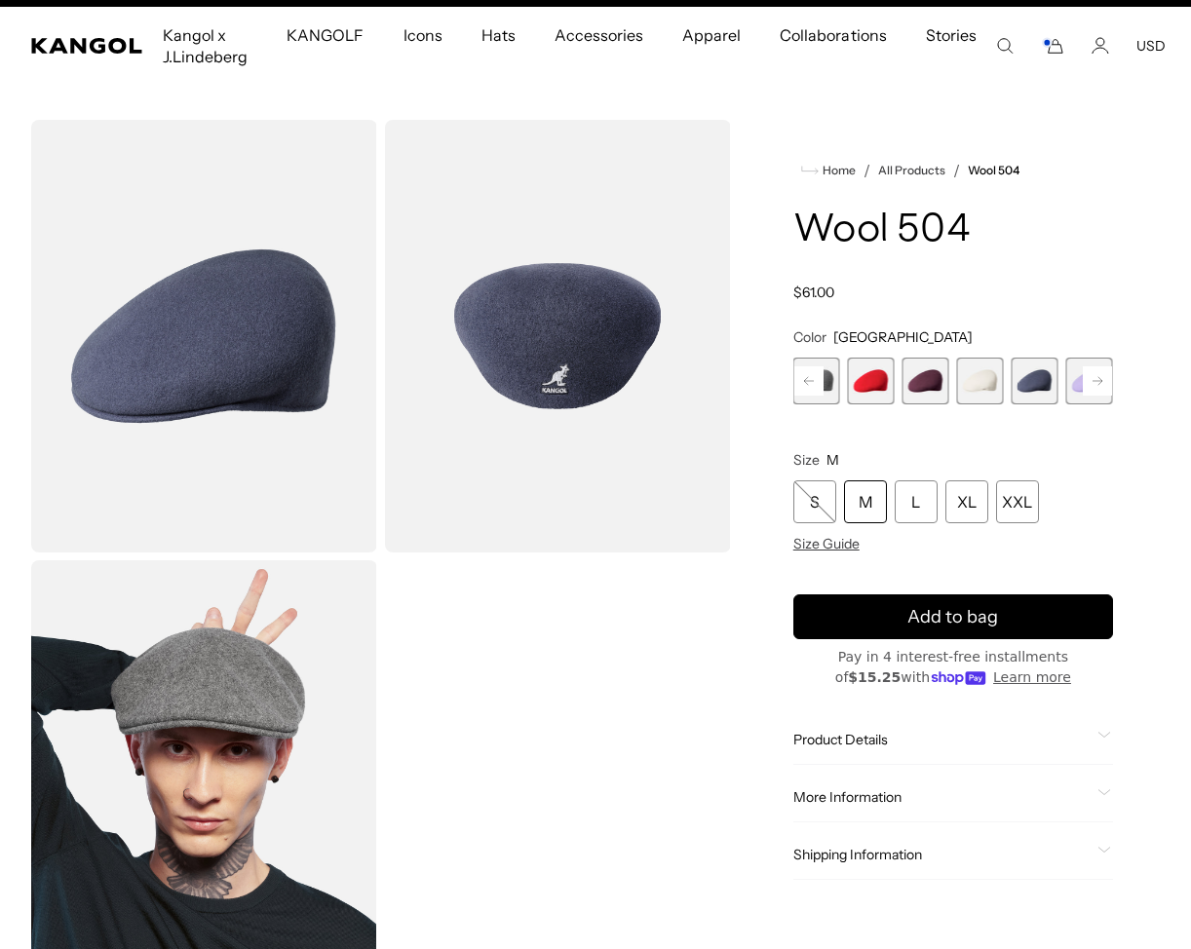
click at [1085, 384] on rect at bounding box center [1097, 380] width 29 height 29
click at [1091, 384] on div "Previous Next Butter Chiffon Variant sold out or unavailable Aquatic Variant so…" at bounding box center [953, 381] width 320 height 47
click at [1091, 384] on span "21 of 21" at bounding box center [1089, 381] width 47 height 47
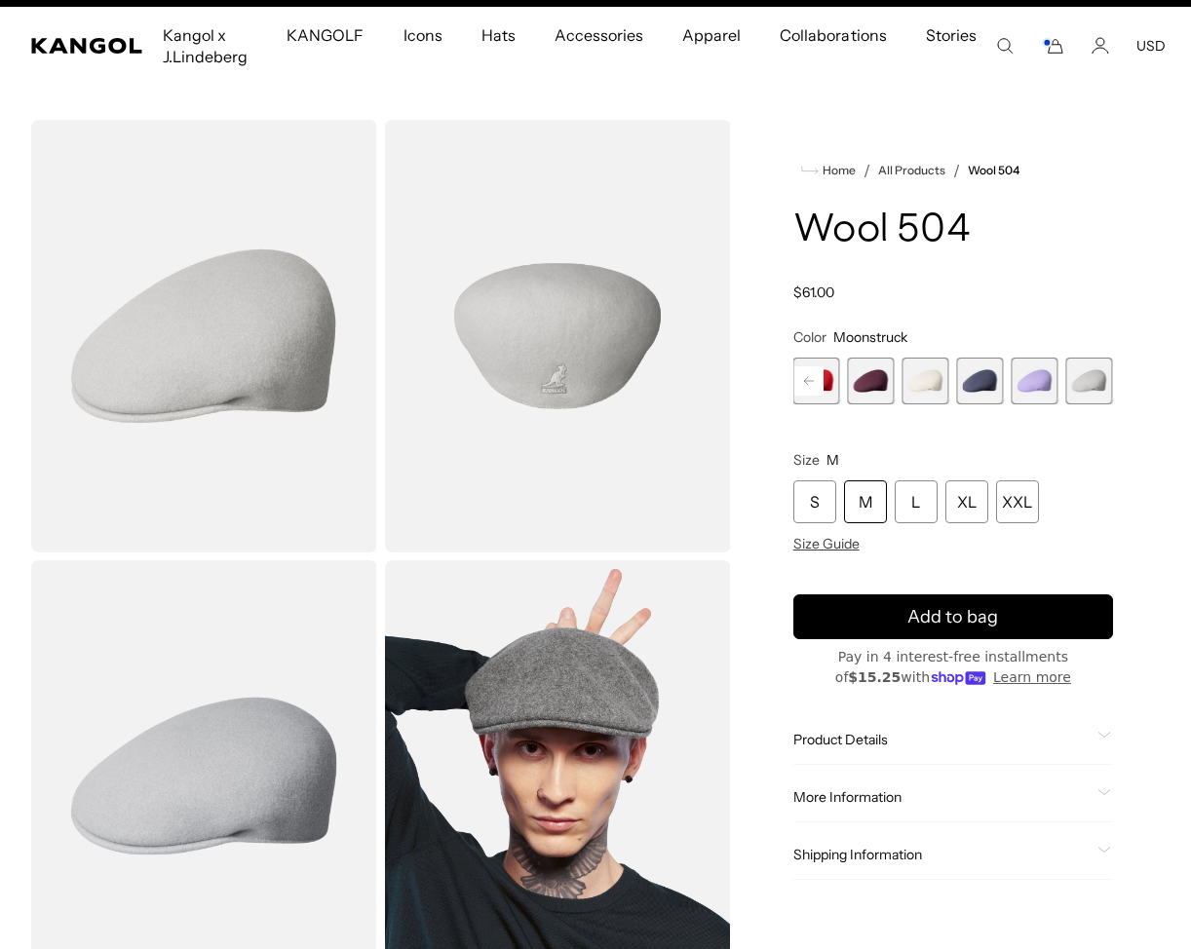
click at [807, 375] on rect at bounding box center [808, 380] width 29 height 29
click at [807, 376] on rect at bounding box center [808, 380] width 29 height 29
click at [876, 376] on span "14 of 21" at bounding box center [871, 381] width 47 height 47
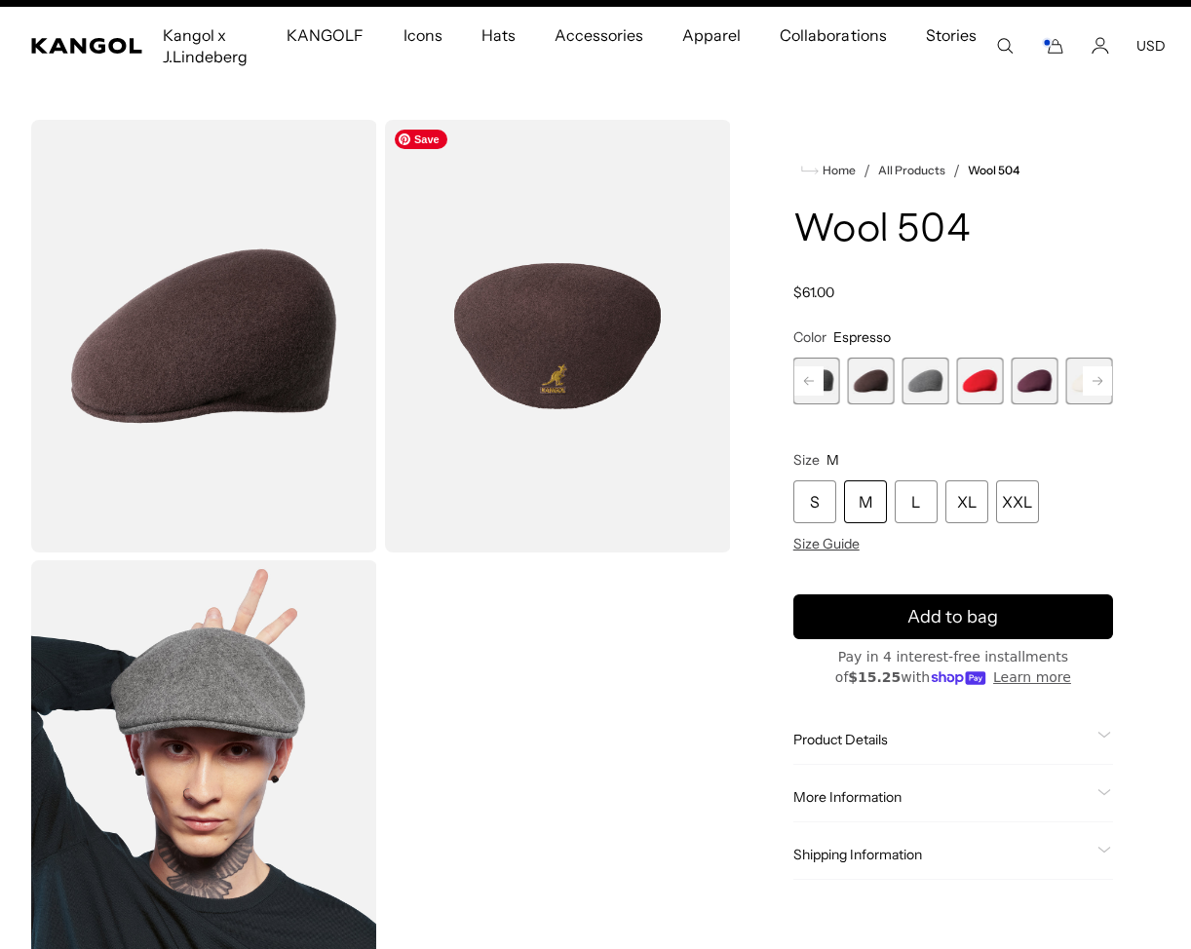
scroll to position [0, 401]
click at [805, 371] on rect at bounding box center [808, 380] width 29 height 29
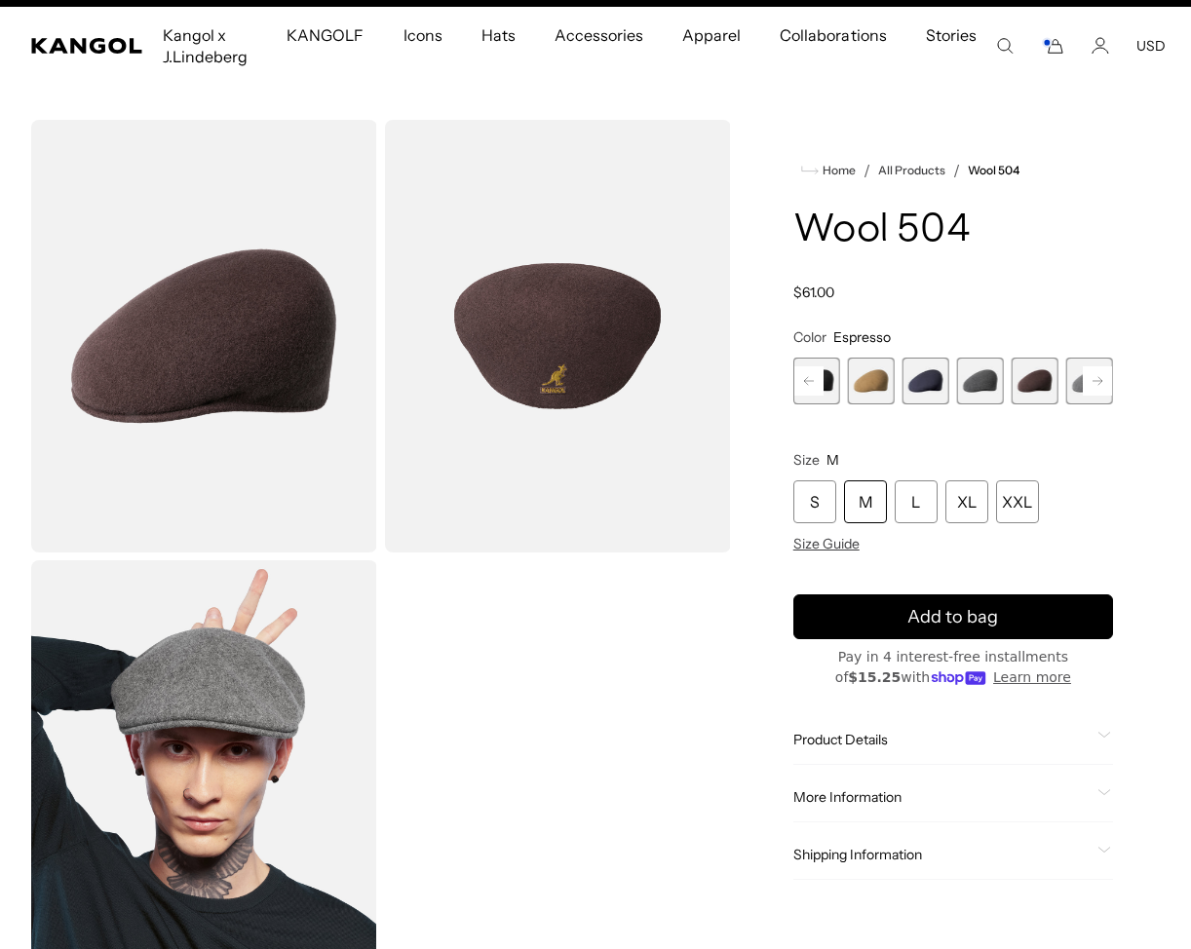
click at [805, 371] on rect at bounding box center [808, 380] width 29 height 29
click at [937, 380] on span "8 of 21" at bounding box center [925, 381] width 47 height 47
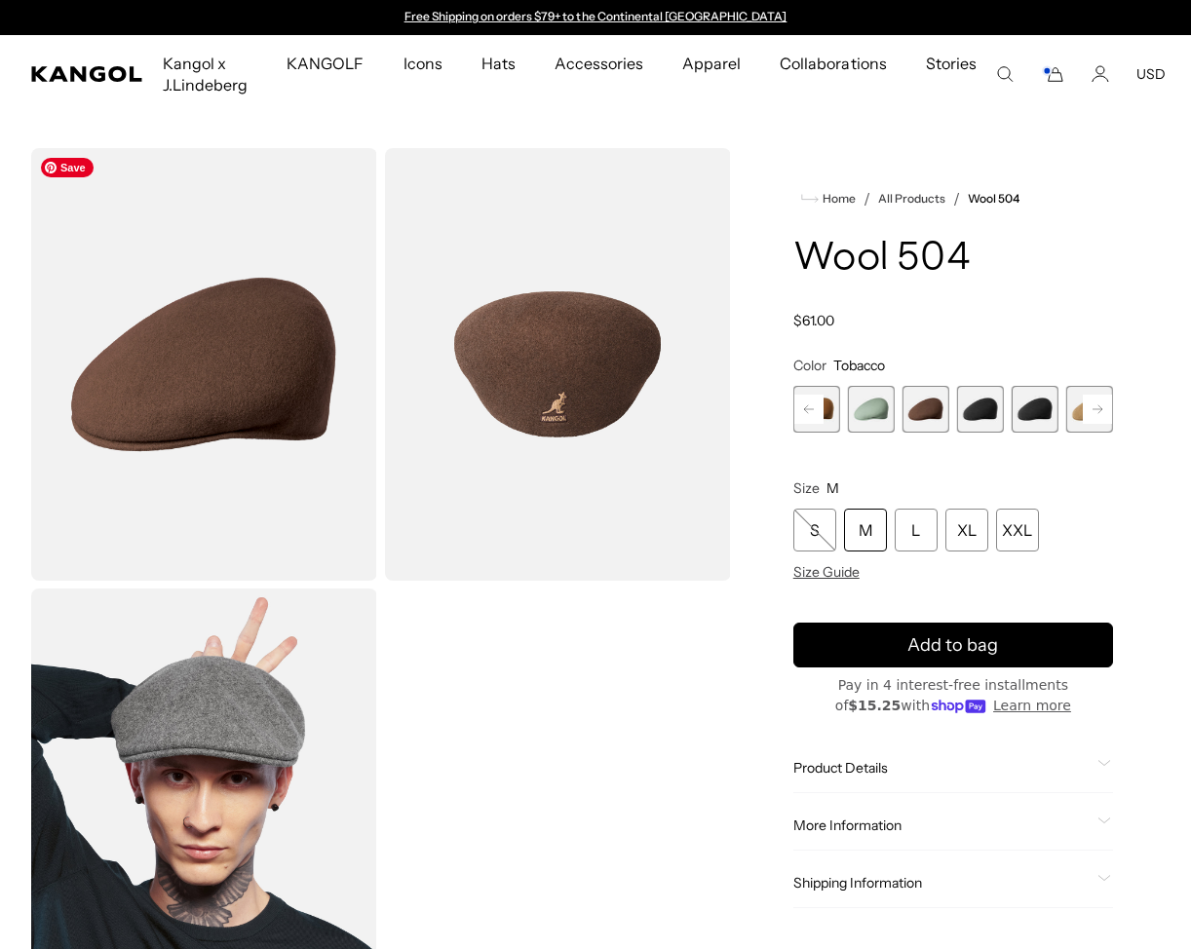
click at [342, 387] on img "Gallery Viewer" at bounding box center [204, 364] width 346 height 433
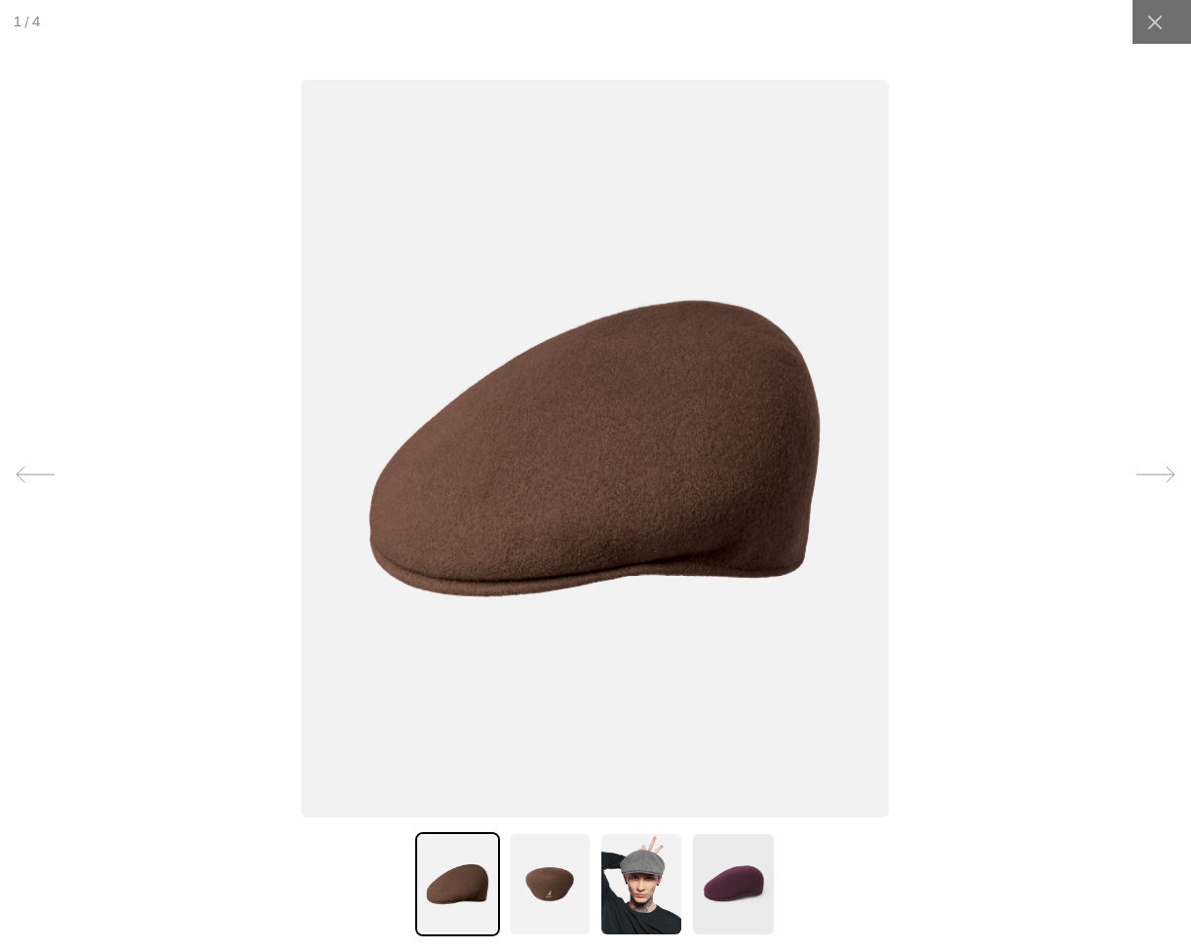
scroll to position [0, 401]
click at [1160, 468] on icon at bounding box center [1155, 474] width 39 height 39
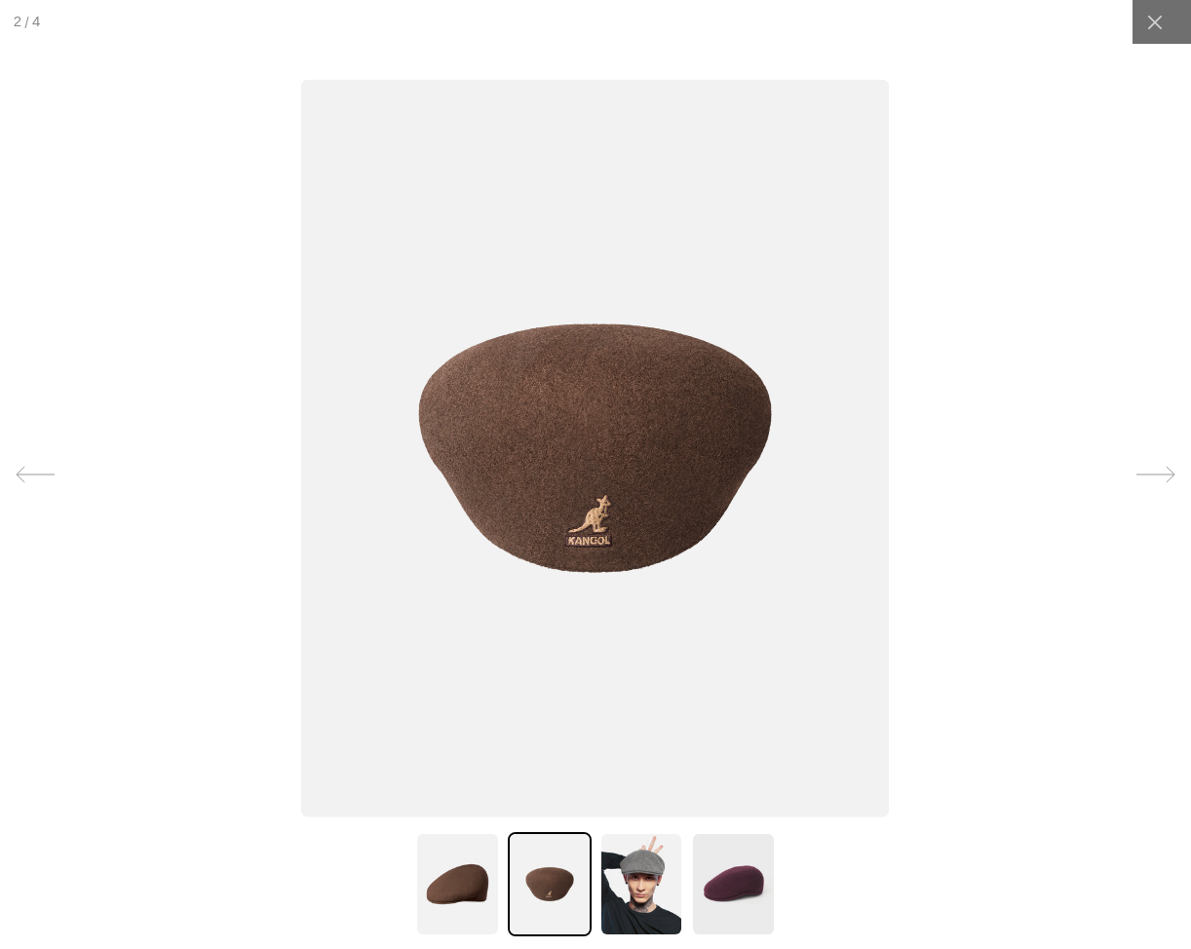
click at [1160, 468] on icon at bounding box center [1155, 474] width 39 height 39
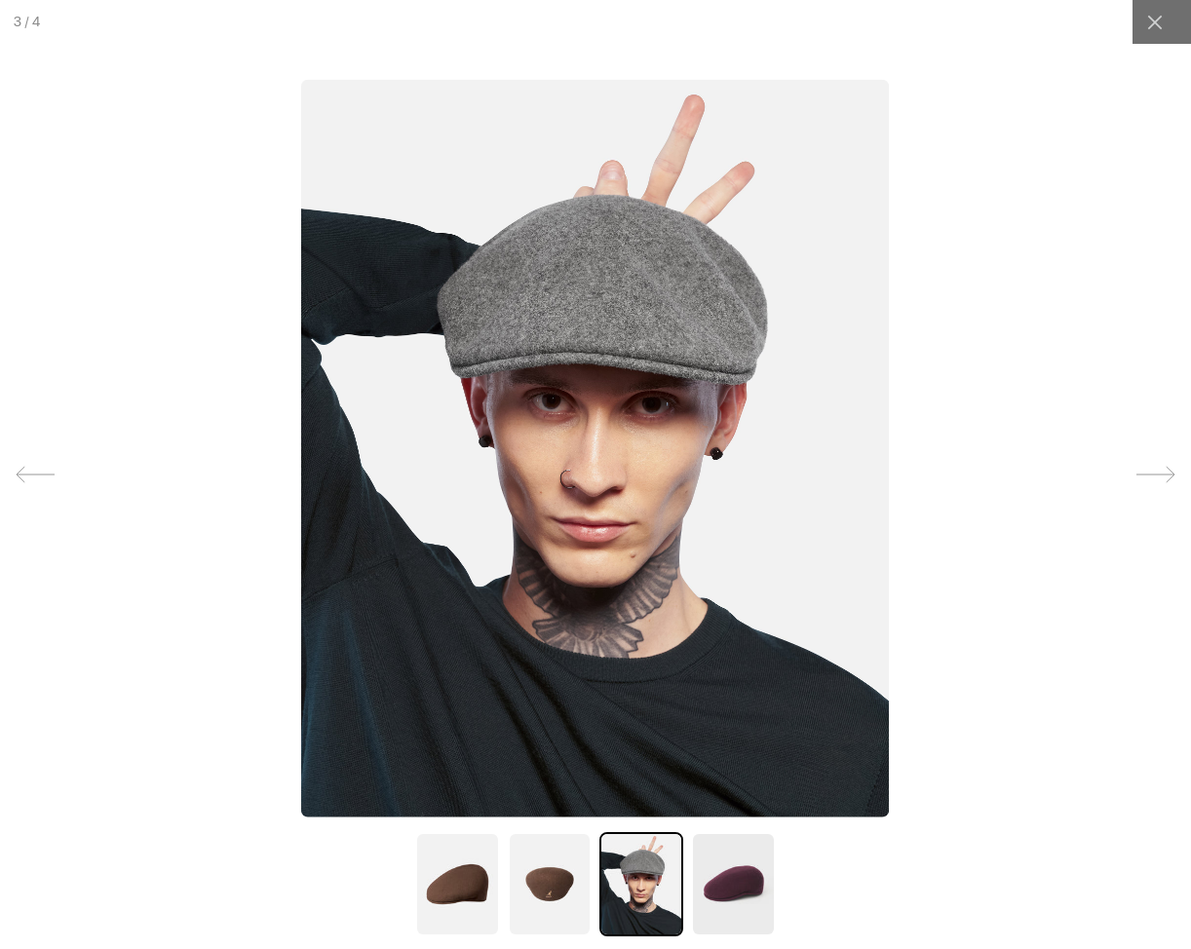
click at [1159, 468] on icon at bounding box center [1155, 474] width 39 height 39
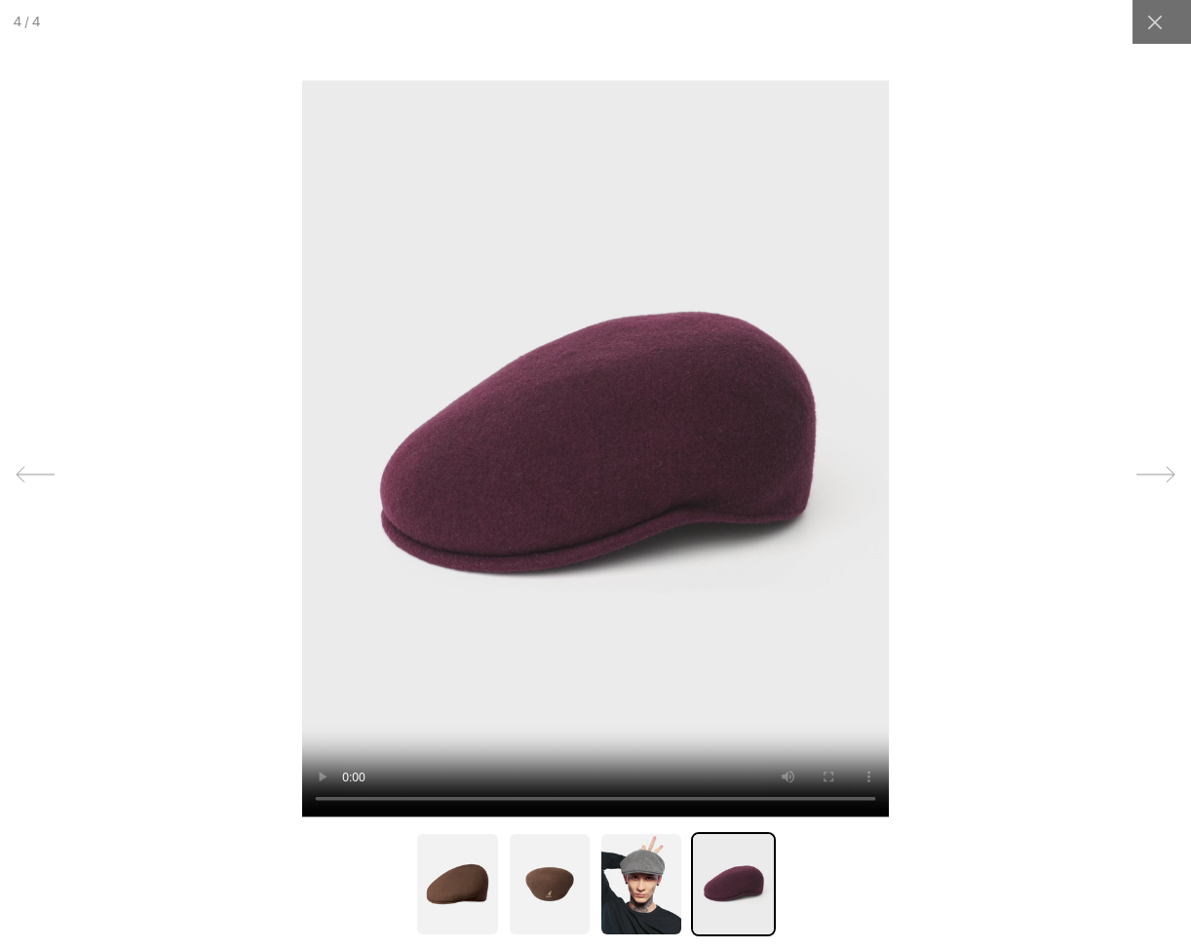
click at [1159, 468] on icon at bounding box center [1155, 474] width 39 height 39
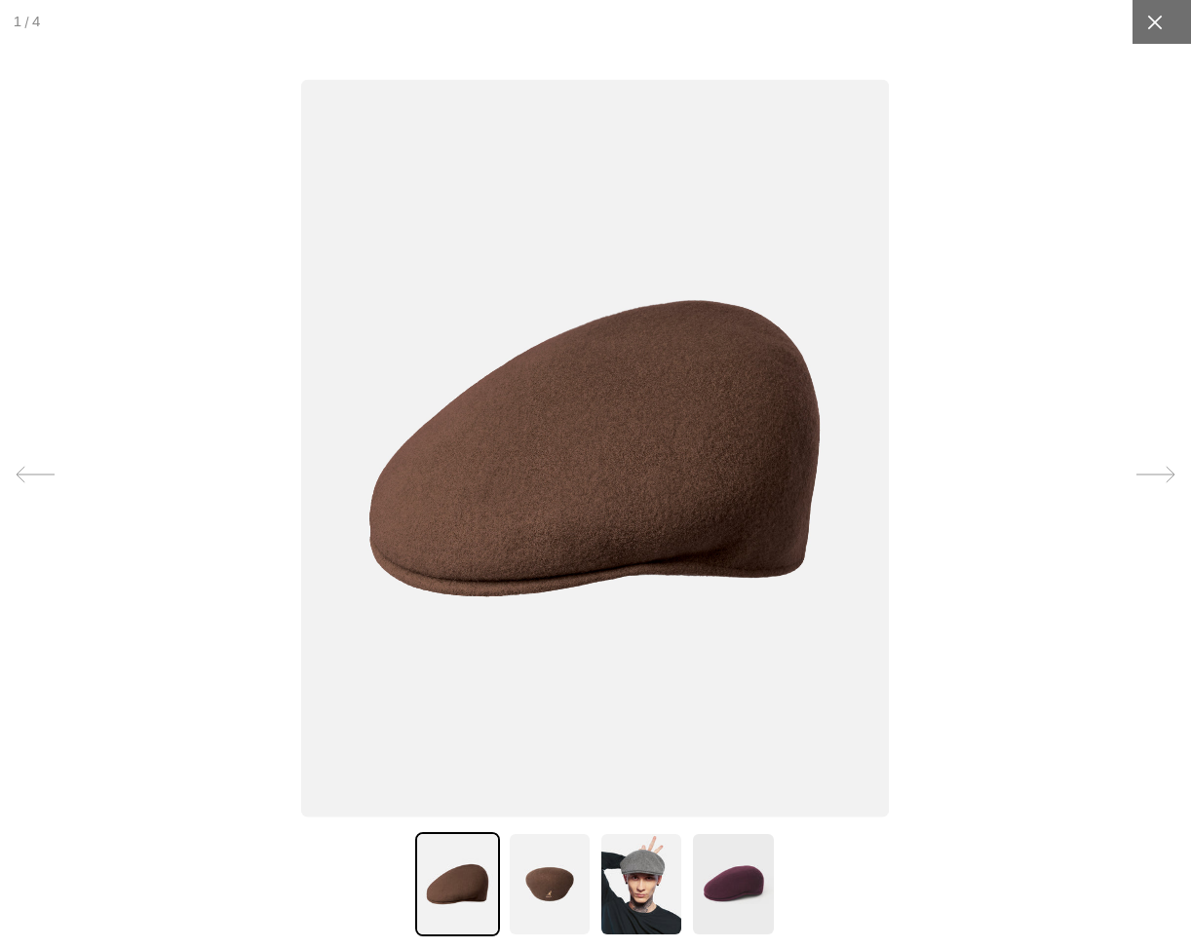
click at [1153, 38] on div at bounding box center [1154, 22] width 44 height 44
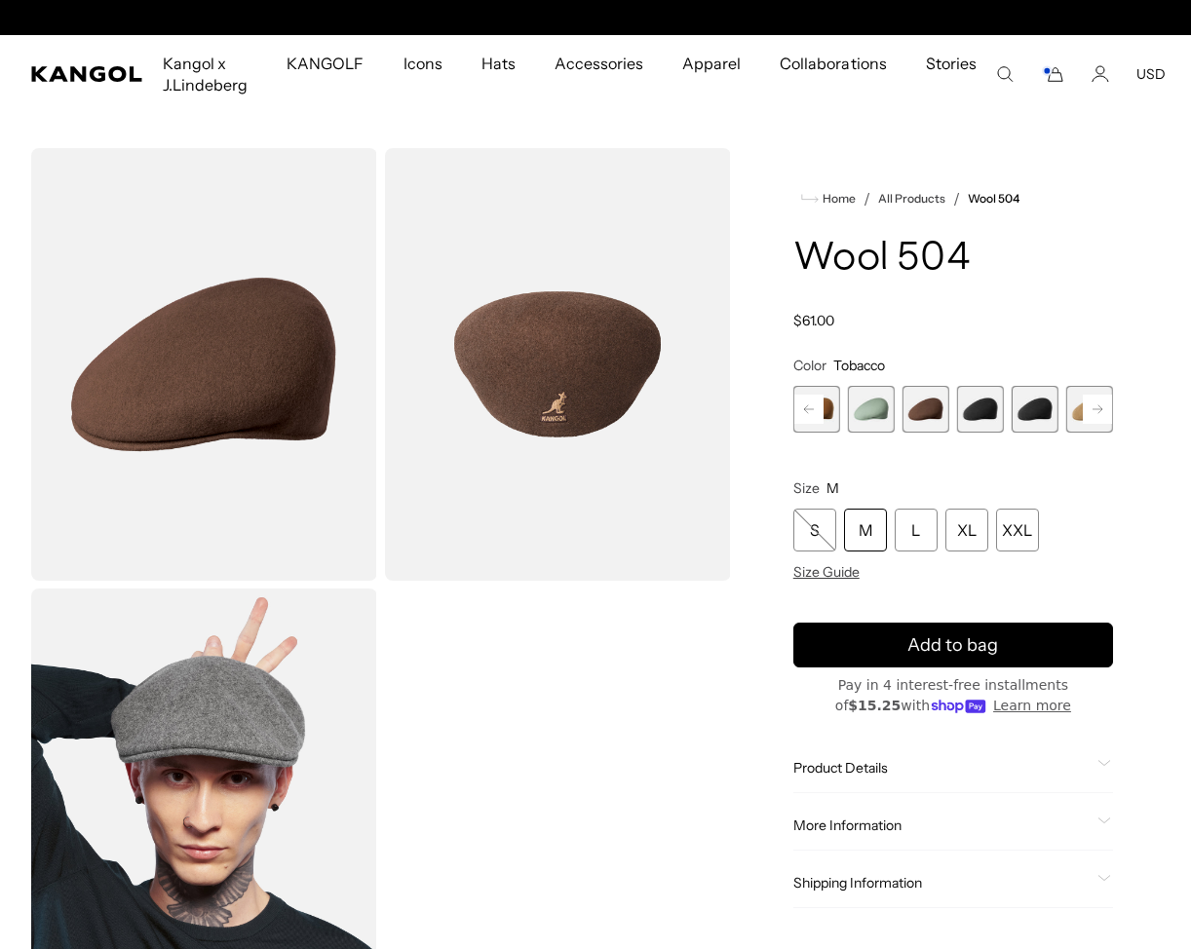
scroll to position [0, 401]
click at [1161, 69] on comp-header "Kangol x J.Lindeberg Kangol x J.Lindeberg Men's Shop All Headwear Tops Outerwea…" at bounding box center [595, 74] width 1191 height 78
click at [1156, 70] on button "USD" at bounding box center [1150, 74] width 29 height 18
click at [1094, 154] on div "Home / All Products / Wool 504 Wool 504 Regular price $61.00 Regular price Sale…" at bounding box center [952, 584] width 413 height 872
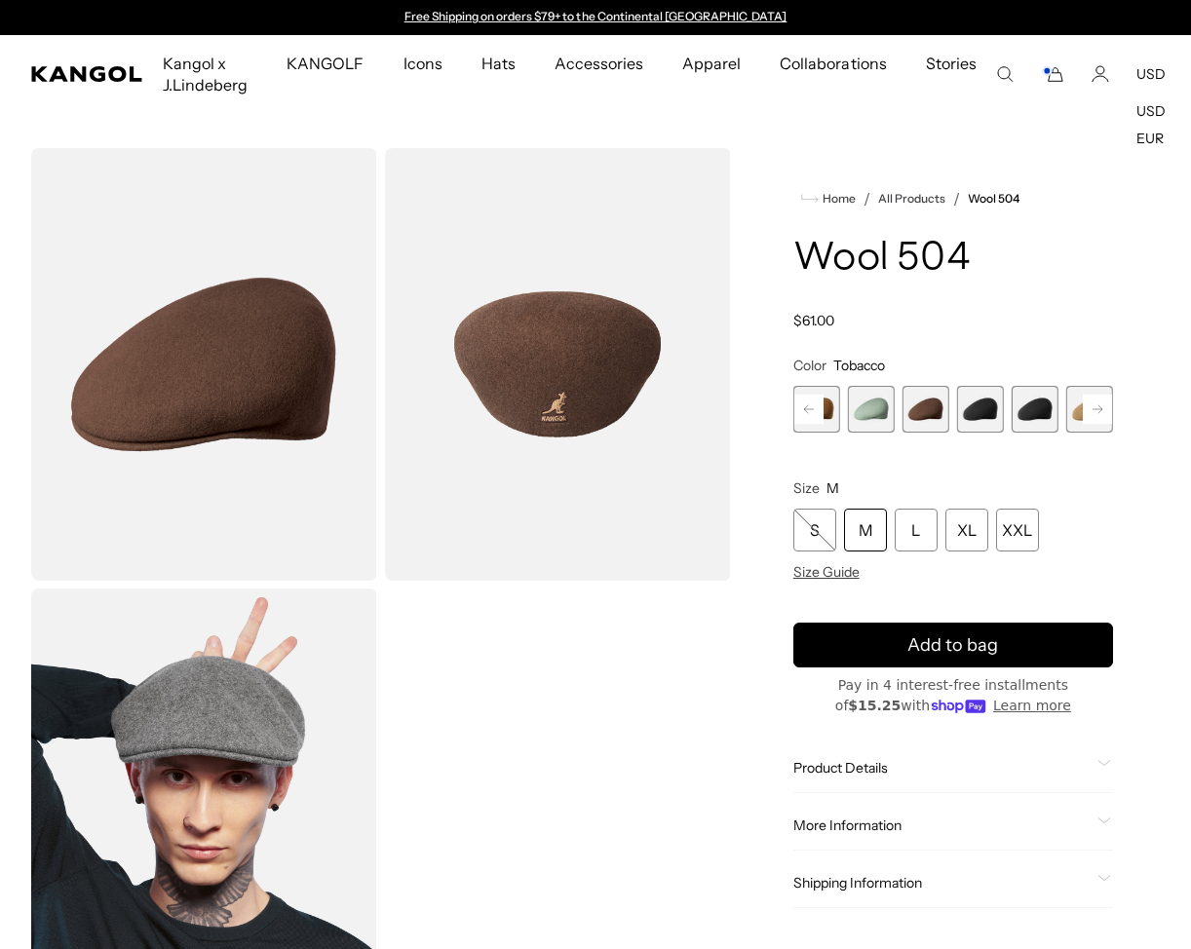
click at [958, 260] on h1 "Wool 504" at bounding box center [953, 259] width 320 height 43
